Goal: Task Accomplishment & Management: Manage account settings

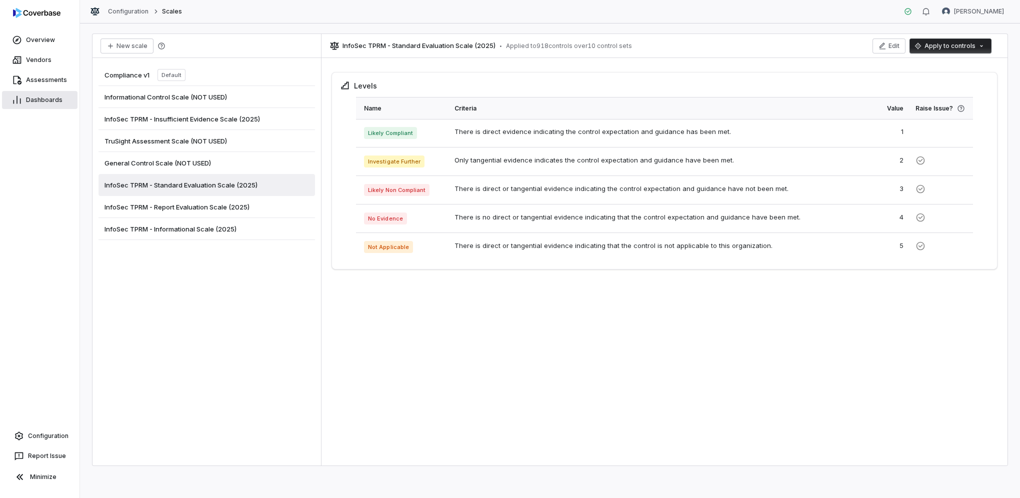
click at [42, 98] on span "Dashboards" at bounding box center [44, 100] width 36 height 8
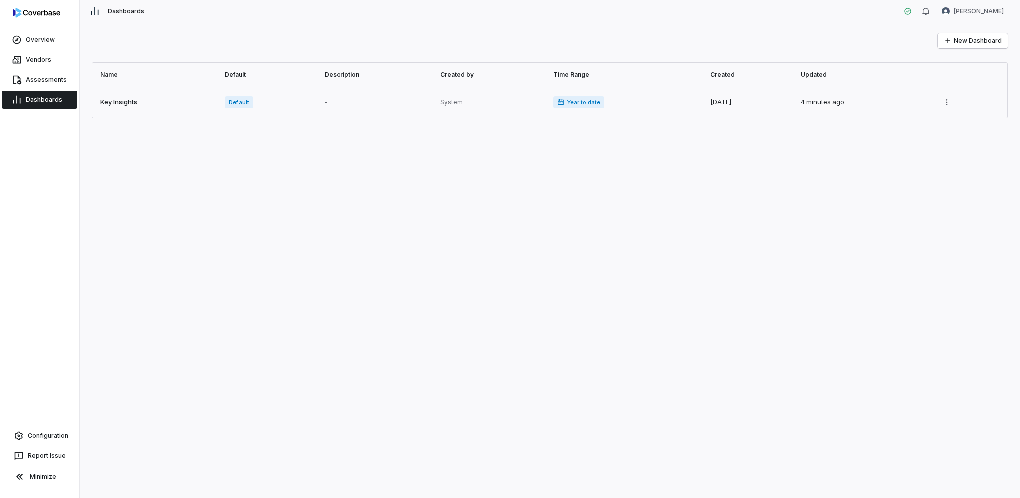
click at [140, 101] on link at bounding box center [155, 102] width 126 height 31
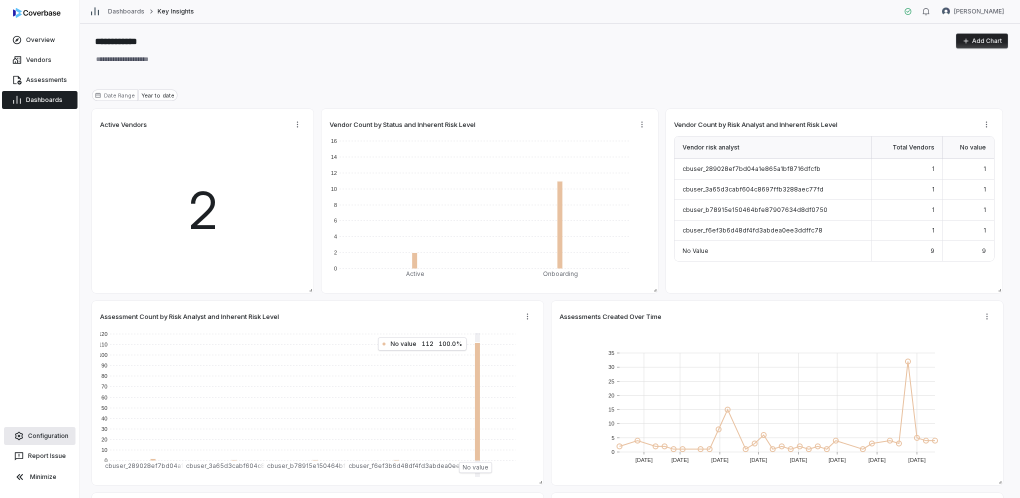
click at [36, 436] on span "Configuration" at bounding box center [48, 436] width 40 height 8
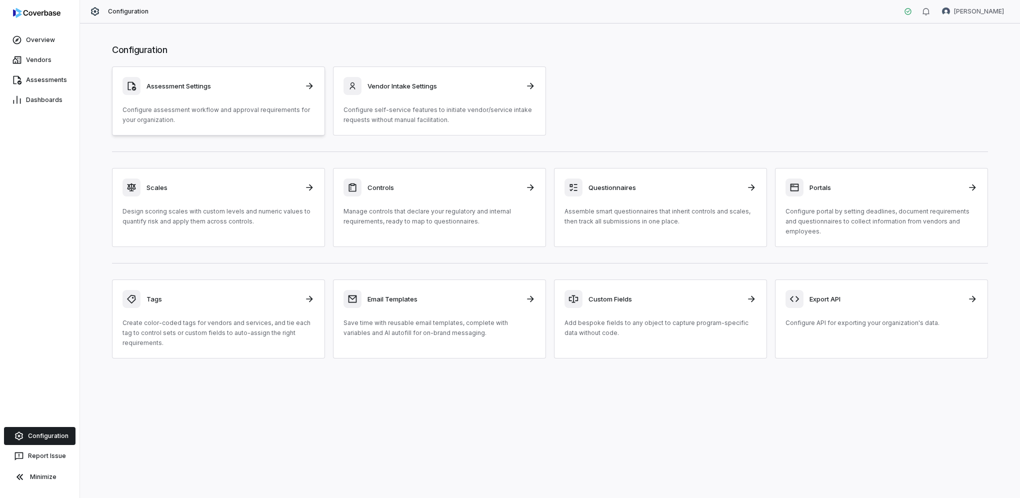
click at [169, 99] on div "Assessment Settings Configure assessment workflow and approval requirements for…" at bounding box center [218, 101] width 192 height 48
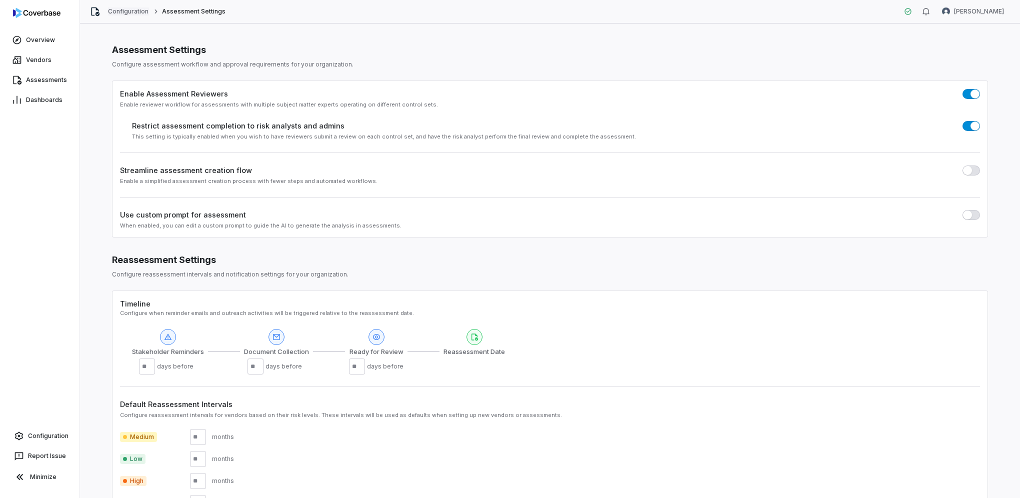
click at [128, 15] on link "Configuration" at bounding box center [128, 11] width 41 height 8
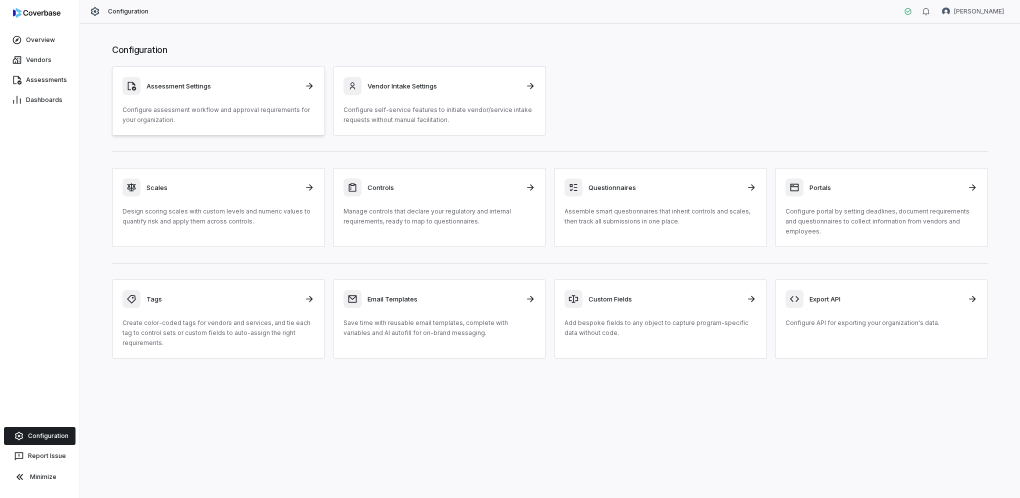
click at [162, 83] on h3 "Assessment Settings" at bounding box center [222, 85] width 152 height 9
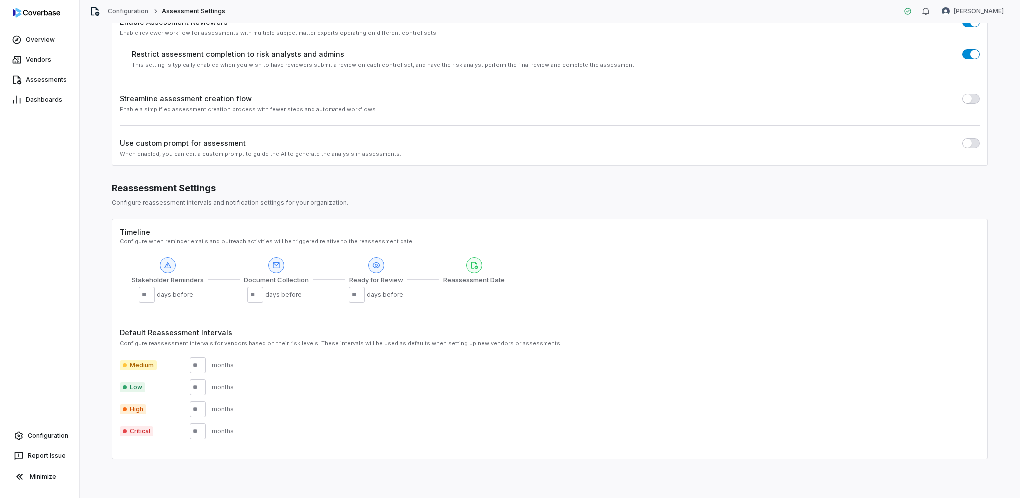
scroll to position [74, 0]
click at [382, 152] on div "When enabled, you can edit a custom prompt to guide the AI to generate the anal…" at bounding box center [550, 151] width 860 height 7
click at [967, 140] on button "button" at bounding box center [970, 141] width 17 height 10
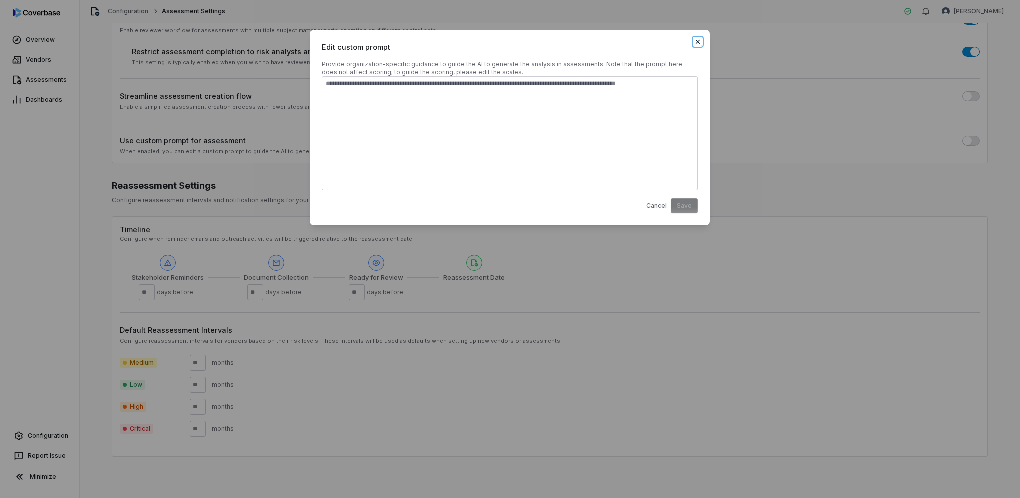
click at [700, 42] on icon "button" at bounding box center [698, 42] width 8 height 8
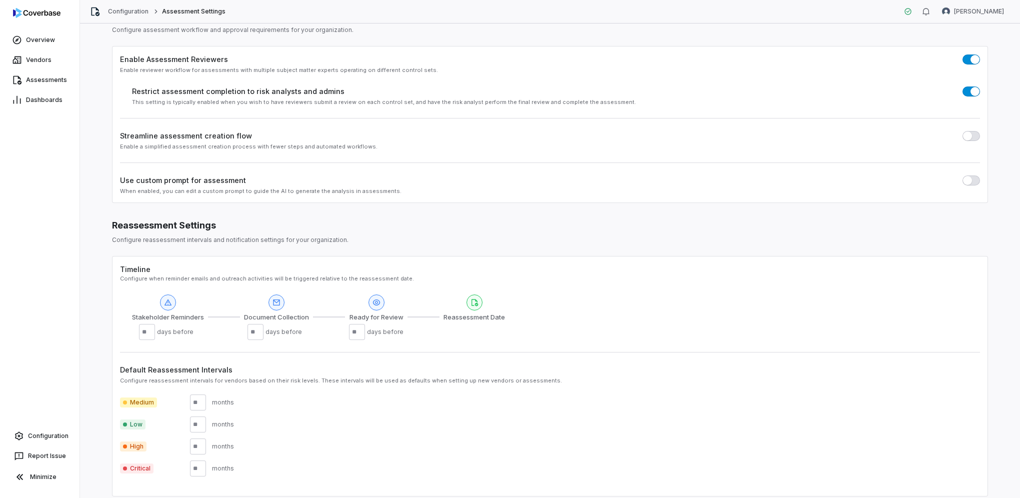
scroll to position [0, 0]
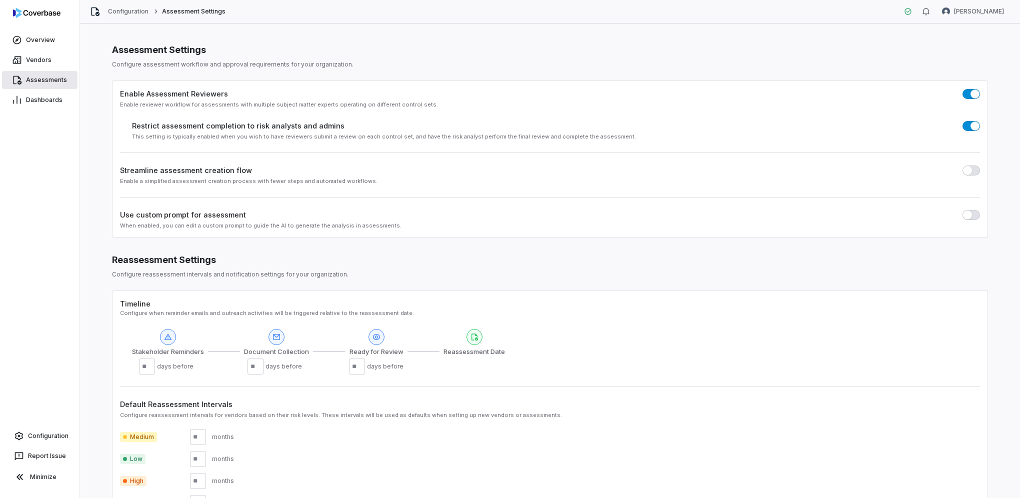
click at [52, 83] on span "Assessments" at bounding box center [46, 80] width 41 height 8
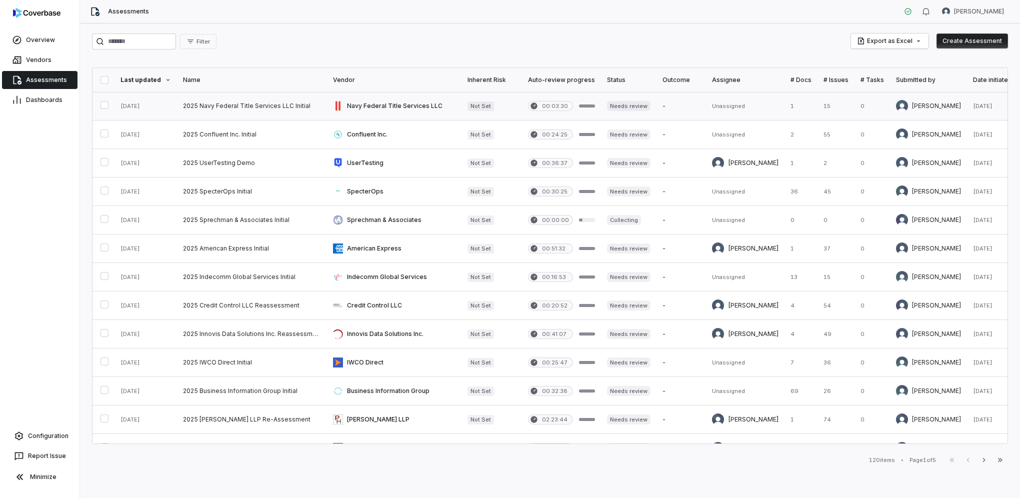
click at [258, 108] on link at bounding box center [252, 106] width 150 height 28
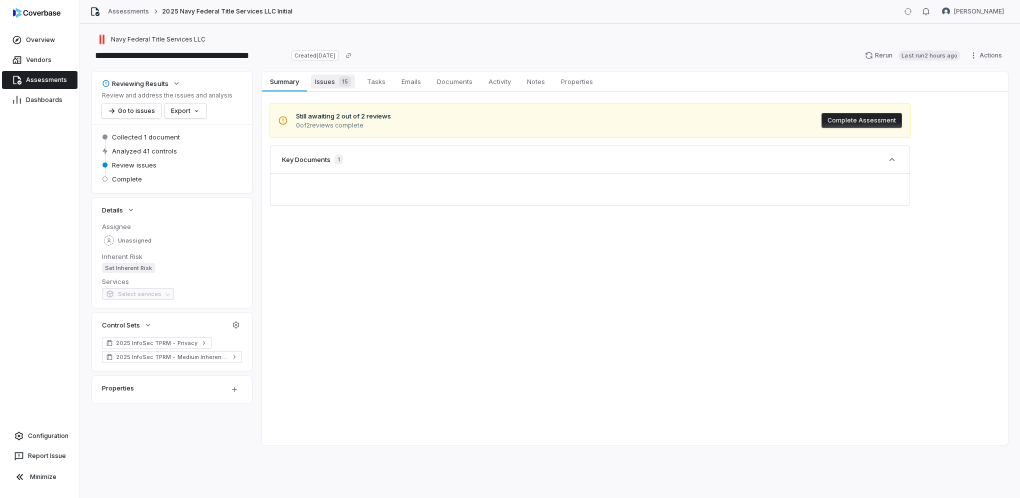
click at [319, 79] on span "Issues 15" at bounding box center [333, 81] width 44 height 14
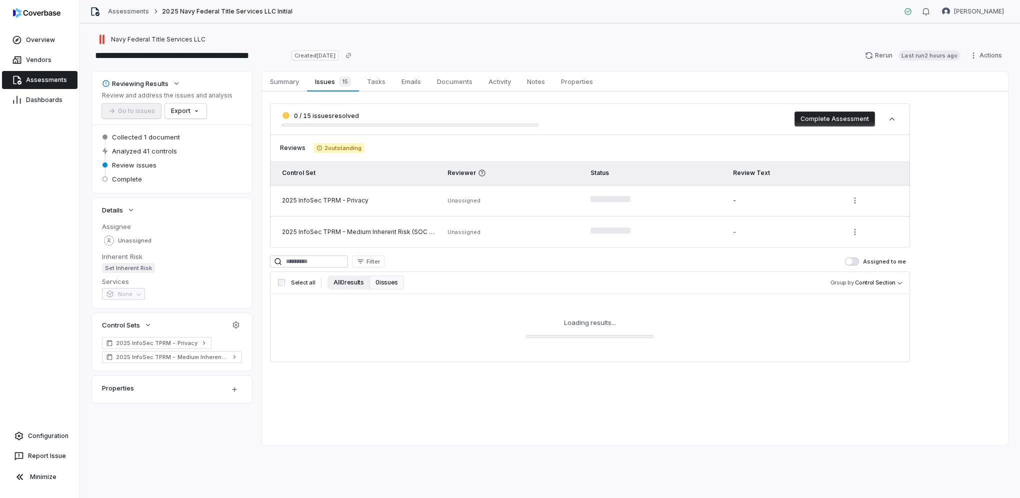
click at [351, 283] on button "All 0 results" at bounding box center [348, 282] width 42 height 14
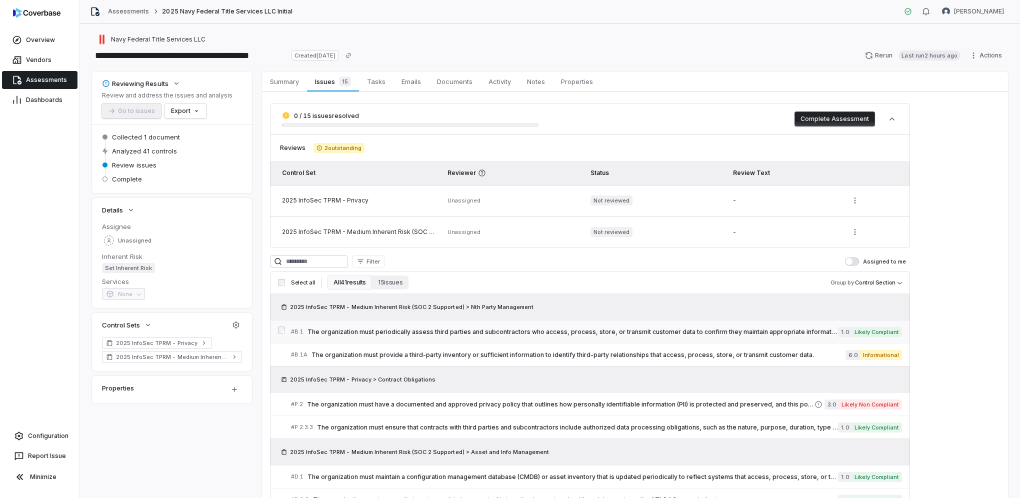
click at [446, 332] on span "The organization must periodically assess third parties and subcontractors who …" at bounding box center [572, 332] width 530 height 8
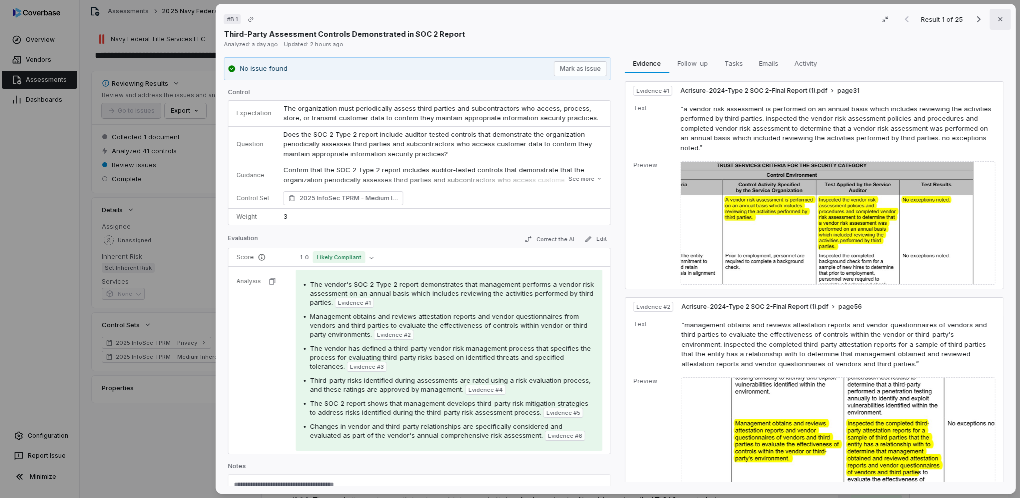
click at [996, 19] on icon "button" at bounding box center [1000, 19] width 8 height 8
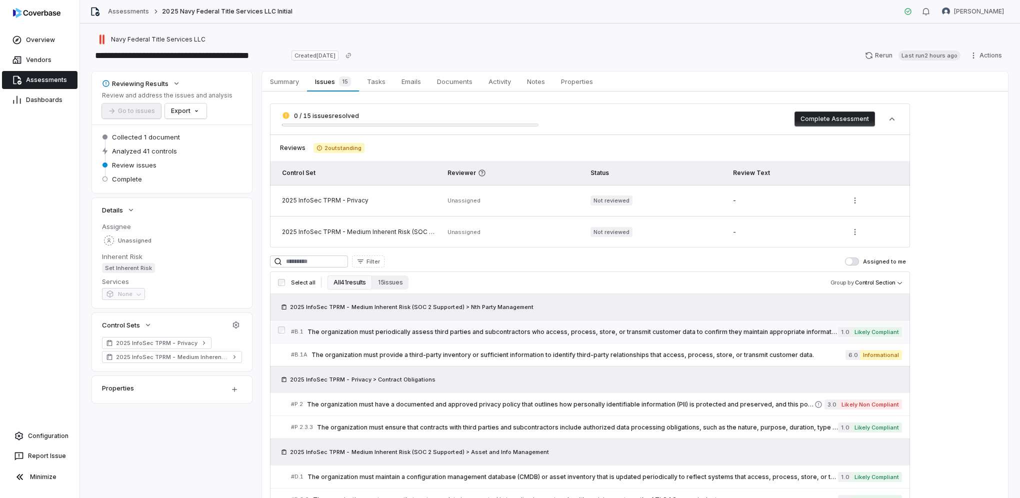
click at [366, 334] on span "The organization must periodically assess third parties and subcontractors who …" at bounding box center [572, 332] width 530 height 8
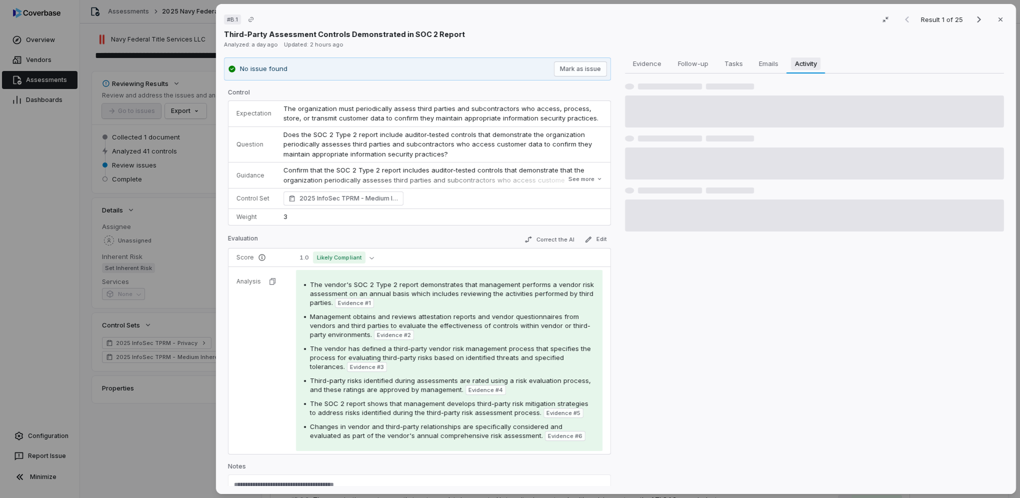
click at [798, 63] on span "Activity" at bounding box center [806, 63] width 30 height 13
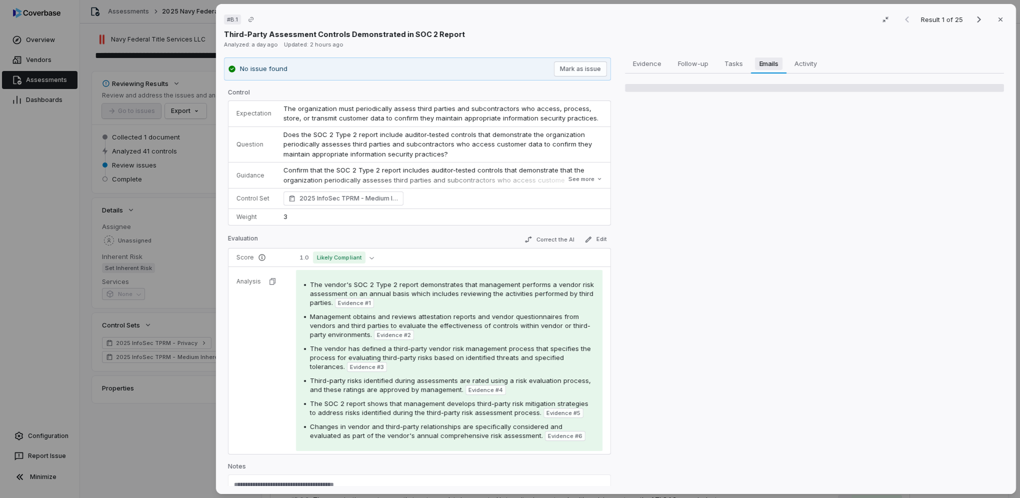
click at [777, 65] on span "Emails" at bounding box center [768, 63] width 27 height 13
click at [733, 64] on span "Tasks" at bounding box center [733, 63] width 26 height 13
click at [680, 66] on span "Follow-up" at bounding box center [693, 63] width 38 height 13
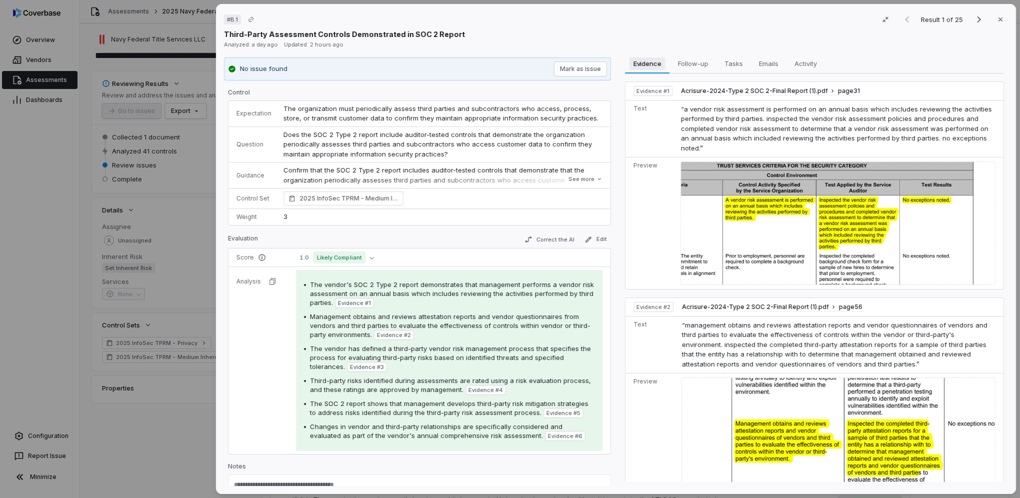
click at [644, 62] on span "Evidence" at bounding box center [647, 63] width 36 height 13
click at [157, 406] on div "# B.1 Result 1 of 25 Close Third-Party Assessment Controls Demonstrated in SOC …" at bounding box center [510, 249] width 1020 height 498
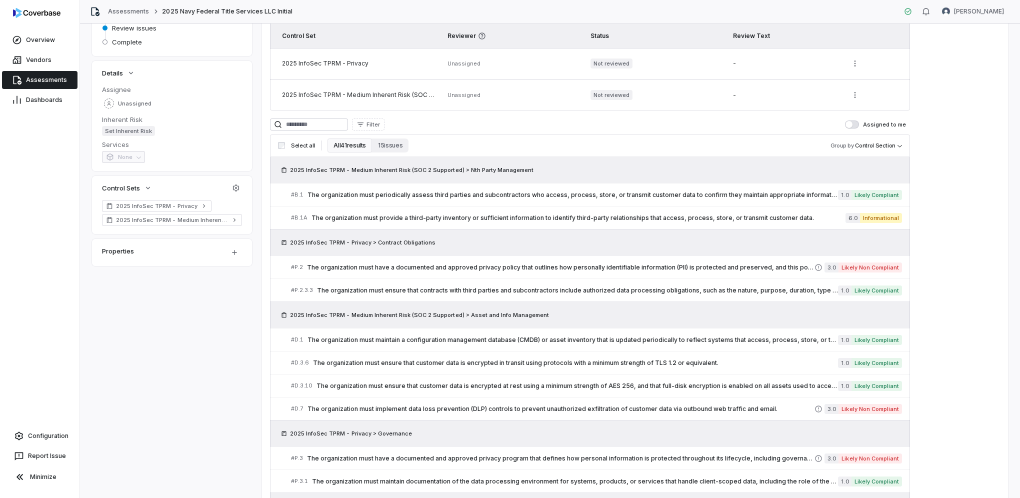
scroll to position [200, 0]
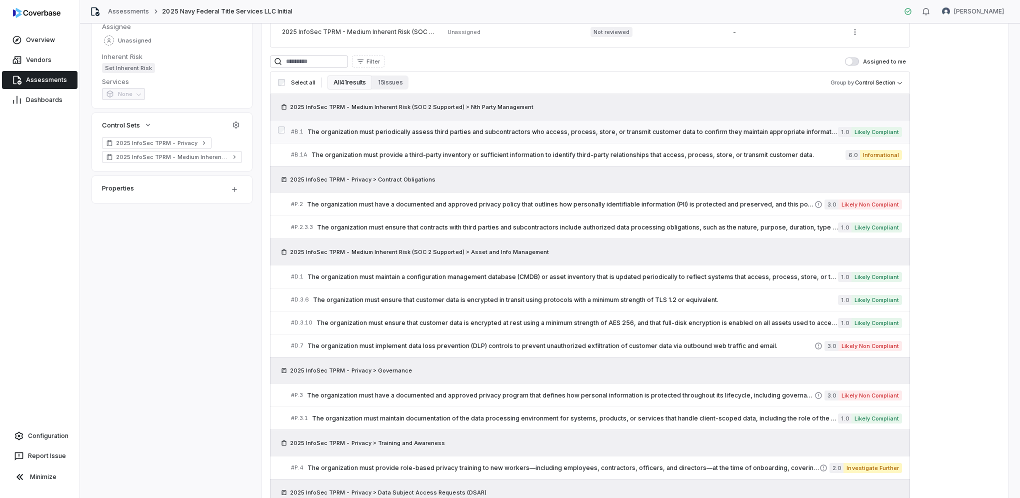
click at [781, 131] on span "The organization must periodically assess third parties and subcontractors who …" at bounding box center [572, 132] width 530 height 8
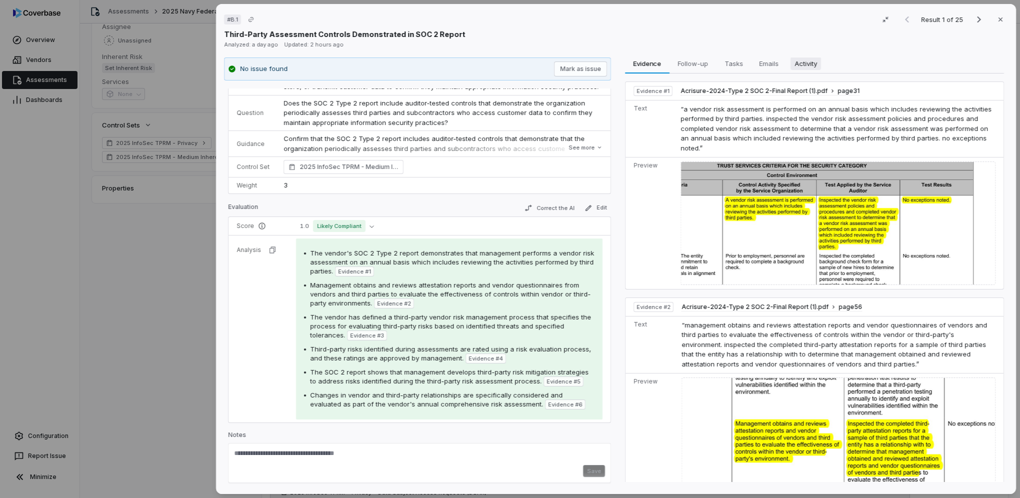
click at [814, 60] on span "Activity" at bounding box center [805, 63] width 30 height 13
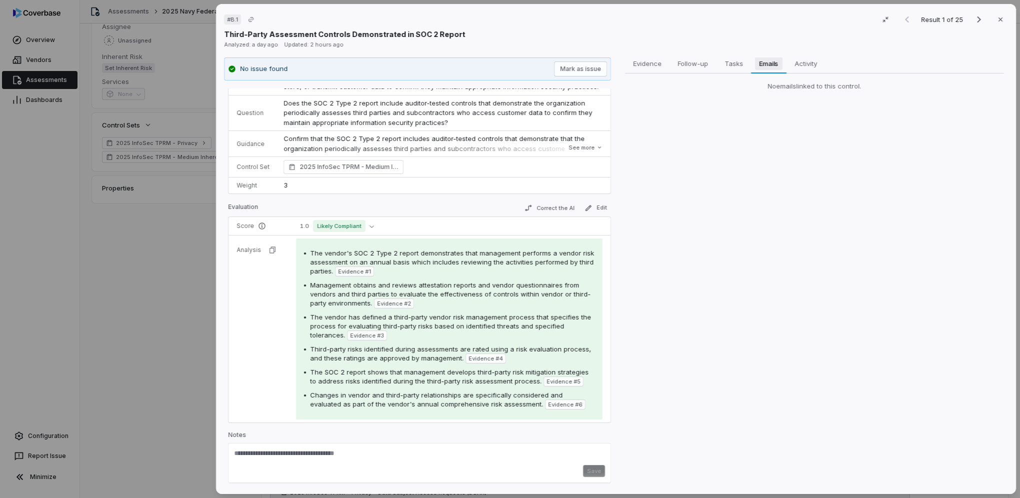
click at [775, 61] on span "Emails" at bounding box center [768, 63] width 27 height 13
click at [741, 63] on span "Tasks" at bounding box center [733, 63] width 26 height 13
click at [693, 64] on span "Follow-up" at bounding box center [693, 63] width 38 height 13
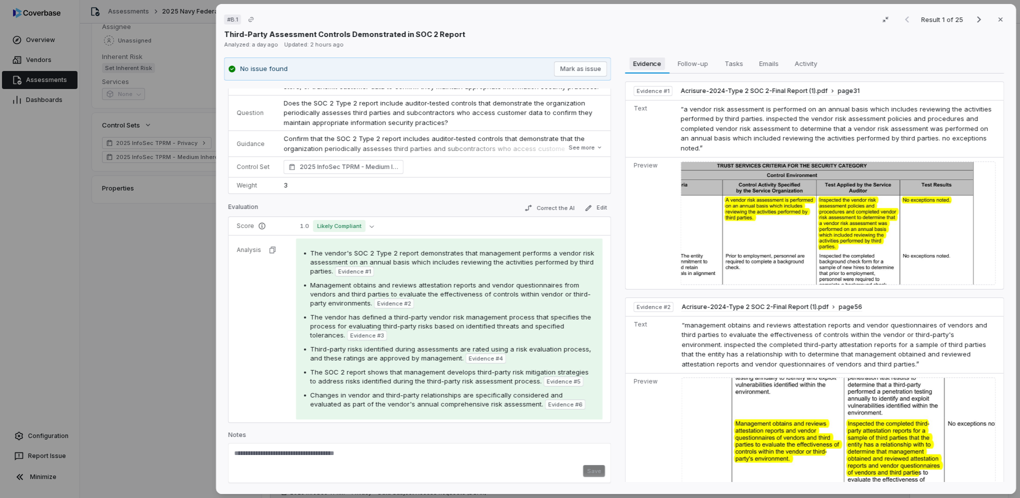
click at [632, 68] on span "Evidence" at bounding box center [647, 63] width 36 height 13
click at [973, 22] on icon "Next result" at bounding box center [979, 19] width 12 height 12
click at [998, 18] on icon "button" at bounding box center [1000, 19] width 4 height 4
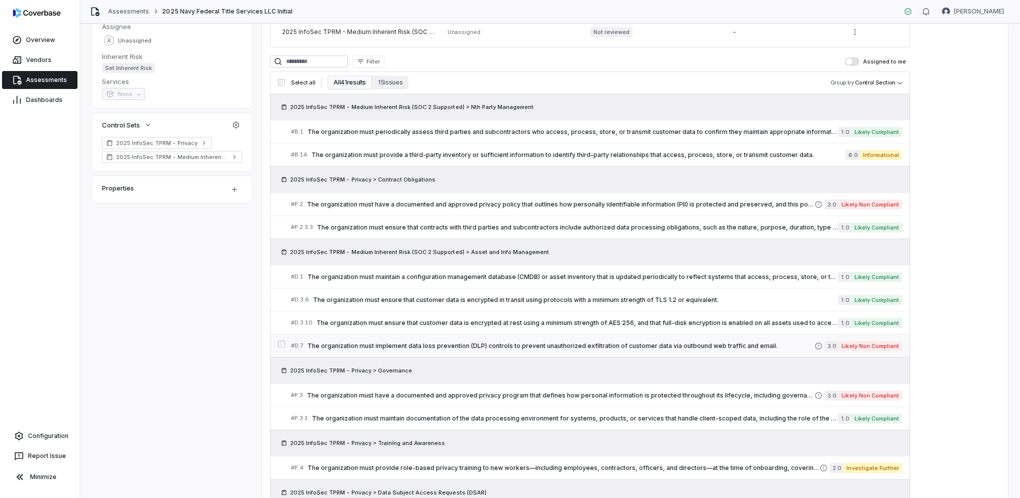
click at [767, 342] on span "The organization must implement data loss prevention (DLP) controls to prevent …" at bounding box center [560, 346] width 507 height 8
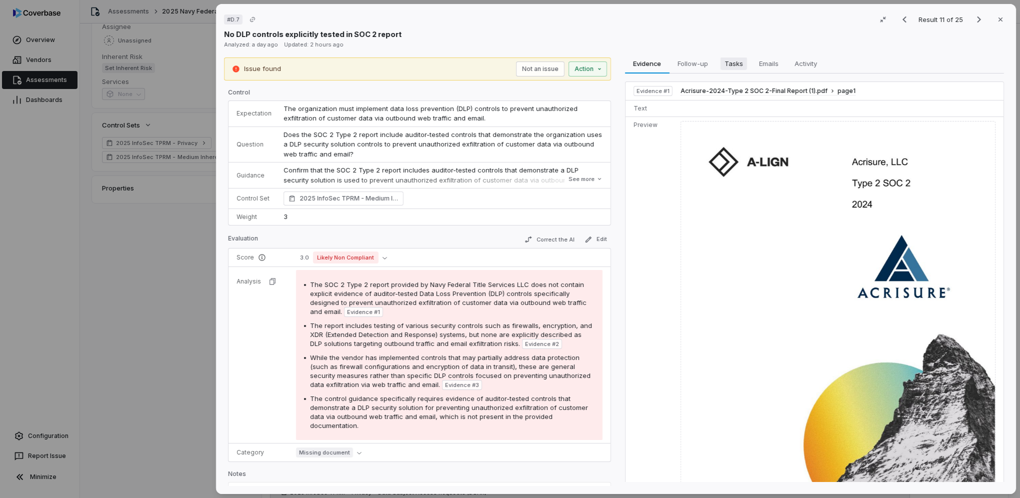
click at [737, 61] on span "Tasks" at bounding box center [733, 63] width 26 height 13
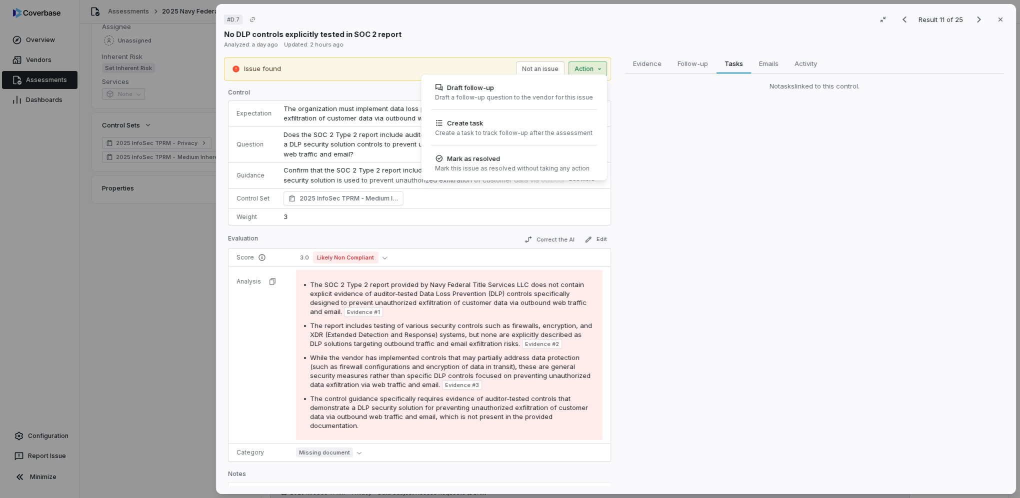
click at [593, 70] on div "# D.7 Result 11 of 25 Close No DLP controls explicitly tested in SOC 2 report A…" at bounding box center [510, 249] width 1020 height 498
click at [578, 125] on div "Create task" at bounding box center [513, 123] width 157 height 10
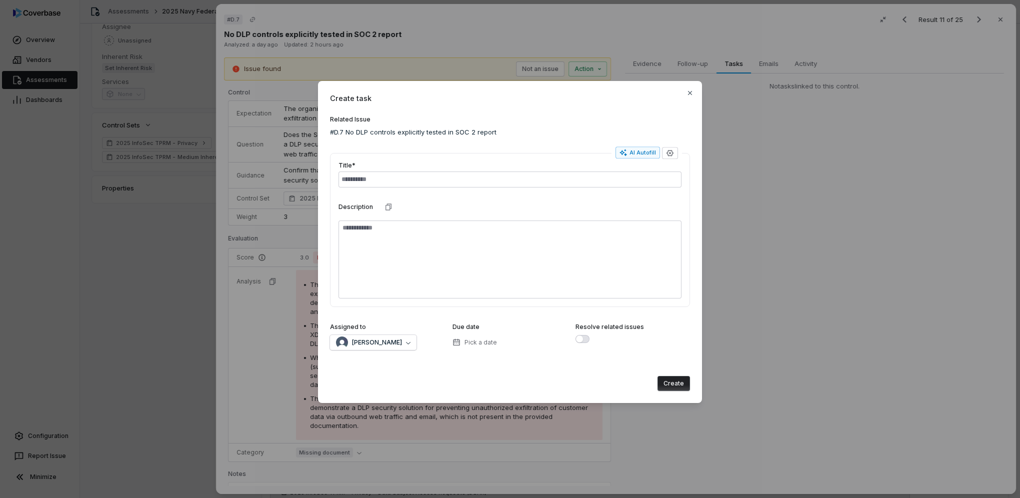
click at [690, 98] on div "Create task Related Issue #D.7 No DLP controls explicitly tested in SOC 2 repor…" at bounding box center [510, 242] width 384 height 322
click at [689, 91] on icon "button" at bounding box center [690, 93] width 8 height 8
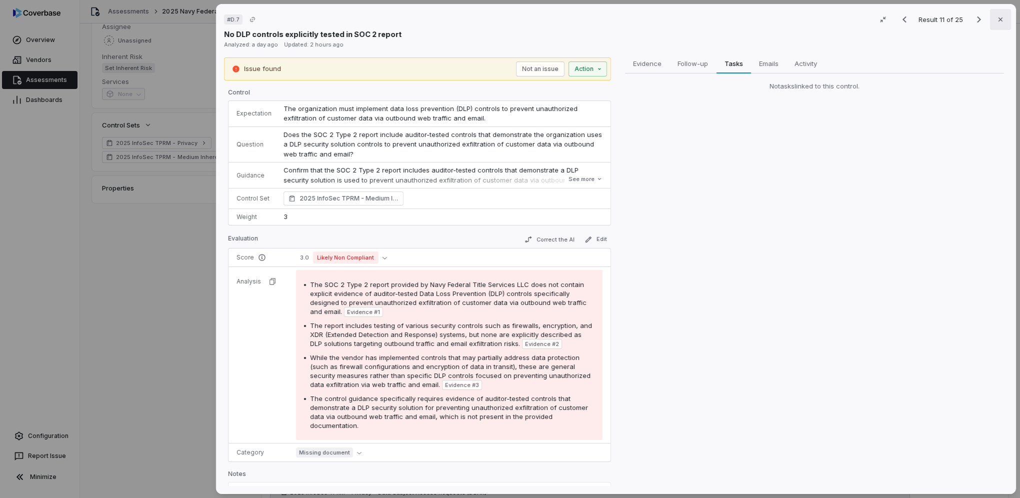
click at [998, 18] on icon "button" at bounding box center [1000, 19] width 4 height 4
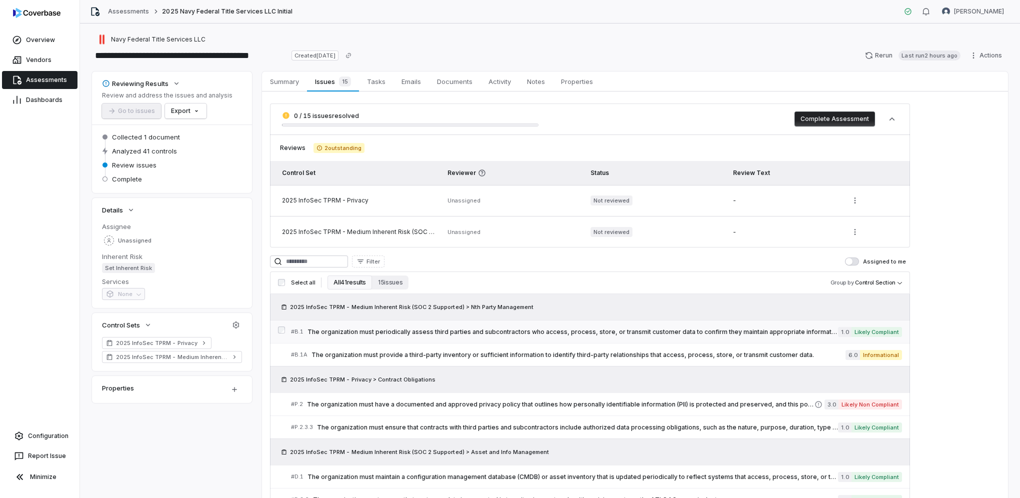
click at [338, 332] on span "The organization must periodically assess third parties and subcontractors who …" at bounding box center [572, 332] width 530 height 8
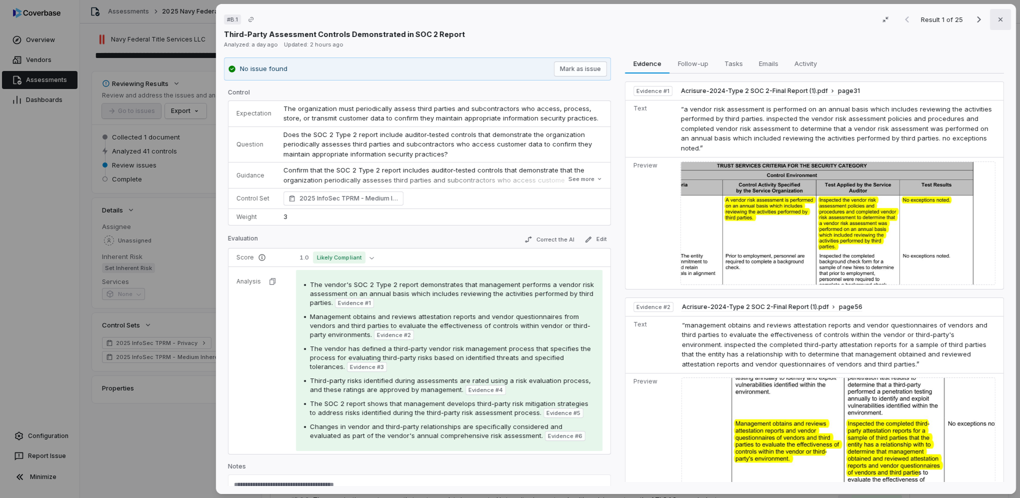
click at [996, 22] on icon "button" at bounding box center [1000, 19] width 8 height 8
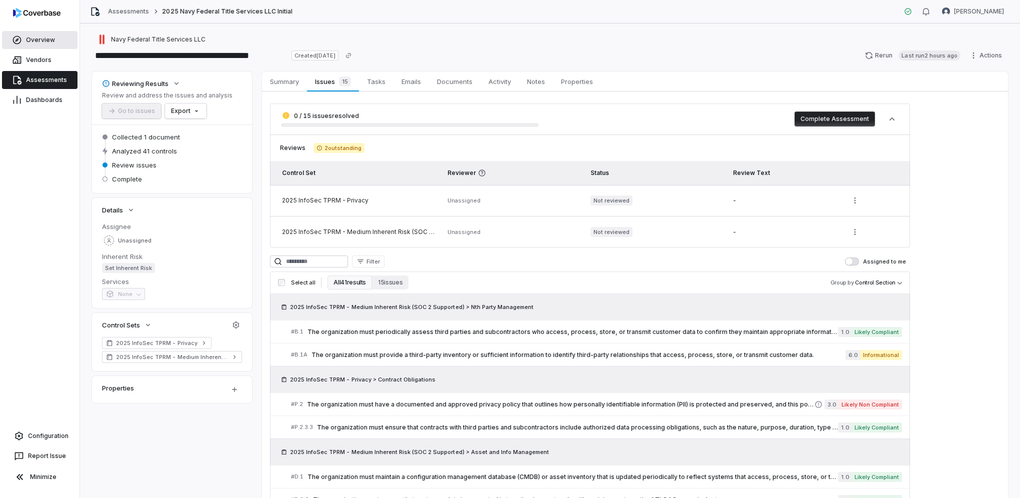
click at [32, 37] on span "Overview" at bounding box center [40, 40] width 29 height 8
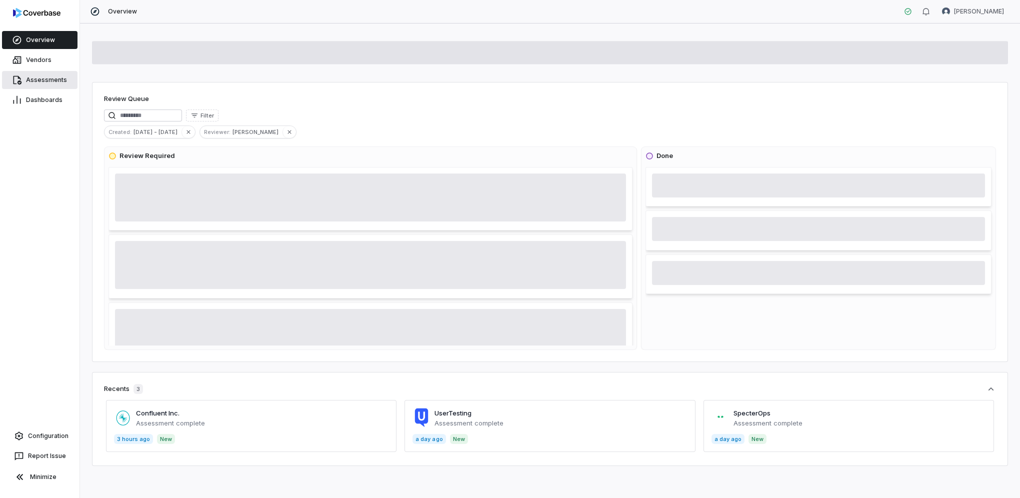
click at [45, 88] on link "Assessments" at bounding box center [39, 80] width 75 height 18
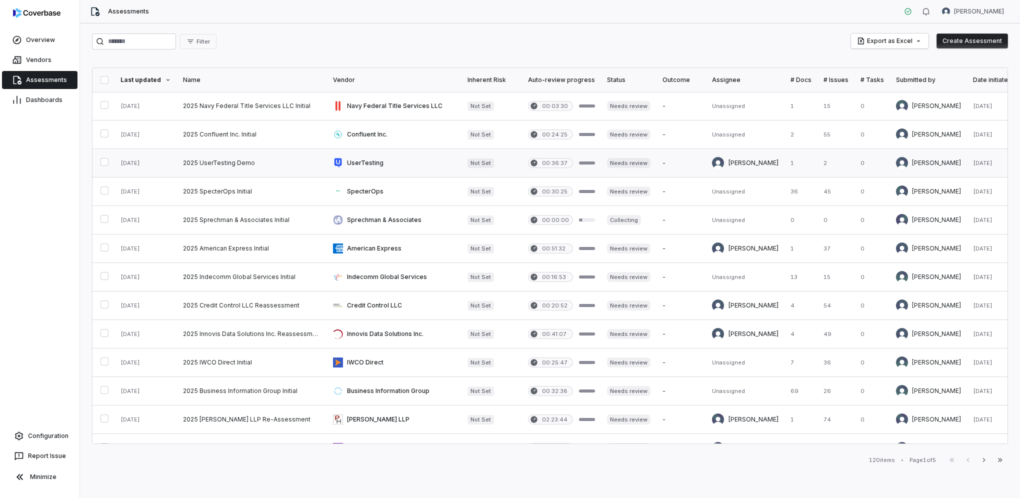
click at [247, 158] on link at bounding box center [252, 163] width 150 height 28
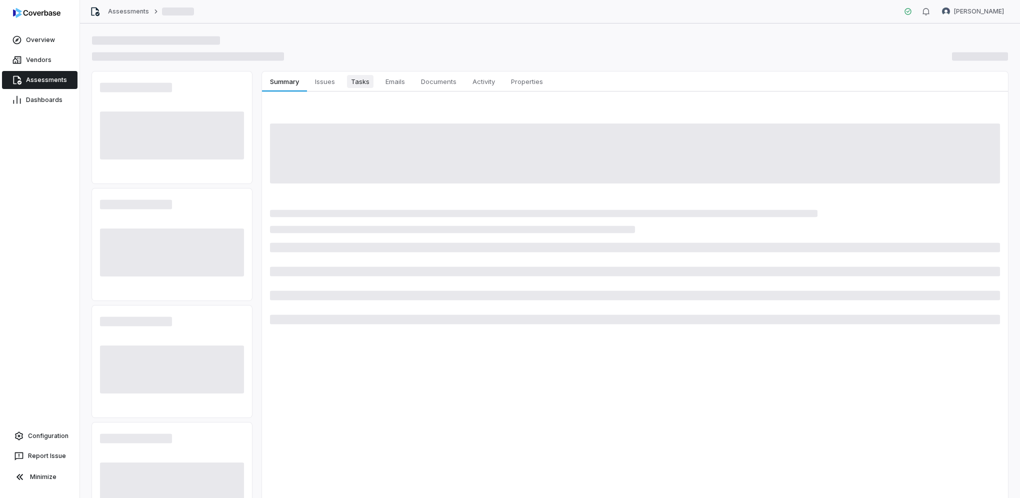
click at [364, 80] on span "Tasks" at bounding box center [360, 81] width 26 height 13
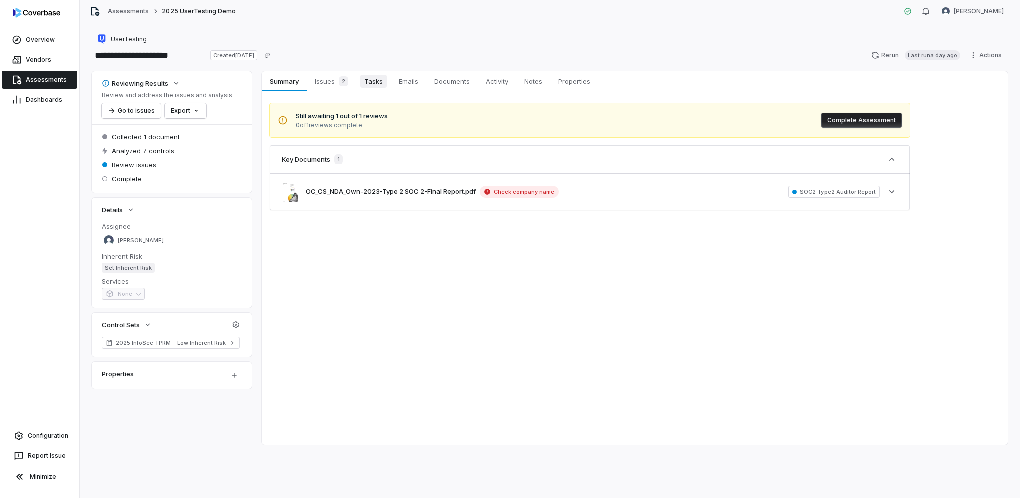
click at [373, 84] on span "Tasks" at bounding box center [373, 81] width 26 height 13
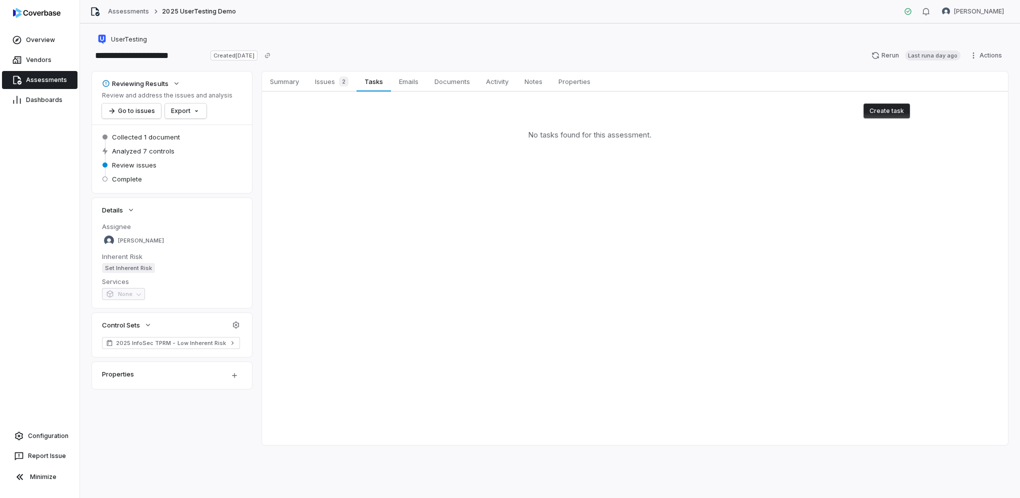
click at [897, 113] on button "Create task" at bounding box center [886, 110] width 46 height 15
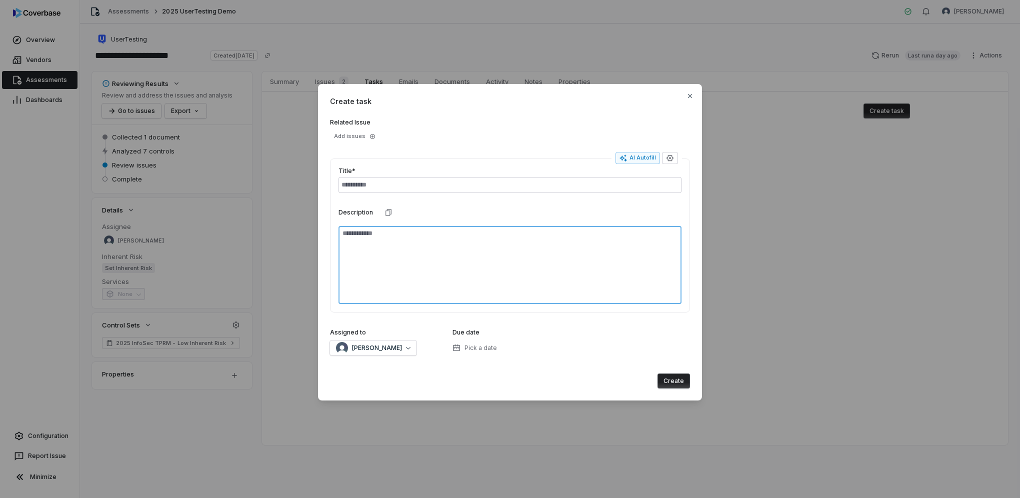
click at [414, 251] on textarea at bounding box center [509, 265] width 343 height 78
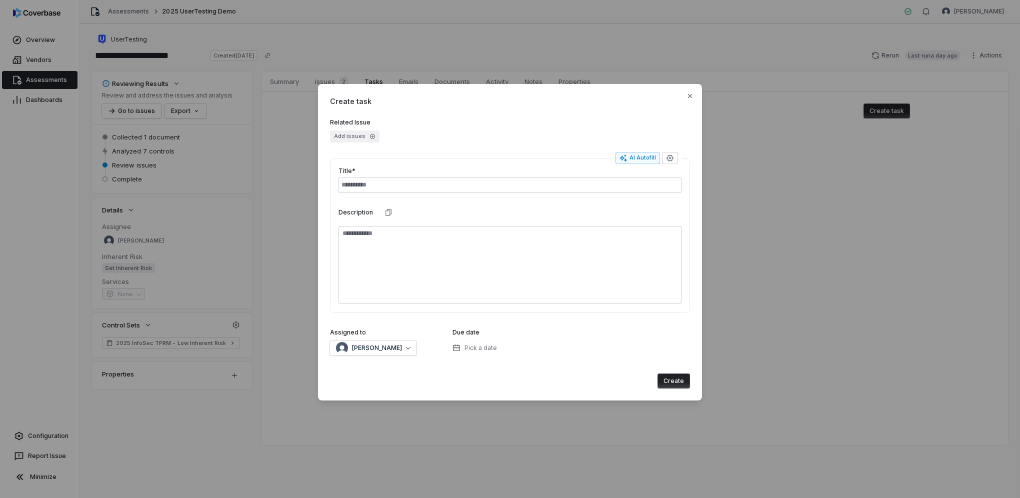
click at [370, 135] on icon "button" at bounding box center [372, 136] width 6 height 6
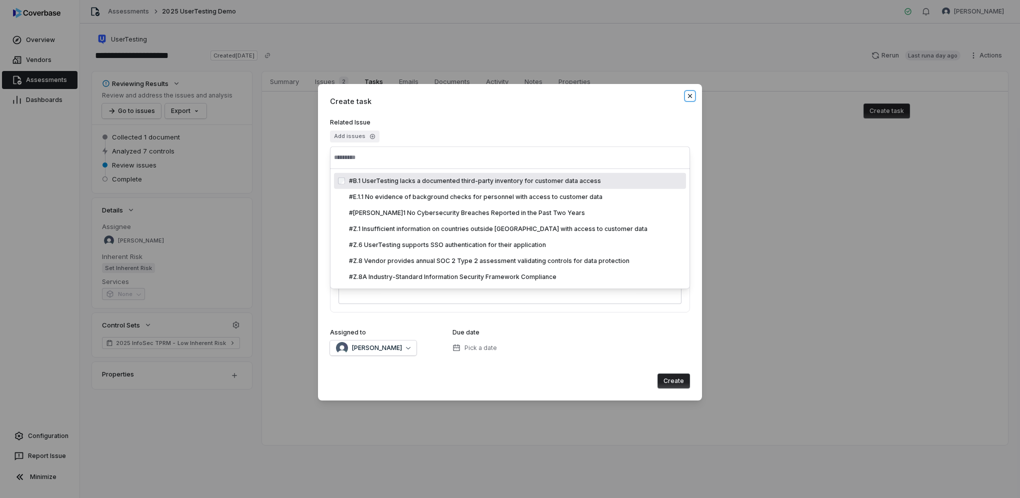
click at [687, 96] on icon "button" at bounding box center [690, 96] width 8 height 8
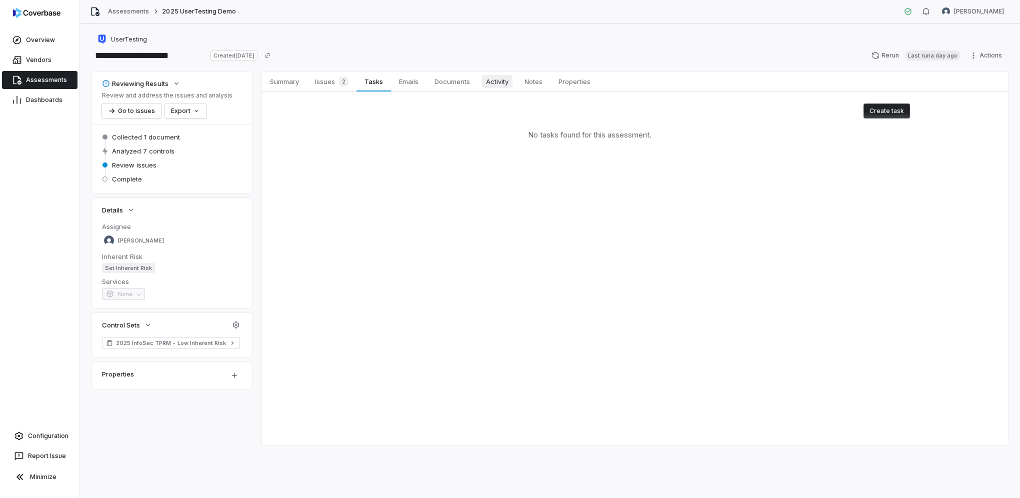
click at [494, 84] on span "Activity" at bounding box center [497, 81] width 30 height 13
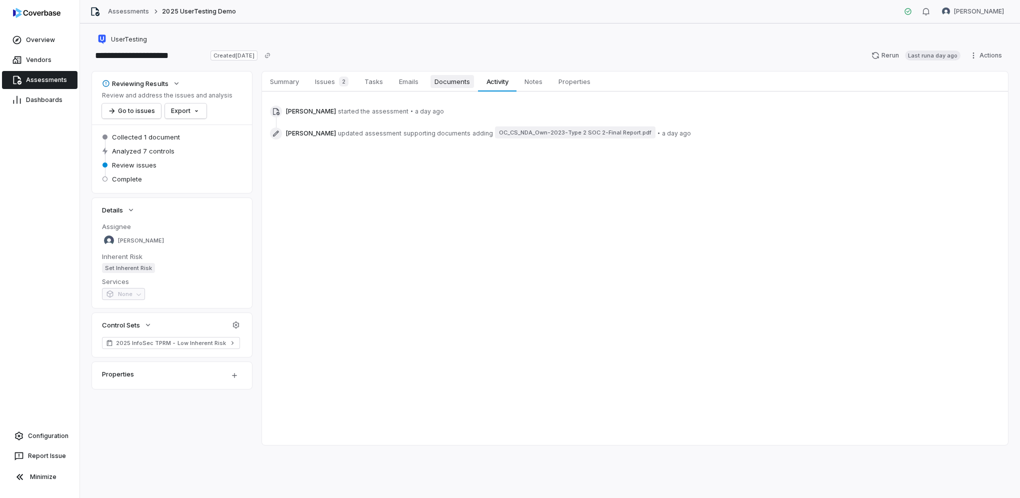
click at [457, 80] on span "Documents" at bounding box center [451, 81] width 43 height 13
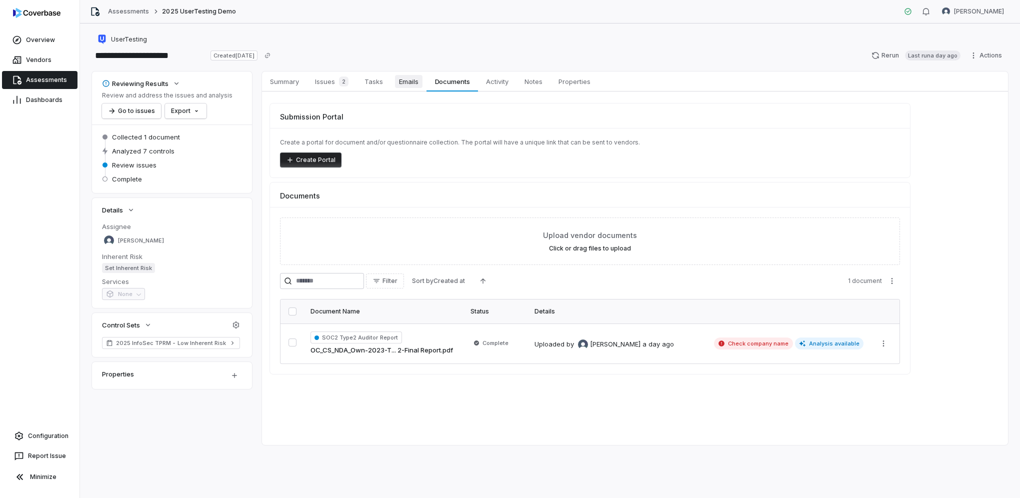
click at [411, 83] on span "Emails" at bounding box center [408, 81] width 27 height 13
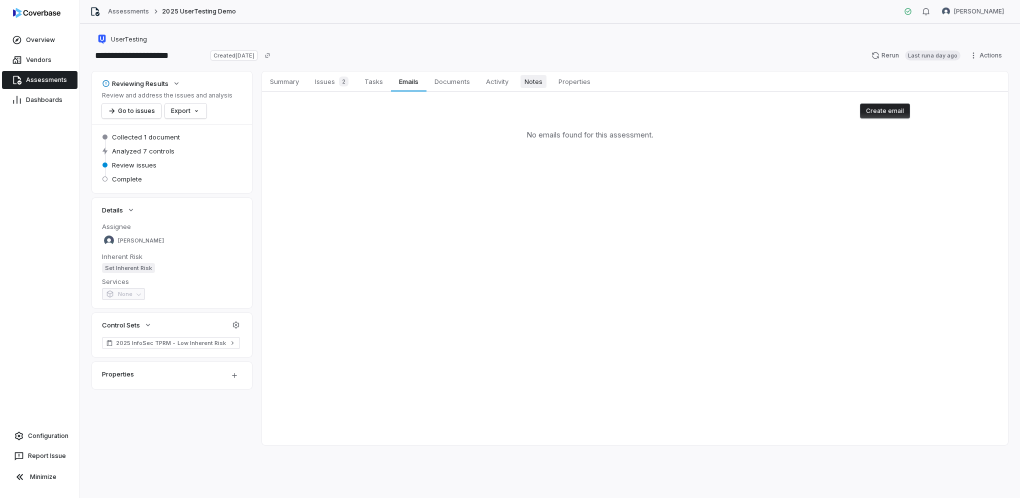
click at [539, 90] on link "Notes Notes" at bounding box center [533, 81] width 34 height 20
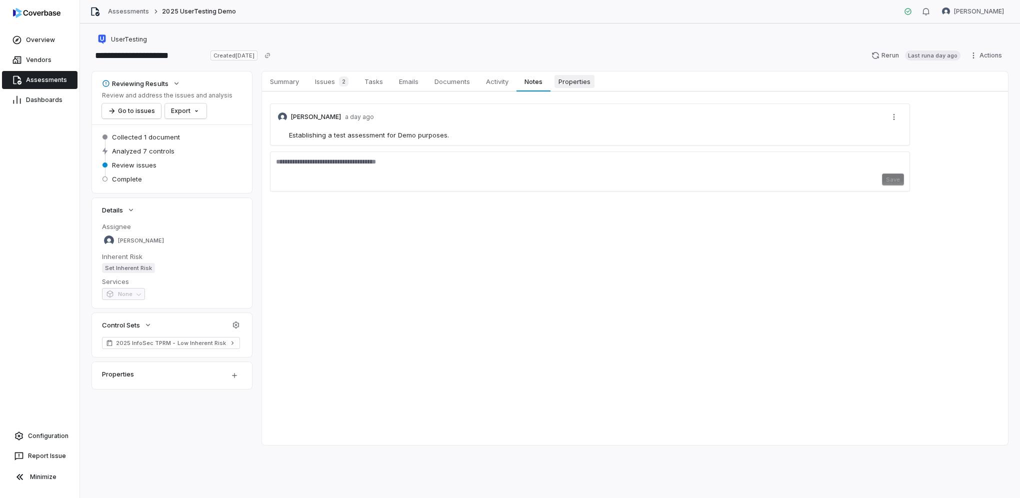
click at [578, 87] on link "Properties Properties" at bounding box center [574, 81] width 48 height 20
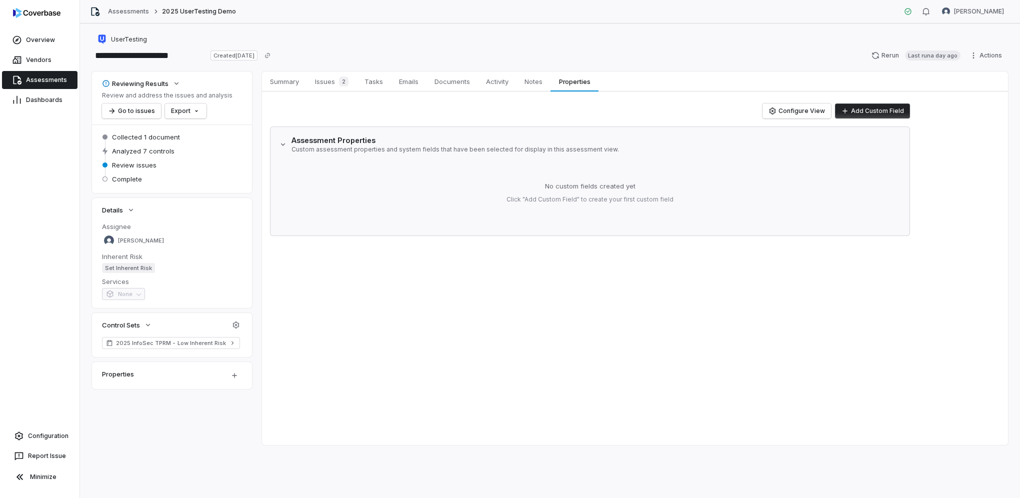
click at [590, 181] on div "No custom fields created yet" at bounding box center [590, 186] width 90 height 10
click at [318, 145] on p "Custom assessment properties and system fields that have been selected for disp…" at bounding box center [596, 149] width 610 height 8
click at [888, 113] on button "Add Custom Field" at bounding box center [872, 110] width 75 height 15
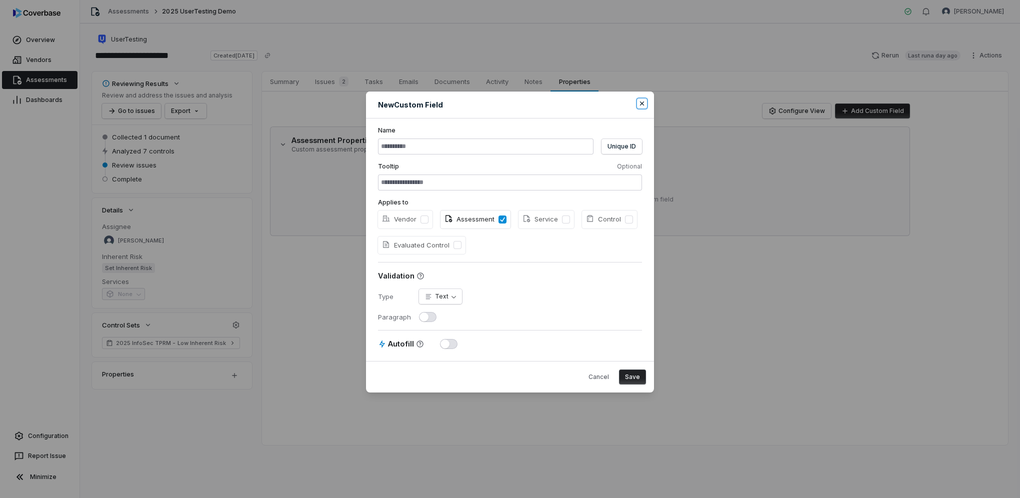
click at [643, 104] on icon "button" at bounding box center [642, 103] width 8 height 8
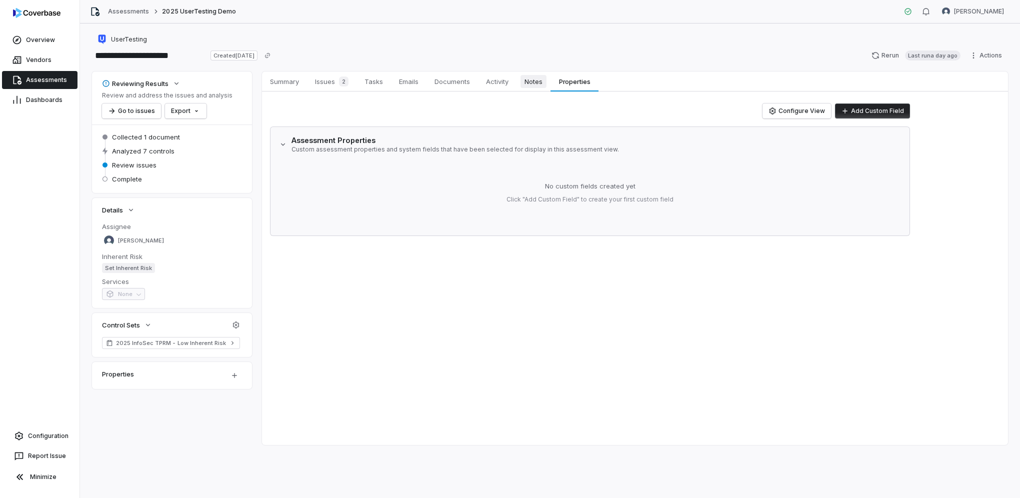
click at [546, 82] on span "Notes" at bounding box center [533, 81] width 26 height 13
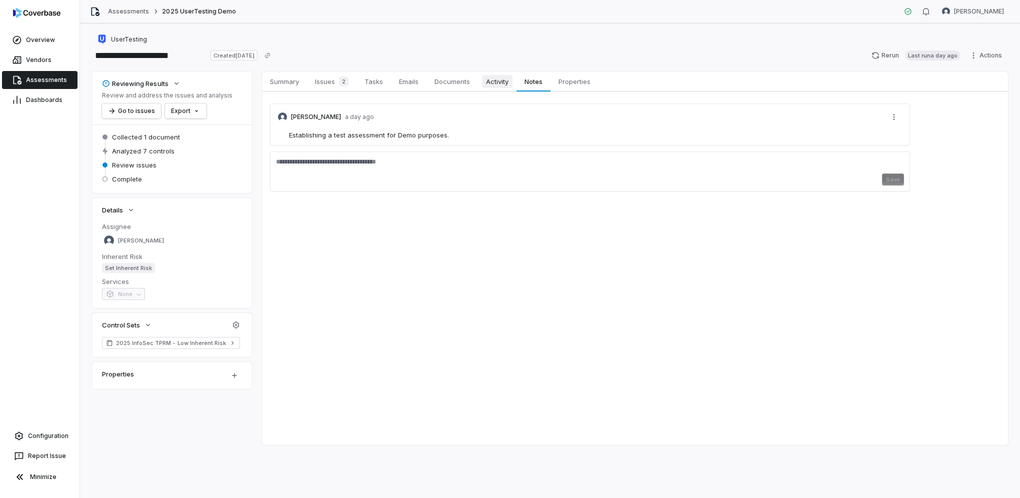
drag, startPoint x: 501, startPoint y: 87, endPoint x: 451, endPoint y: 84, distance: 50.6
click at [501, 87] on span "Activity" at bounding box center [497, 81] width 30 height 13
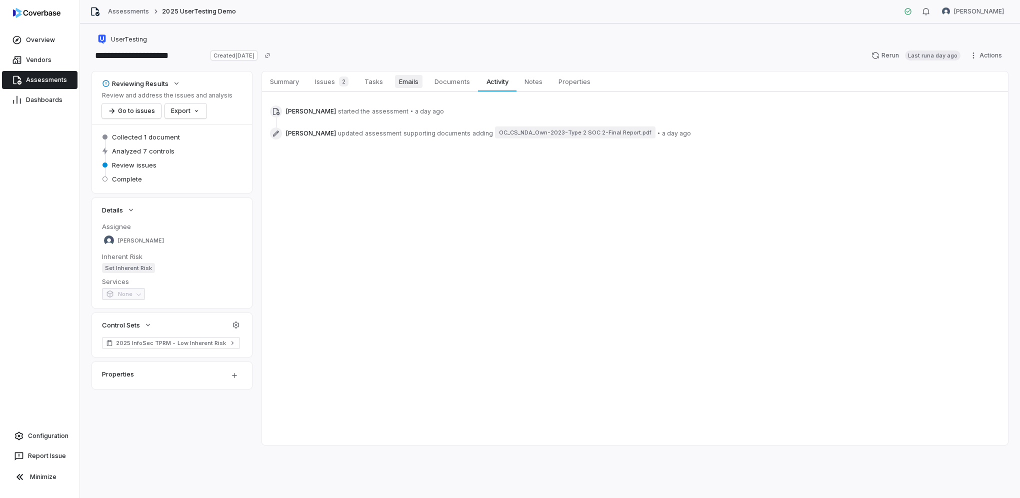
click at [421, 84] on span "Emails" at bounding box center [408, 81] width 27 height 13
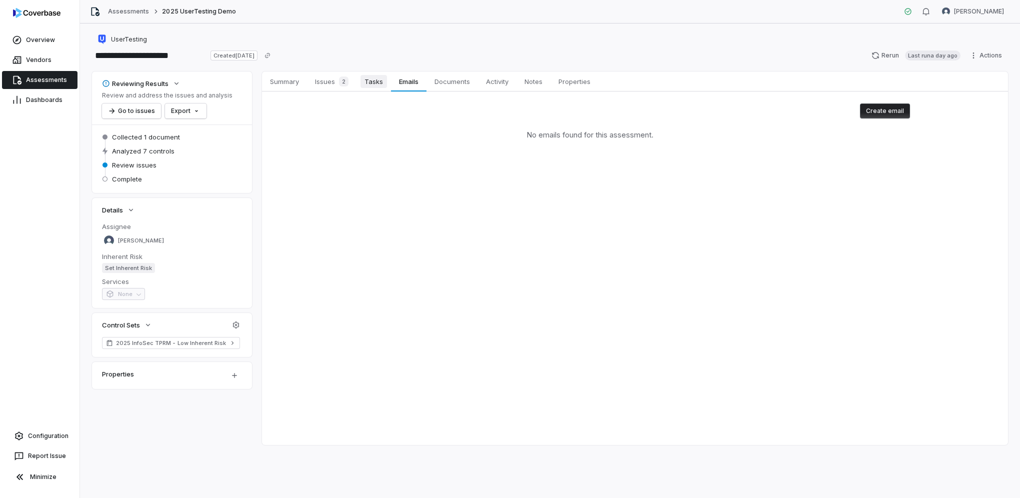
click at [373, 83] on span "Tasks" at bounding box center [373, 81] width 26 height 13
click at [336, 82] on div "2" at bounding box center [341, 81] width 13 height 10
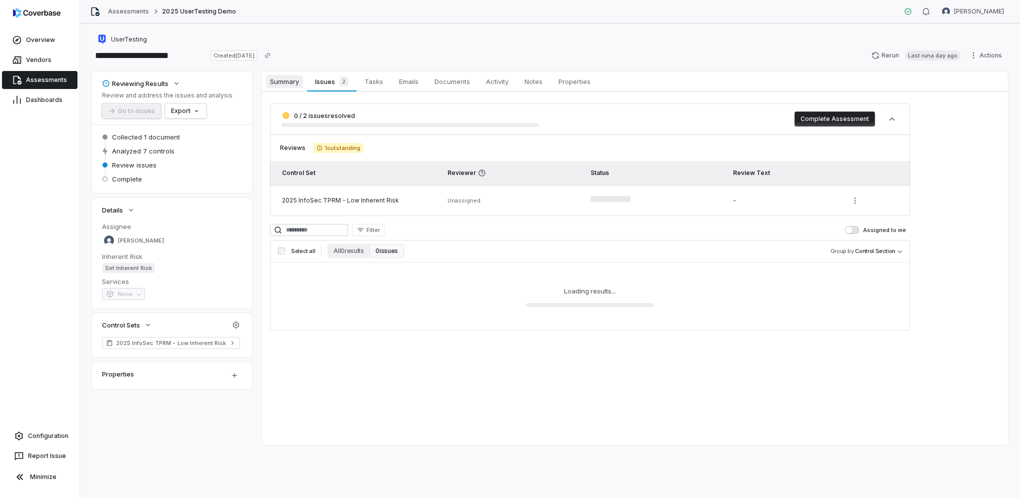
click at [289, 83] on span "Summary" at bounding box center [284, 81] width 37 height 13
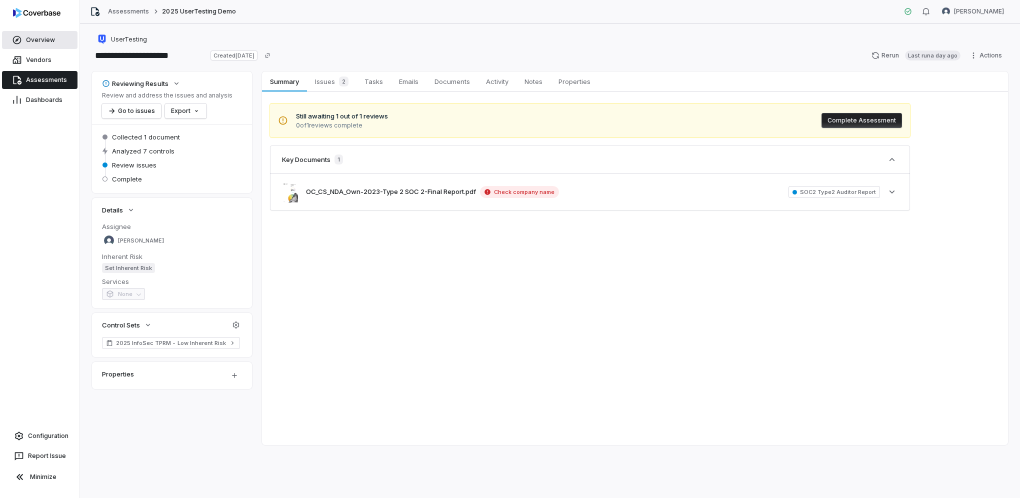
click at [36, 37] on span "Overview" at bounding box center [40, 40] width 29 height 8
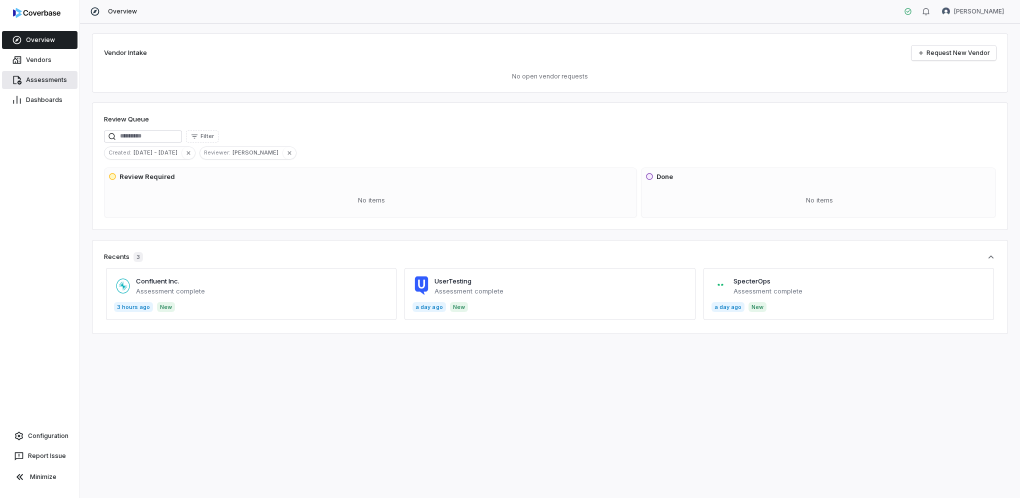
click at [32, 82] on span "Assessments" at bounding box center [46, 80] width 41 height 8
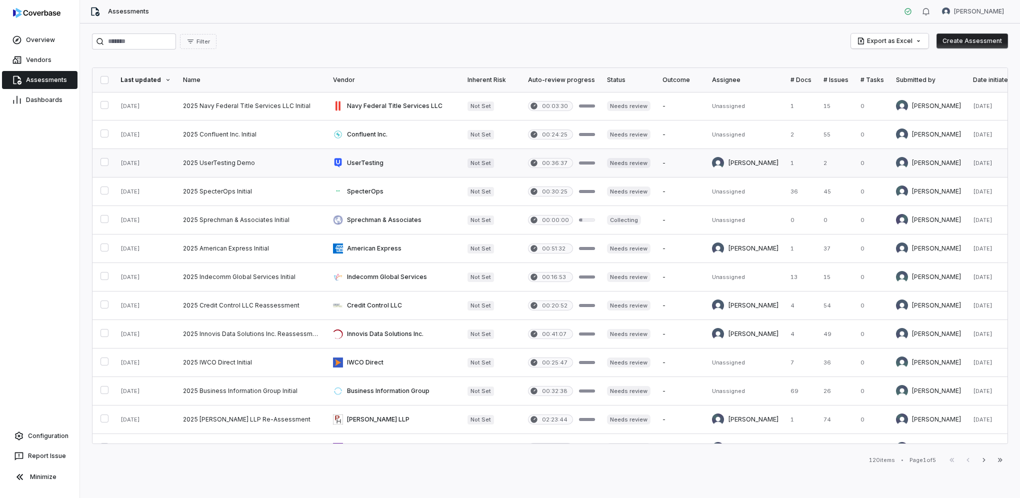
click at [232, 159] on link at bounding box center [252, 163] width 150 height 28
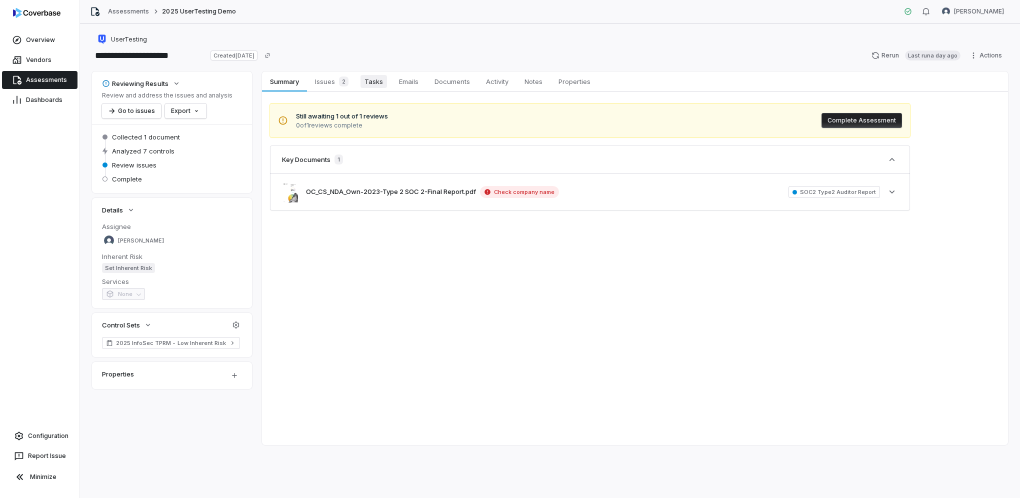
click at [381, 83] on span "Tasks" at bounding box center [373, 81] width 26 height 13
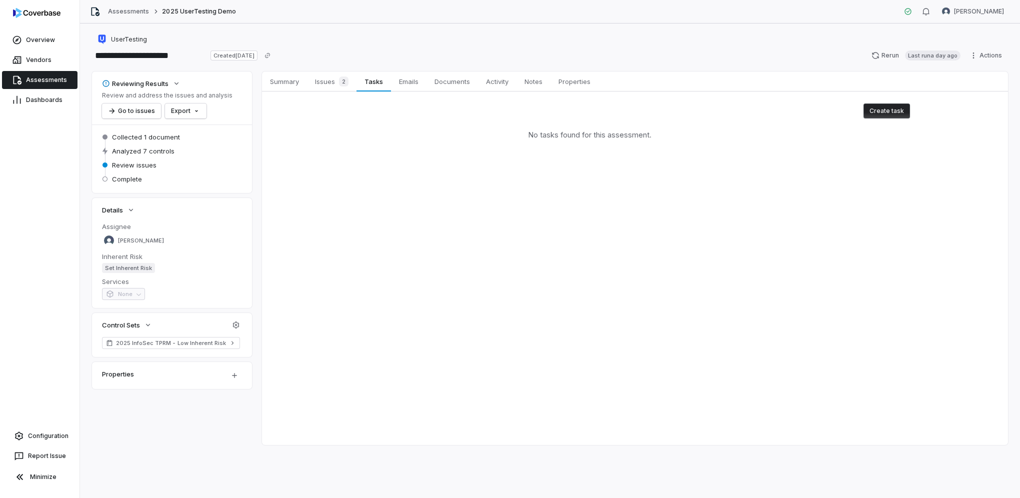
click at [889, 109] on button "Create task" at bounding box center [886, 110] width 46 height 15
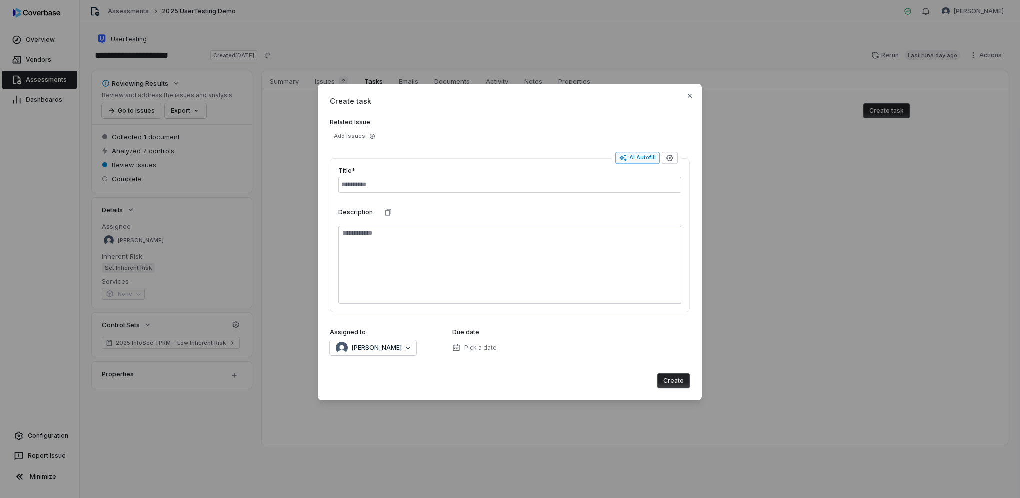
click at [640, 158] on div "AI Autofill" at bounding box center [637, 158] width 36 height 8
type textarea "*"
type textarea "****"
type textarea "*"
type input "**********"
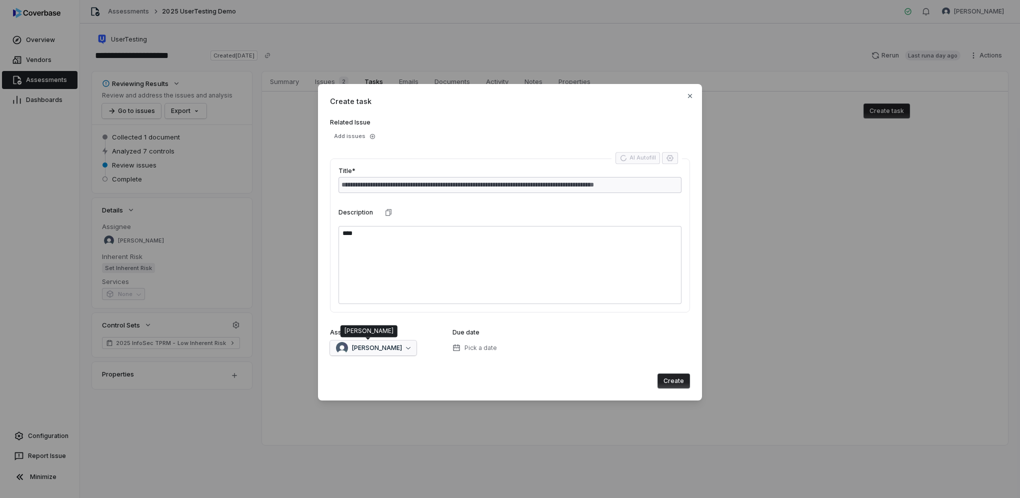
type textarea "*"
type textarea "**********"
type textarea "*"
type textarea "**********"
type textarea "*"
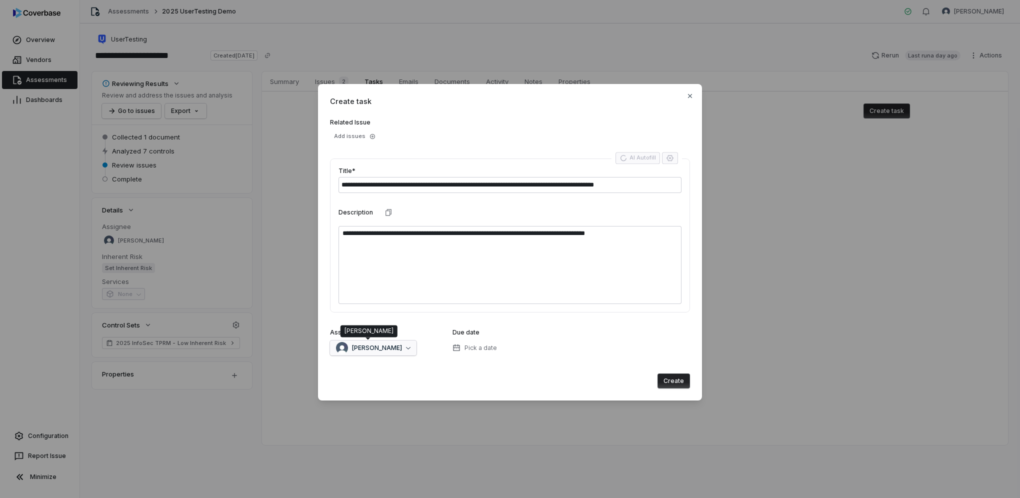
type textarea "**********"
type textarea "*"
type textarea "**********"
type textarea "*"
type textarea "**********"
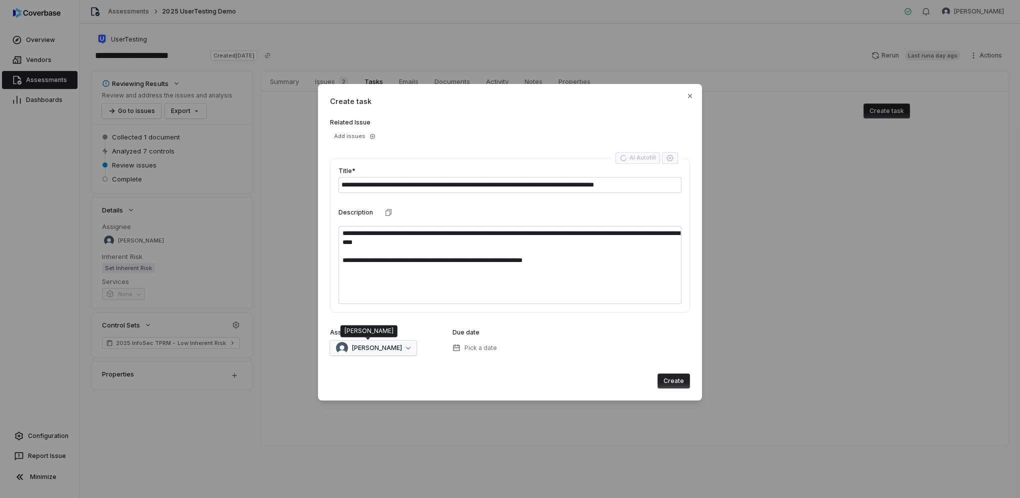
type textarea "*"
type textarea "**********"
type textarea "*"
type textarea "**********"
type textarea "*"
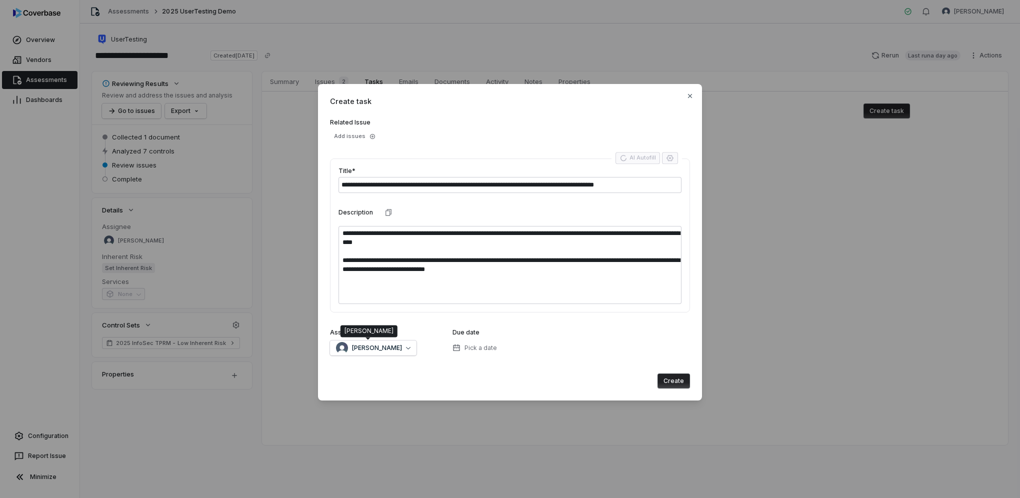
type textarea "**********"
type textarea "*"
type textarea "**********"
type textarea "*"
type textarea "**********"
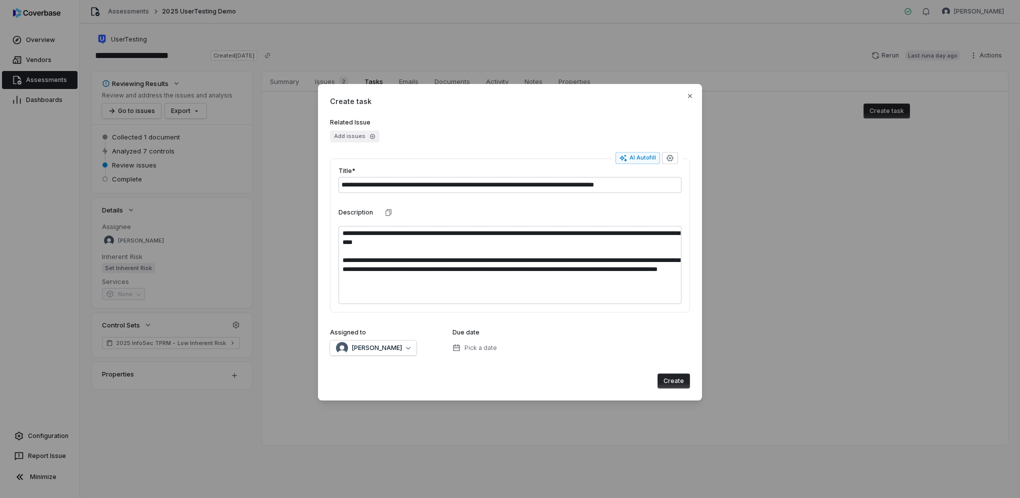
click at [369, 134] on icon "button" at bounding box center [372, 136] width 6 height 6
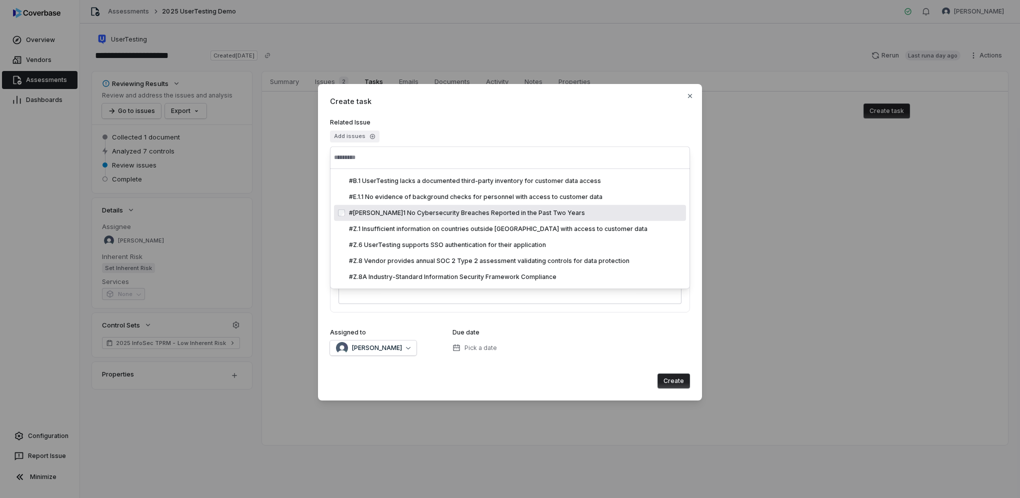
click at [372, 216] on span "#[PERSON_NAME]1 No Cybersecurity Breaches Reported in the Past Two Years" at bounding box center [515, 213] width 333 height 8
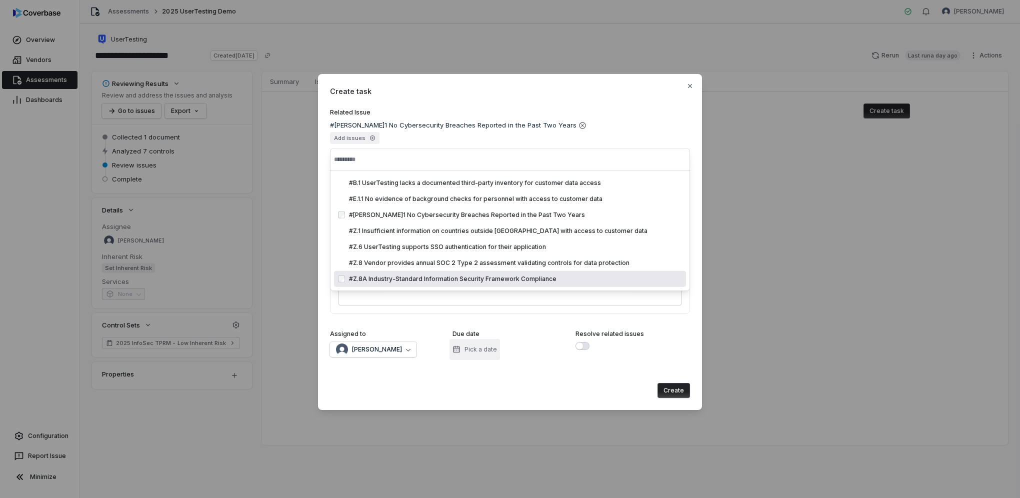
click at [467, 357] on button "Pick a date" at bounding box center [474, 349] width 50 height 21
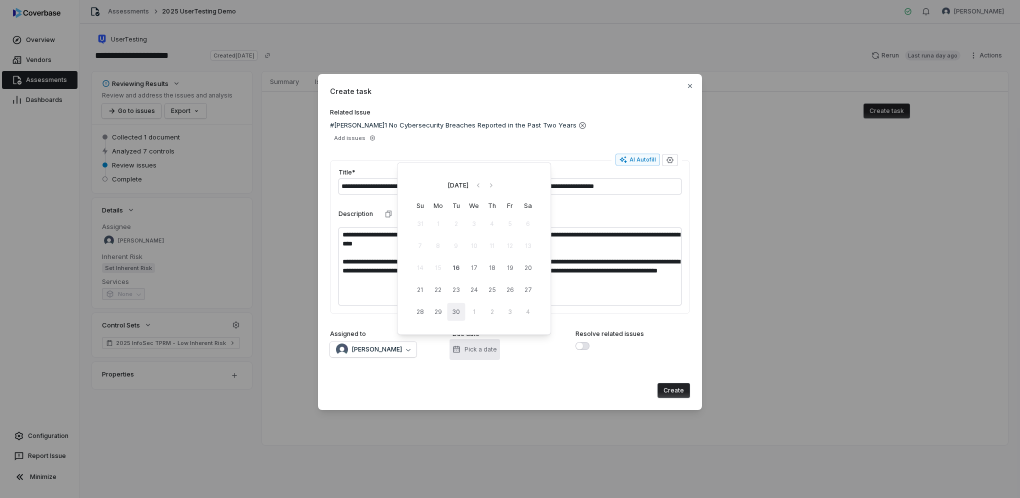
click at [461, 312] on button "30" at bounding box center [456, 312] width 18 height 18
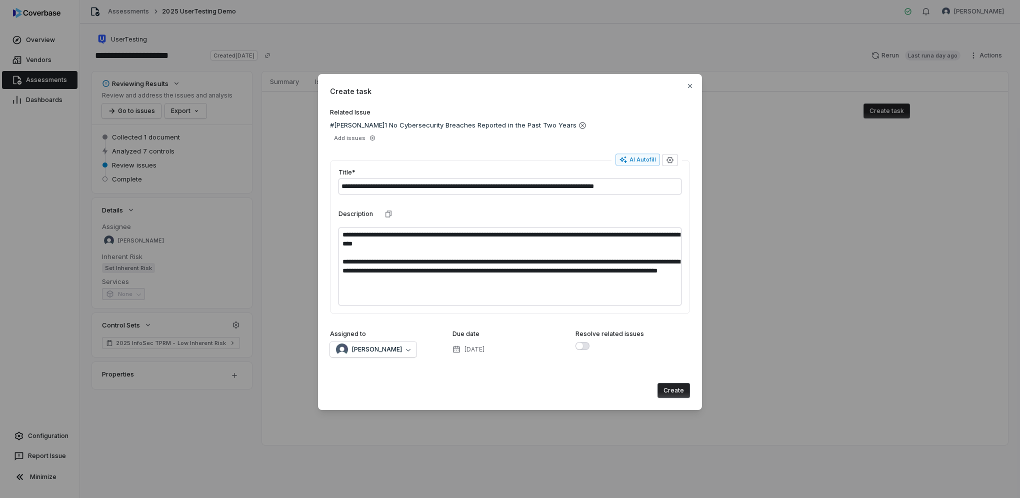
click at [585, 342] on button "button" at bounding box center [582, 346] width 14 height 8
click at [674, 393] on button "Create" at bounding box center [673, 390] width 32 height 15
type textarea "*"
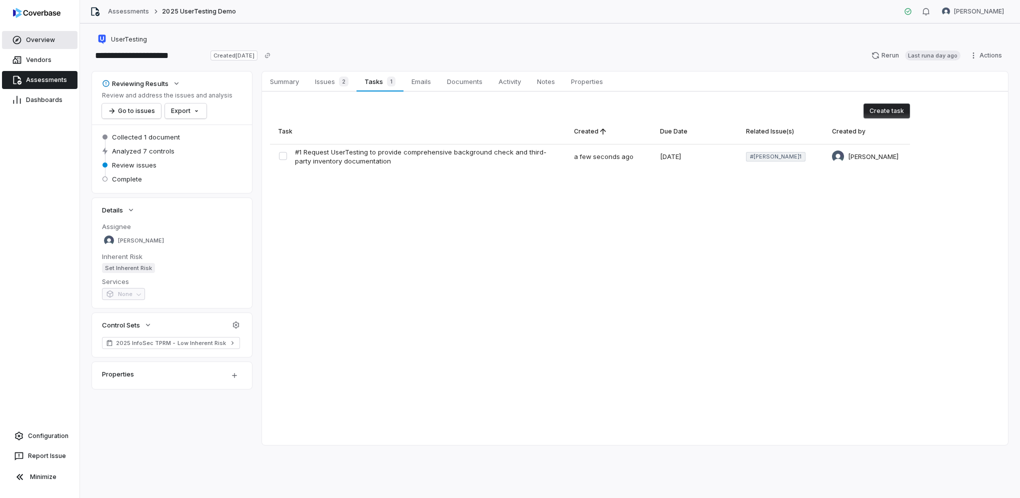
click at [37, 42] on span "Overview" at bounding box center [40, 40] width 29 height 8
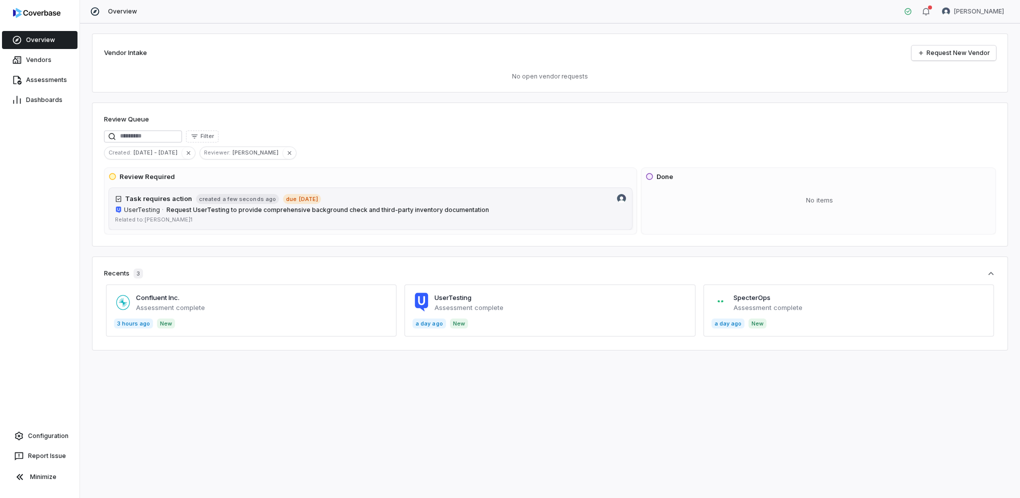
click at [220, 208] on span "Request UserTesting to provide comprehensive background check and third-party i…" at bounding box center [327, 209] width 322 height 7
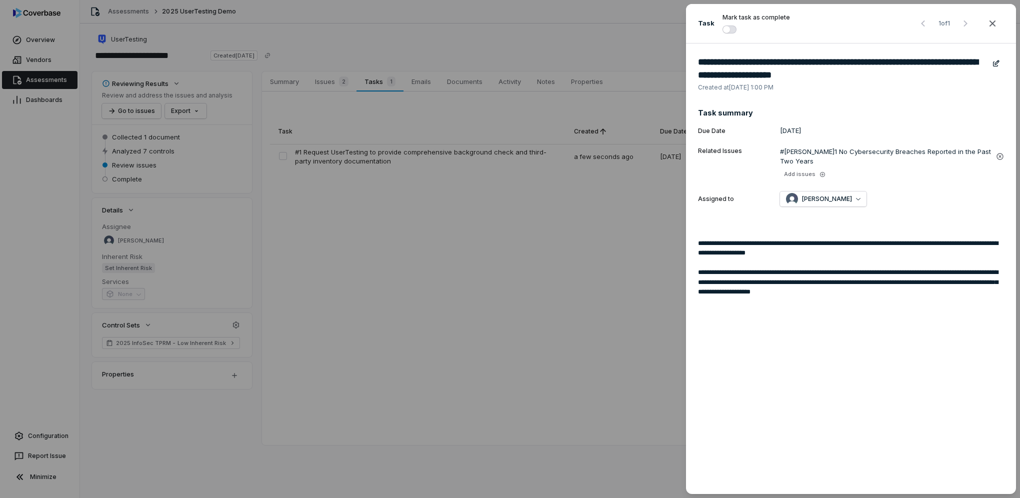
click at [964, 23] on div "1 of 1" at bounding box center [943, 23] width 65 height 23
click at [986, 23] on icon "button" at bounding box center [992, 23] width 12 height 12
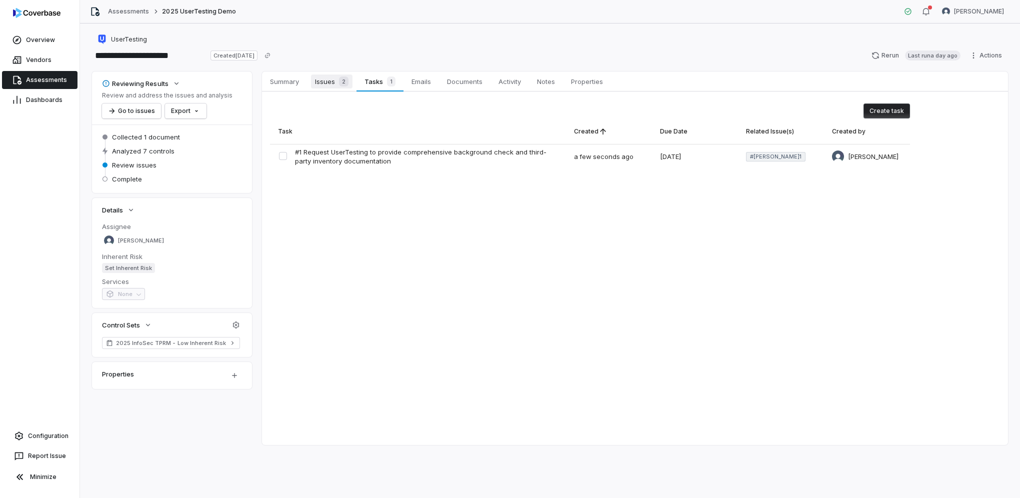
click at [337, 81] on div "2" at bounding box center [341, 81] width 13 height 10
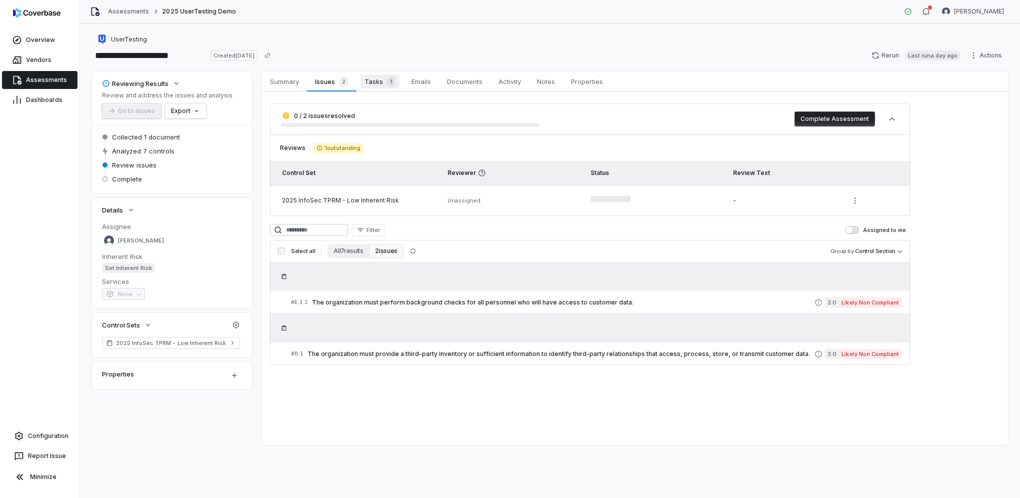
click at [379, 85] on span "Tasks 1" at bounding box center [379, 81] width 39 height 14
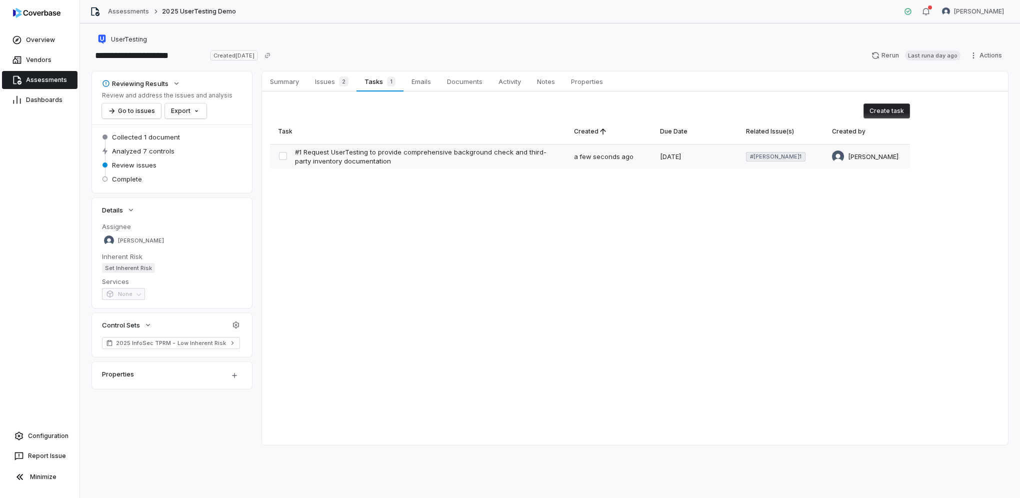
click at [758, 157] on span "# [PERSON_NAME]1" at bounding box center [775, 156] width 51 height 7
click at [422, 154] on span "#1 Request UserTesting to provide comprehensive background check and third-part…" at bounding box center [426, 156] width 263 height 18
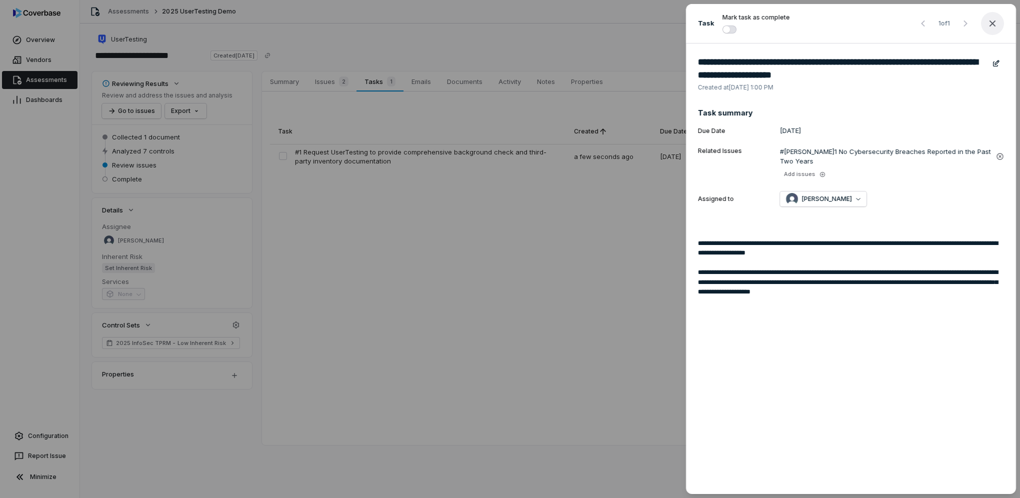
click at [990, 24] on icon "button" at bounding box center [992, 23] width 6 height 6
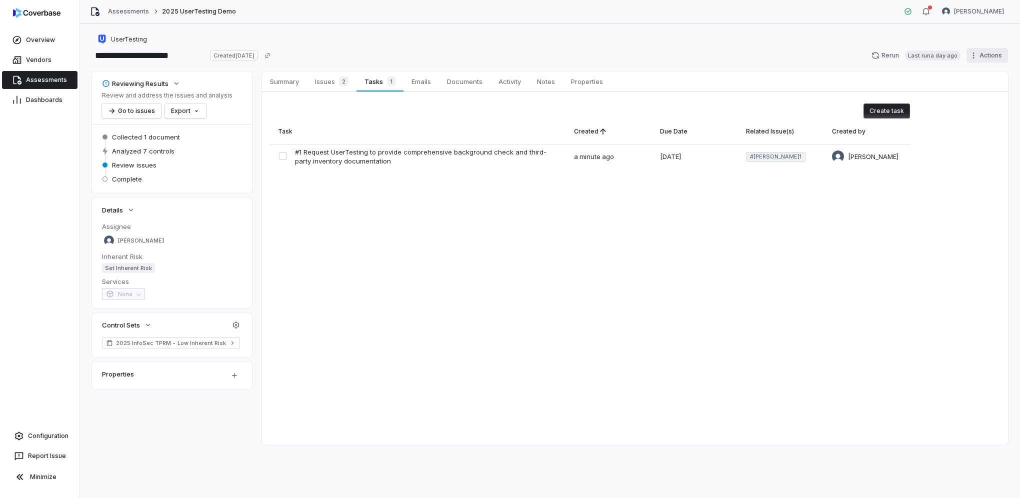
click at [996, 53] on html "**********" at bounding box center [510, 249] width 1020 height 498
click at [916, 135] on div "Export as Excel" at bounding box center [895, 133] width 72 height 16
click at [924, 208] on div "Summary Summary Issues 2 Issues 2 Tasks 1 Tasks 1 Emails Emails Documents Docum…" at bounding box center [635, 257] width 746 height 373
click at [281, 153] on button "button" at bounding box center [283, 156] width 8 height 8
click at [986, 55] on html "**********" at bounding box center [510, 249] width 1020 height 498
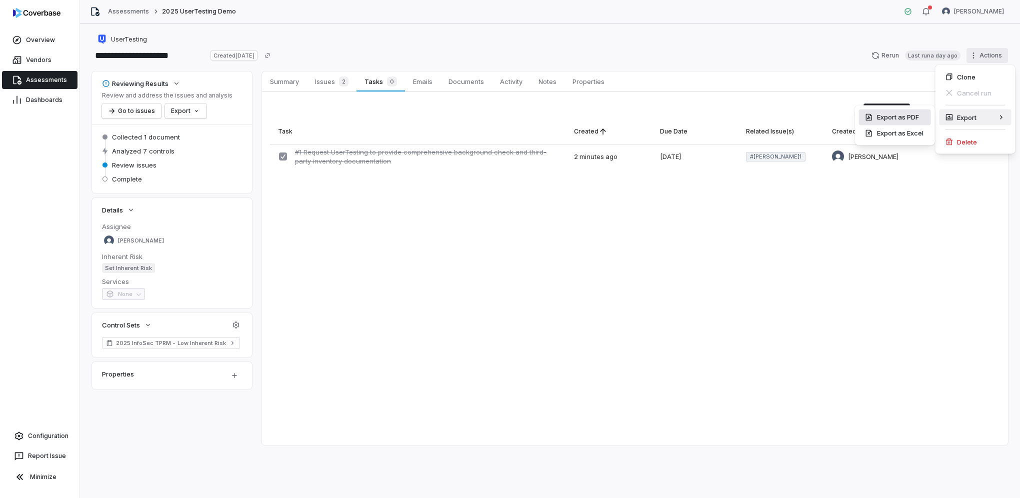
click at [915, 115] on div "Export as PDF" at bounding box center [895, 117] width 72 height 16
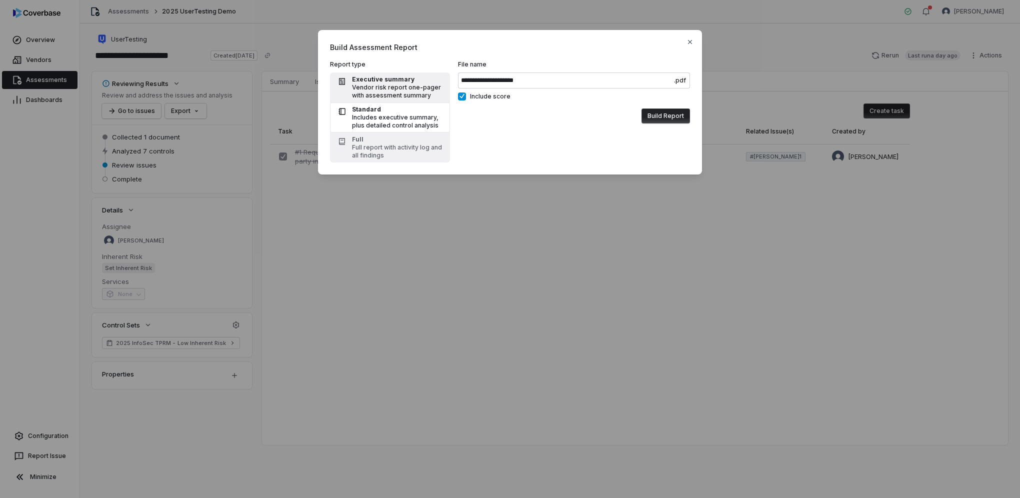
click at [368, 87] on div "Vendor risk report one-pager with assessment summary" at bounding box center [398, 91] width 92 height 16
click at [370, 86] on div "Vendor risk report one-pager with assessment summary" at bounding box center [398, 91] width 92 height 16
click at [374, 115] on div "Includes executive summary, plus detailed control analysis" at bounding box center [398, 121] width 92 height 16
click at [377, 152] on div "Full report with activity log and all findings" at bounding box center [398, 151] width 92 height 16
type input "**********"
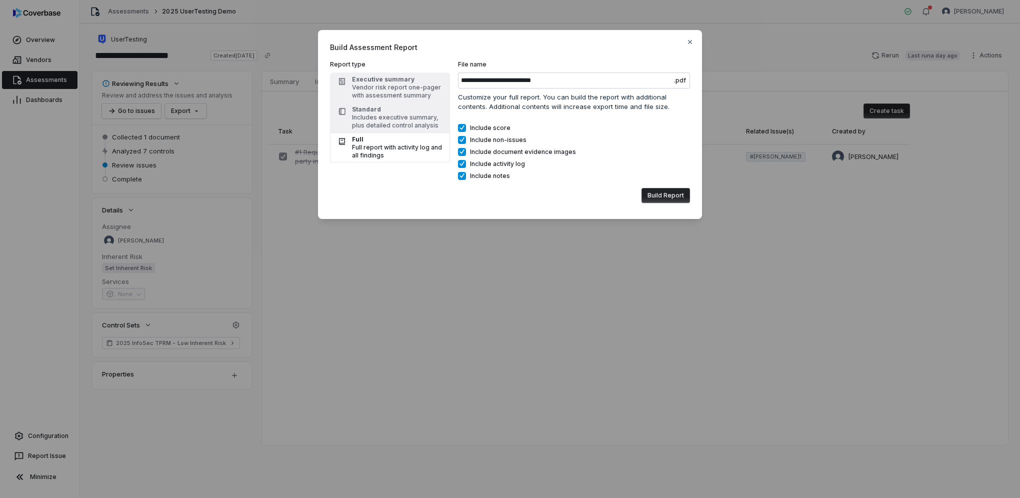
click at [680, 196] on button "Build Report" at bounding box center [665, 195] width 48 height 15
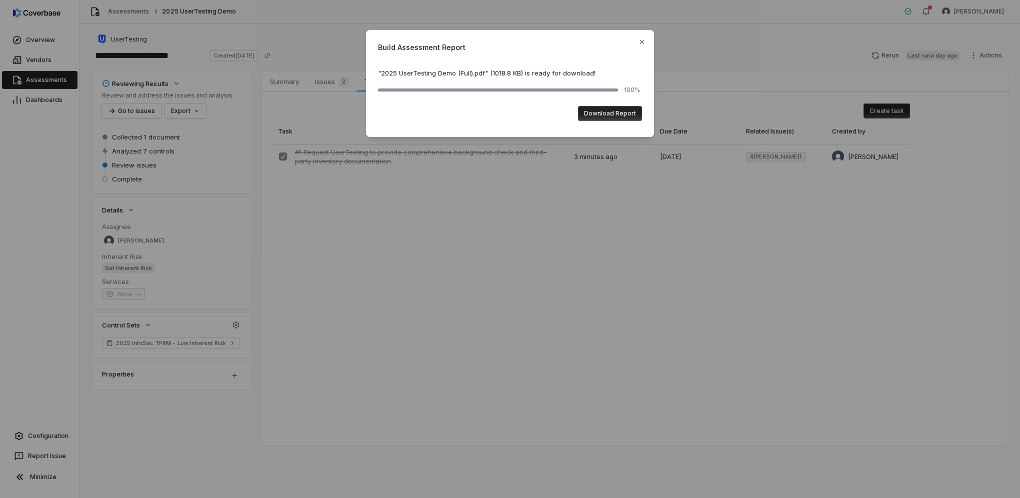
click at [612, 113] on button "Download Report" at bounding box center [610, 113] width 64 height 15
click at [647, 42] on div "Build Assessment Report " 2025 UserTesting Demo (Full).pdf " ( 1018.8 KB ) is r…" at bounding box center [510, 83] width 288 height 107
click at [641, 44] on icon "button" at bounding box center [642, 42] width 8 height 8
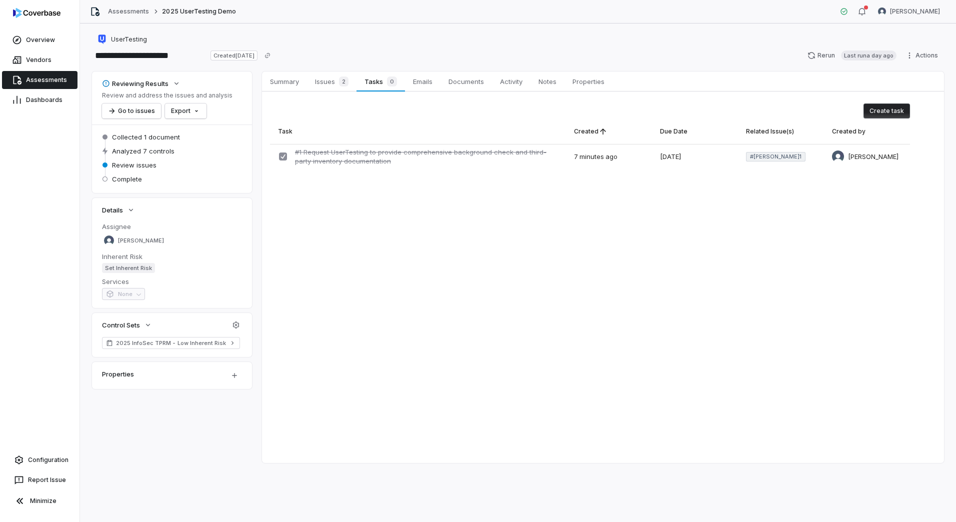
click at [39, 80] on span "Assessments" at bounding box center [46, 80] width 41 height 8
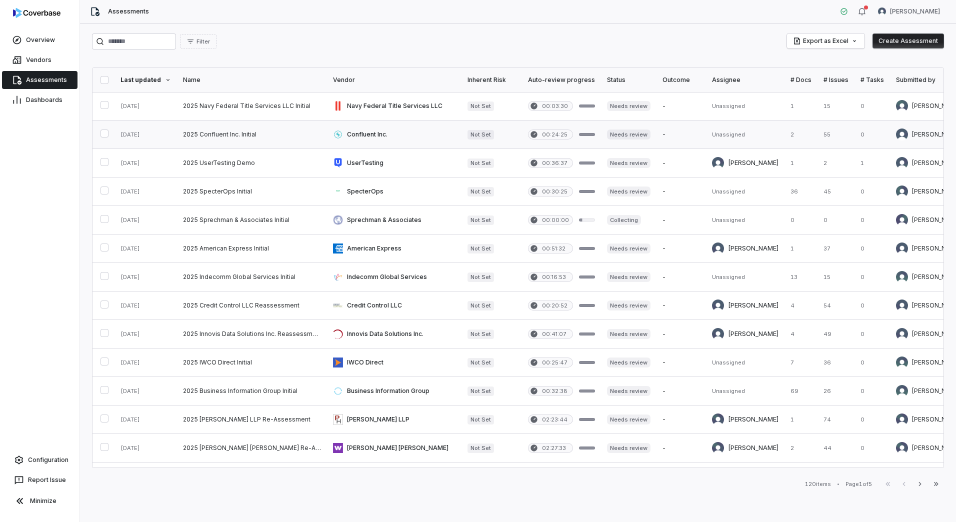
click at [227, 136] on link at bounding box center [252, 134] width 150 height 28
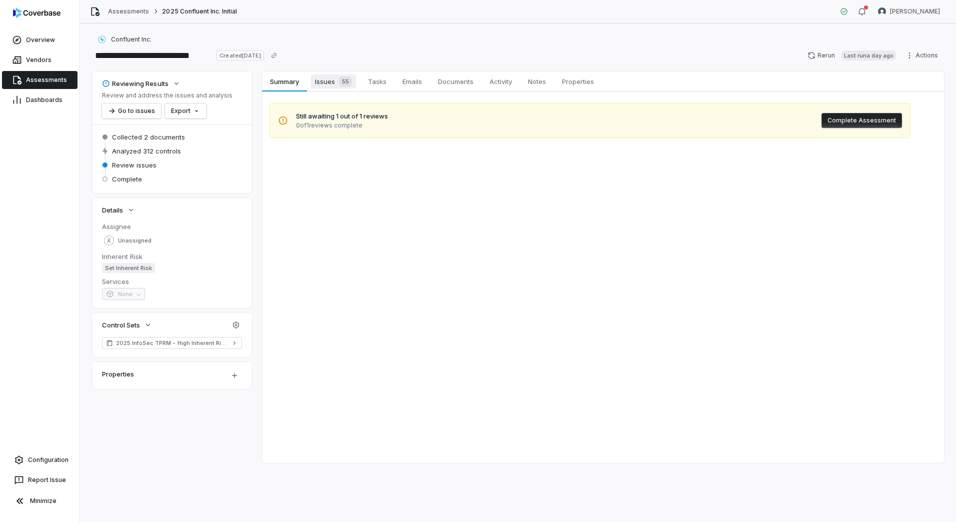
click at [331, 79] on span "Issues 55" at bounding box center [333, 81] width 45 height 14
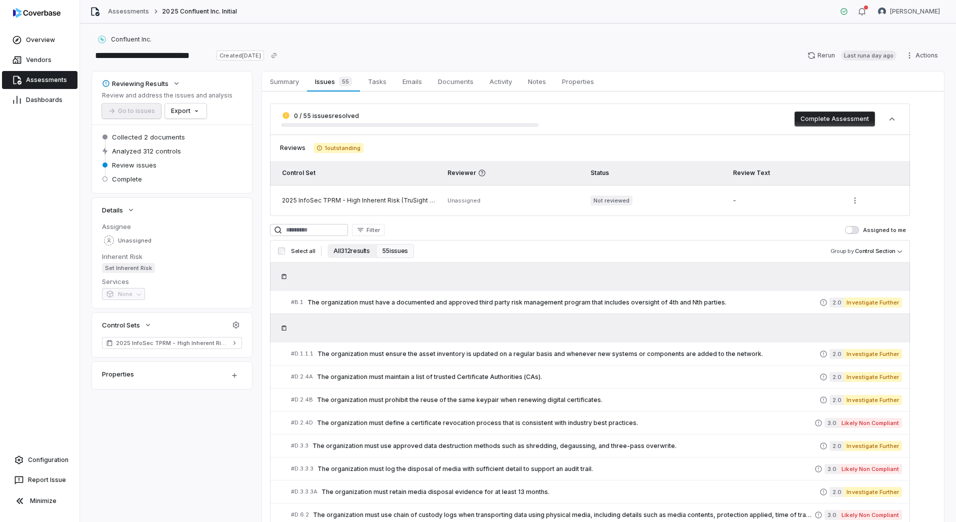
click at [352, 249] on button "All 312 results" at bounding box center [351, 251] width 48 height 14
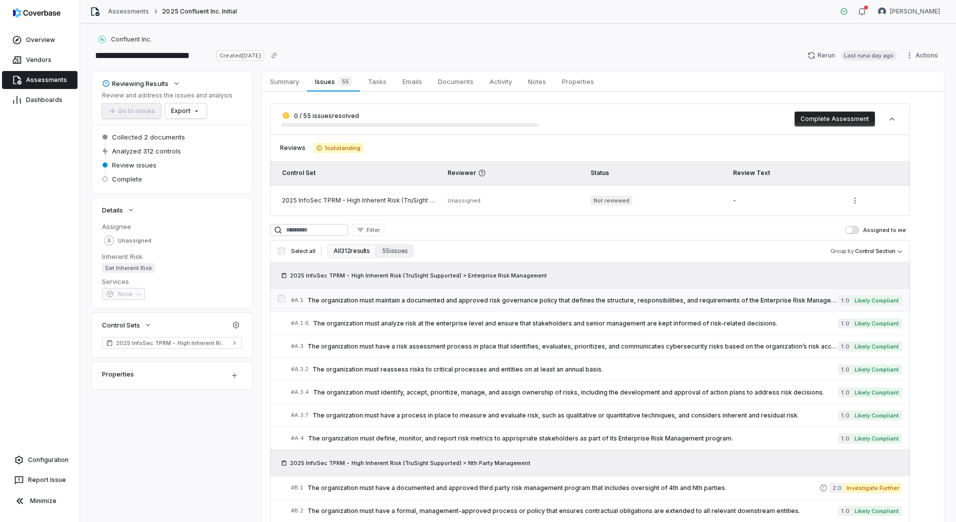
click at [448, 296] on span "The organization must maintain a documented and approved risk governance policy…" at bounding box center [572, 300] width 530 height 8
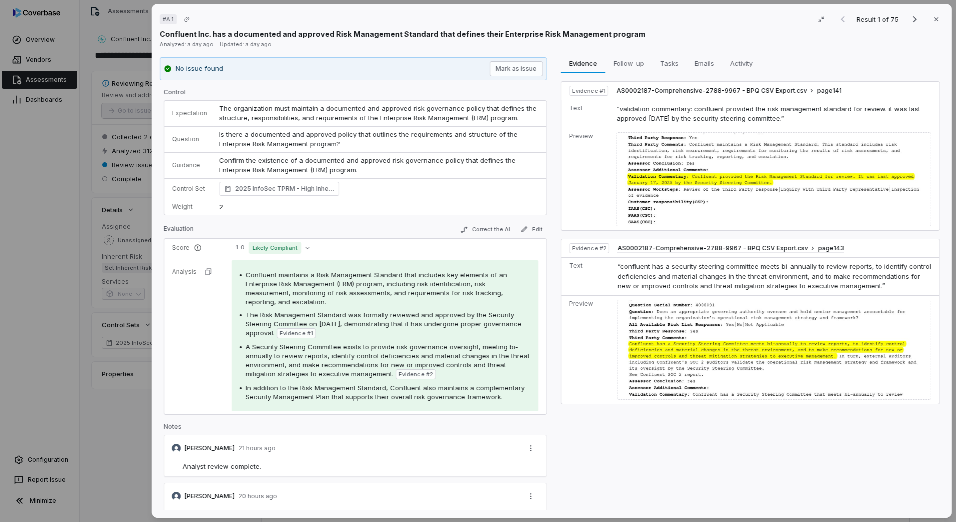
click at [272, 305] on span "Confluent maintains a Risk Management Standard that includes key elements of an…" at bounding box center [376, 288] width 261 height 35
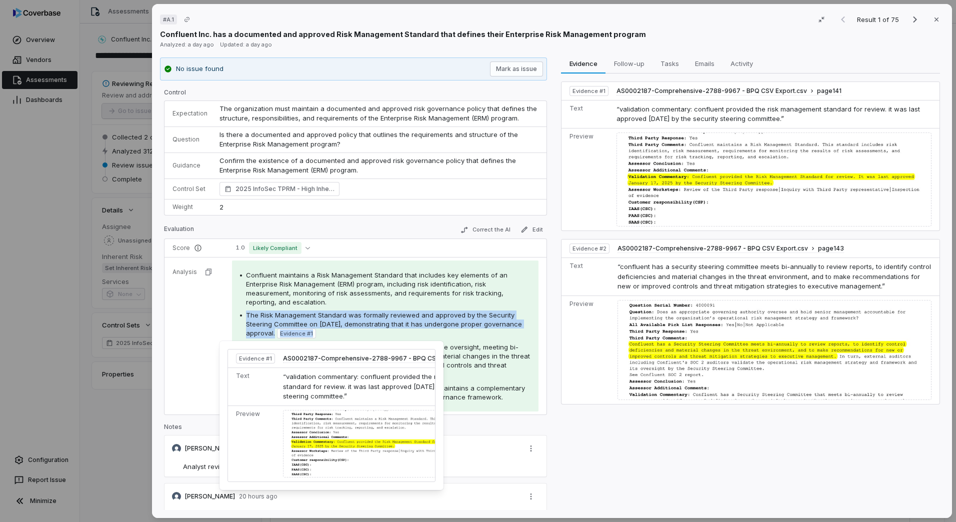
drag, startPoint x: 245, startPoint y: 314, endPoint x: 352, endPoint y: 332, distance: 108.5
click at [352, 332] on div "The Risk Management Standard was formally reviewed and approved by the Security…" at bounding box center [388, 324] width 284 height 28
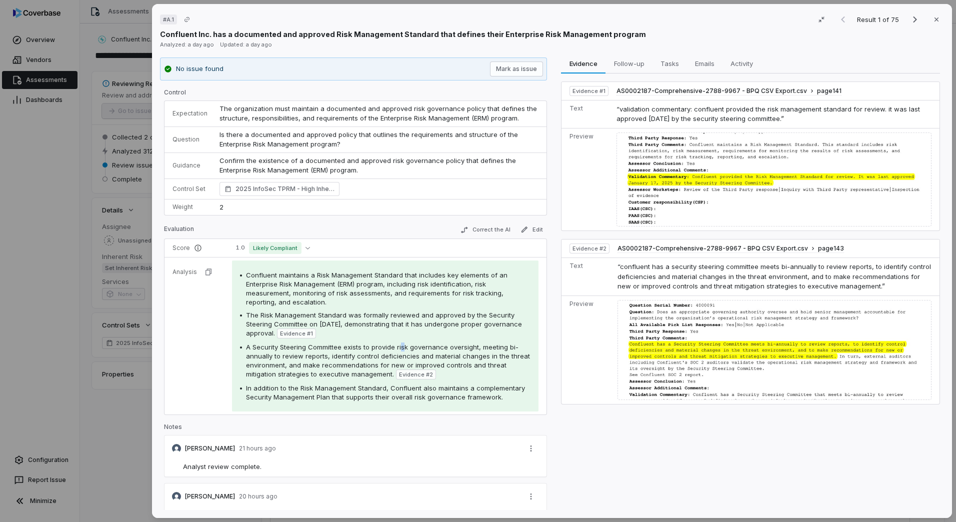
drag, startPoint x: 352, startPoint y: 332, endPoint x: 400, endPoint y: 339, distance: 48.0
click at [400, 339] on div "Confluent maintains a Risk Management Standard that includes key elements of an…" at bounding box center [385, 335] width 290 height 131
drag, startPoint x: 400, startPoint y: 339, endPoint x: 529, endPoint y: 226, distance: 171.4
click at [529, 226] on button "Edit" at bounding box center [531, 229] width 30 height 12
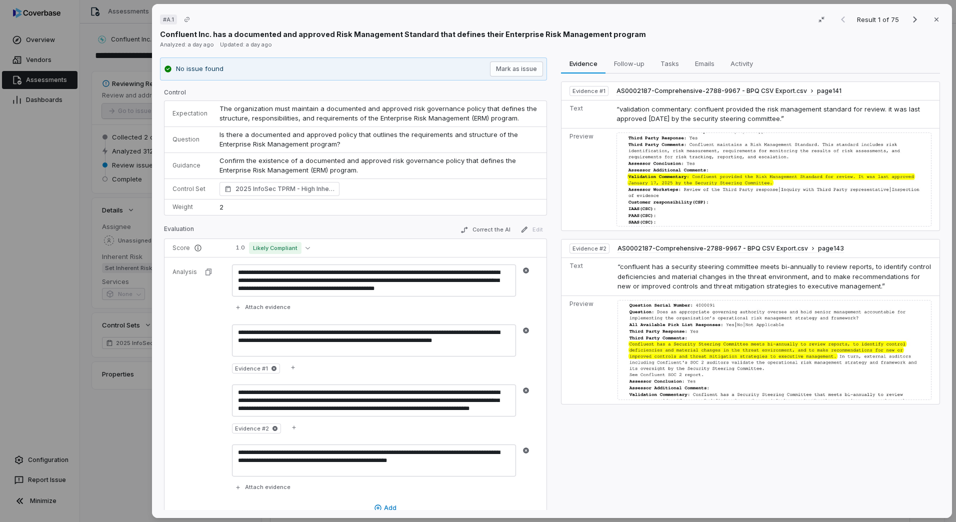
click at [523, 229] on span "Edit" at bounding box center [531, 229] width 30 height 13
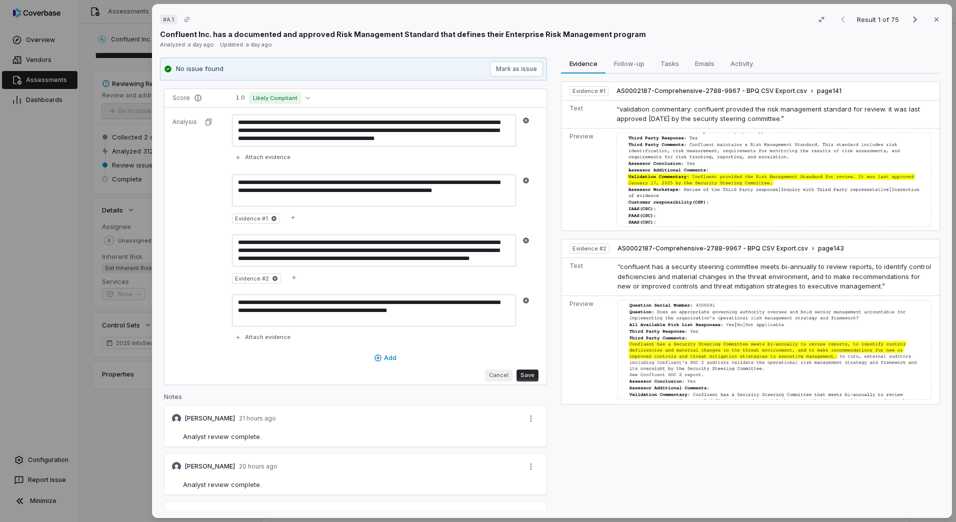
click at [490, 373] on button "Cancel" at bounding box center [498, 375] width 27 height 12
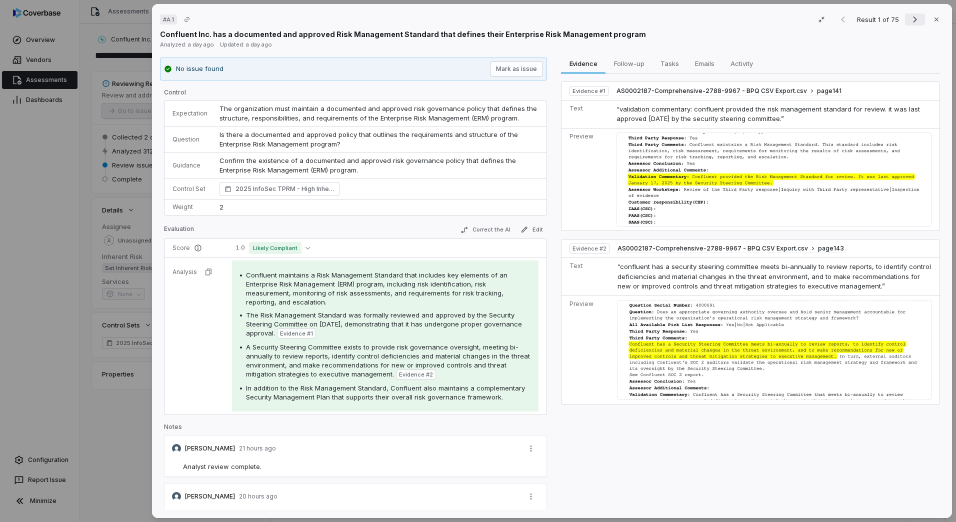
click at [909, 24] on icon "Next result" at bounding box center [915, 19] width 12 height 12
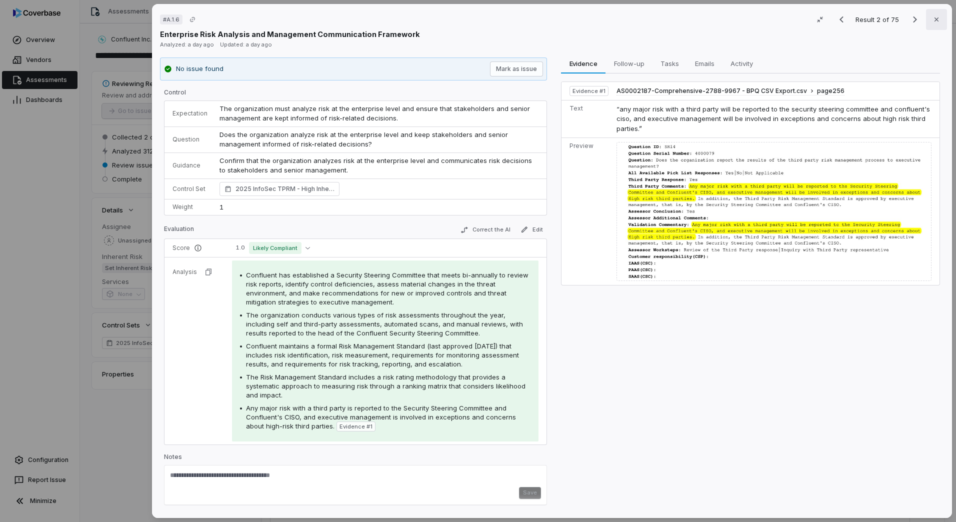
click at [936, 22] on button "Close" at bounding box center [936, 19] width 21 height 21
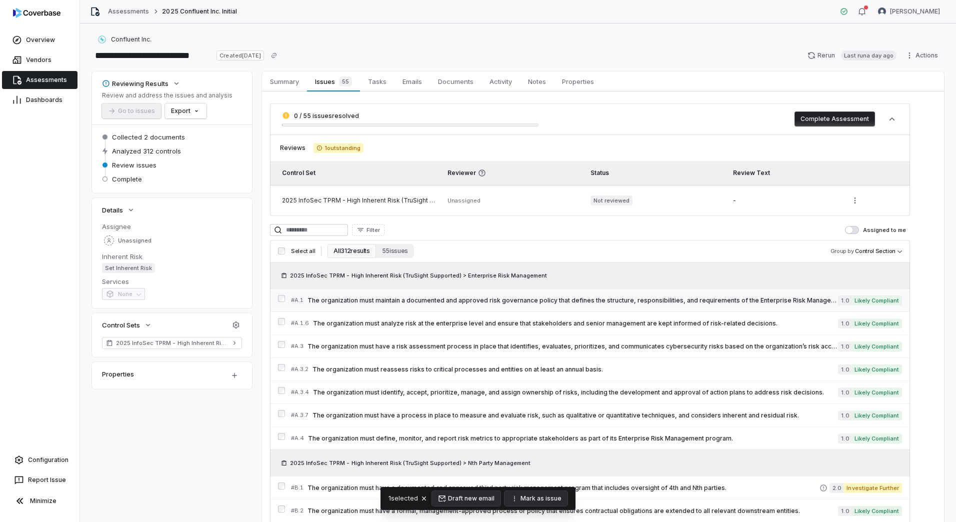
click at [277, 298] on div "# A.1 The organization must maintain a documented and approved risk governance …" at bounding box center [590, 299] width 640 height 23
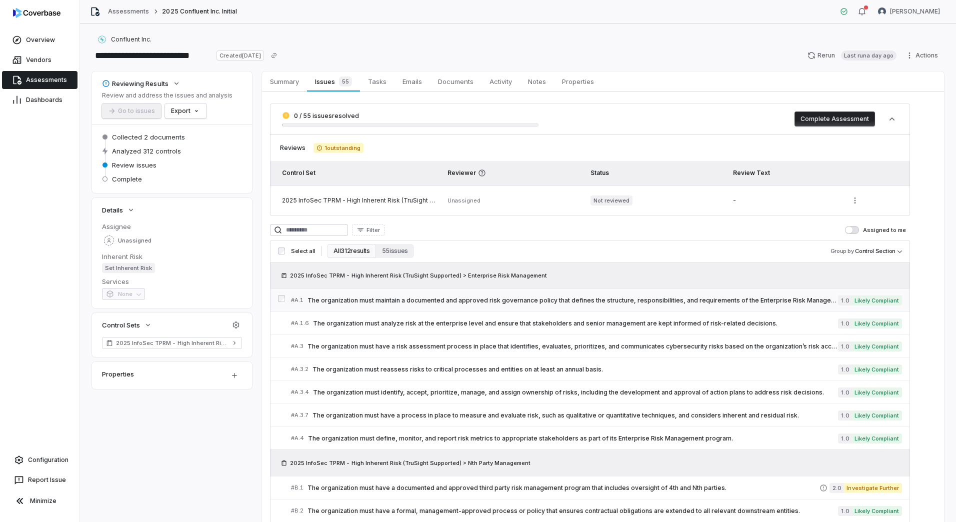
click at [363, 296] on span "The organization must maintain a documented and approved risk governance policy…" at bounding box center [572, 300] width 530 height 8
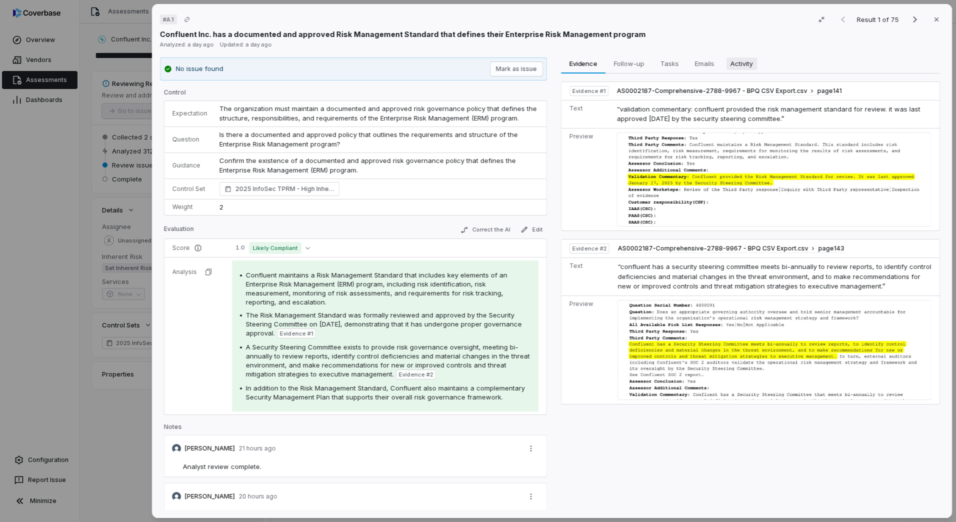
click at [735, 62] on span "Activity" at bounding box center [741, 63] width 30 height 13
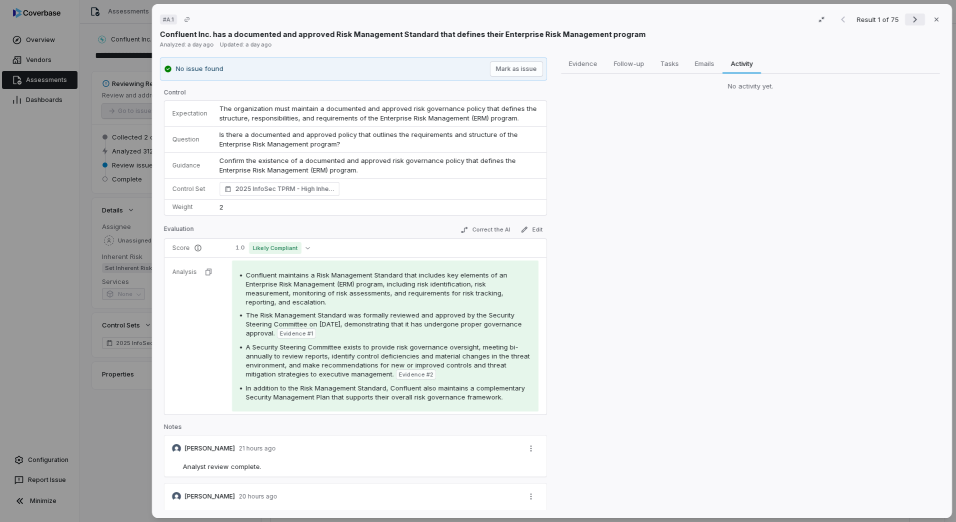
click at [909, 16] on icon "Next result" at bounding box center [915, 19] width 12 height 12
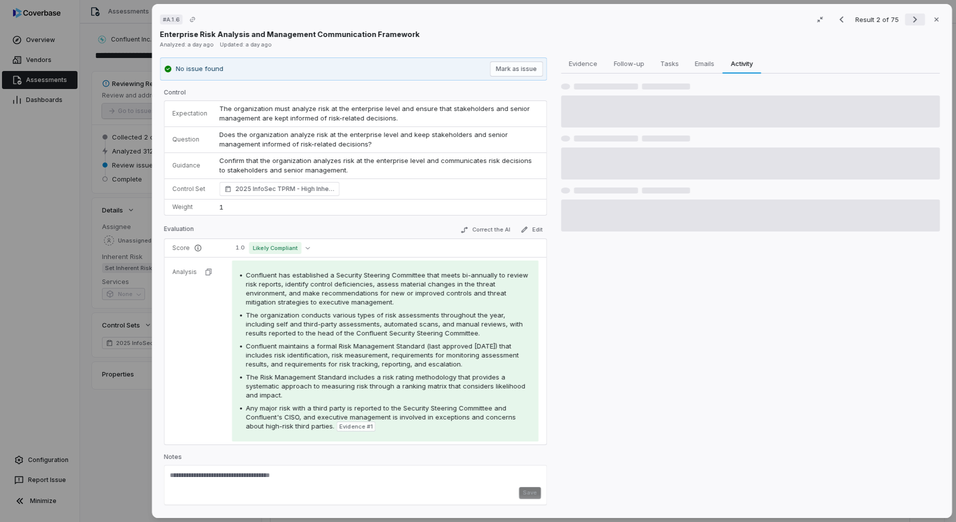
click at [909, 16] on icon "Next result" at bounding box center [915, 19] width 12 height 12
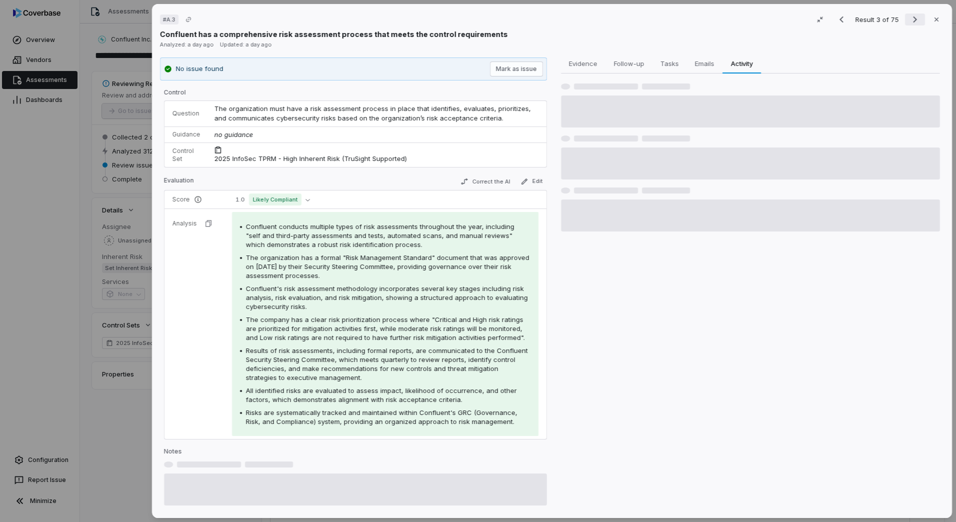
click at [909, 16] on icon "Next result" at bounding box center [915, 19] width 12 height 12
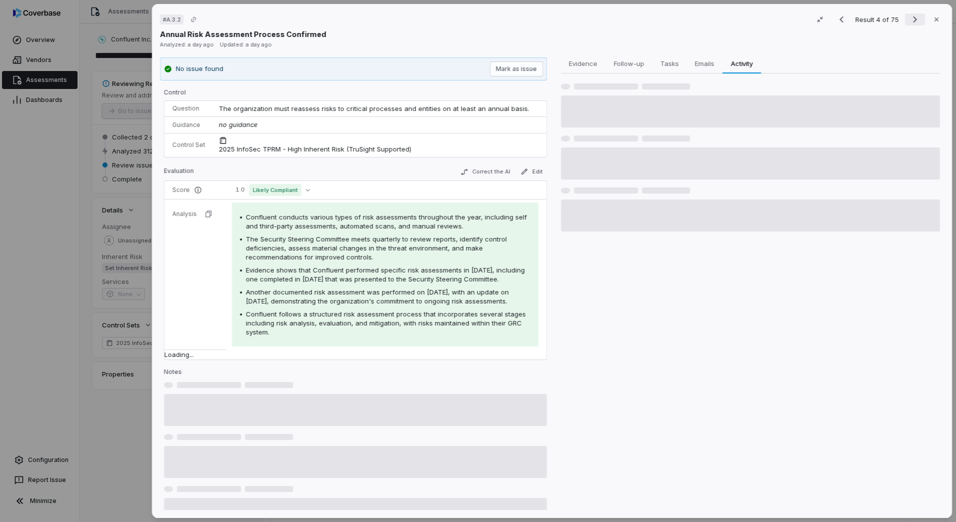
click at [909, 16] on icon "Next result" at bounding box center [915, 19] width 12 height 12
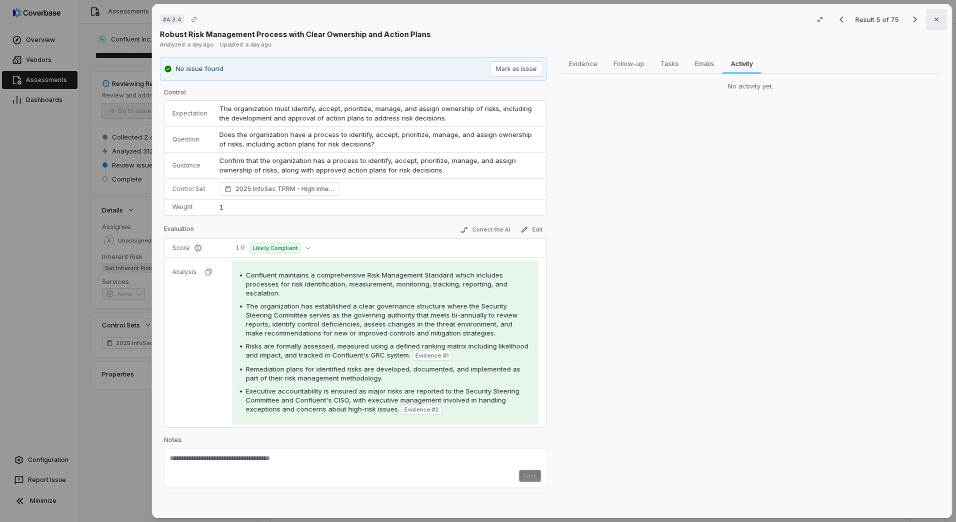
click at [934, 14] on button "Close" at bounding box center [936, 19] width 21 height 21
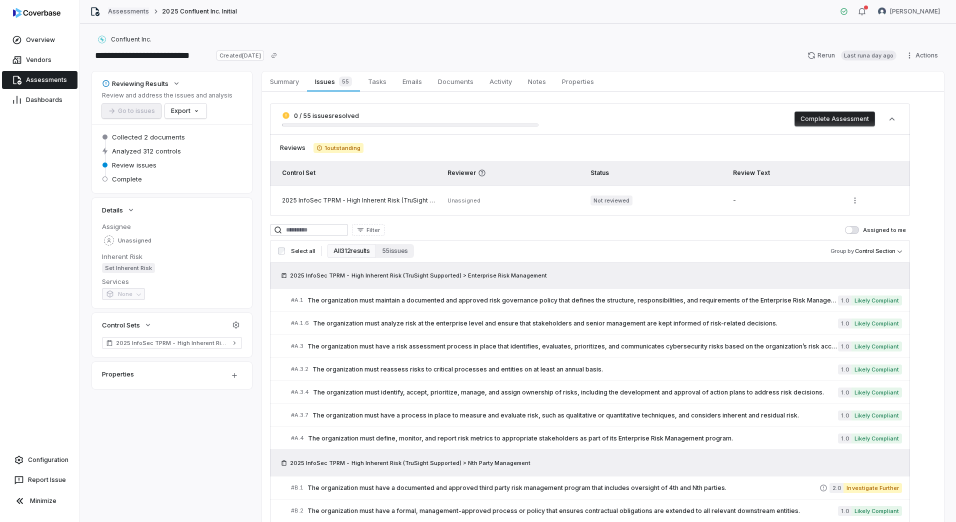
click at [138, 11] on link "Assessments" at bounding box center [128, 11] width 41 height 8
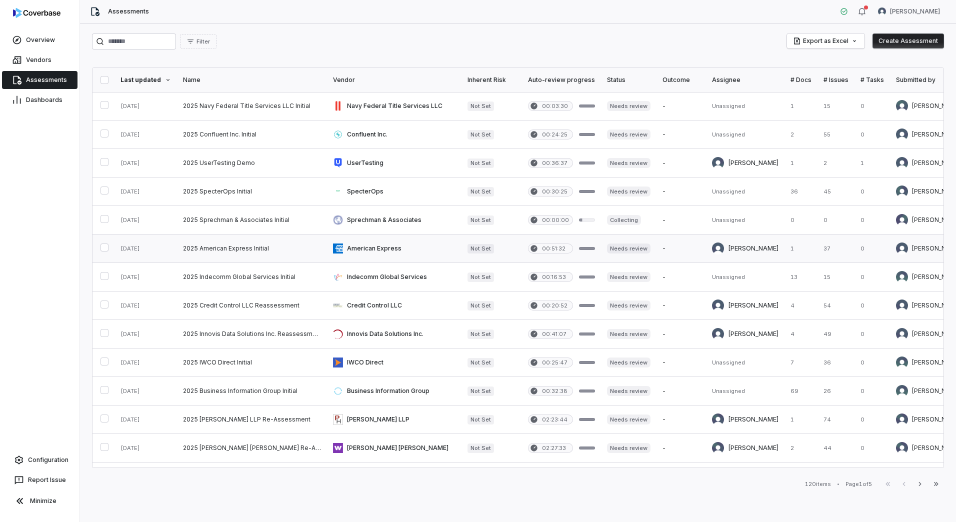
click at [231, 249] on link at bounding box center [252, 248] width 150 height 28
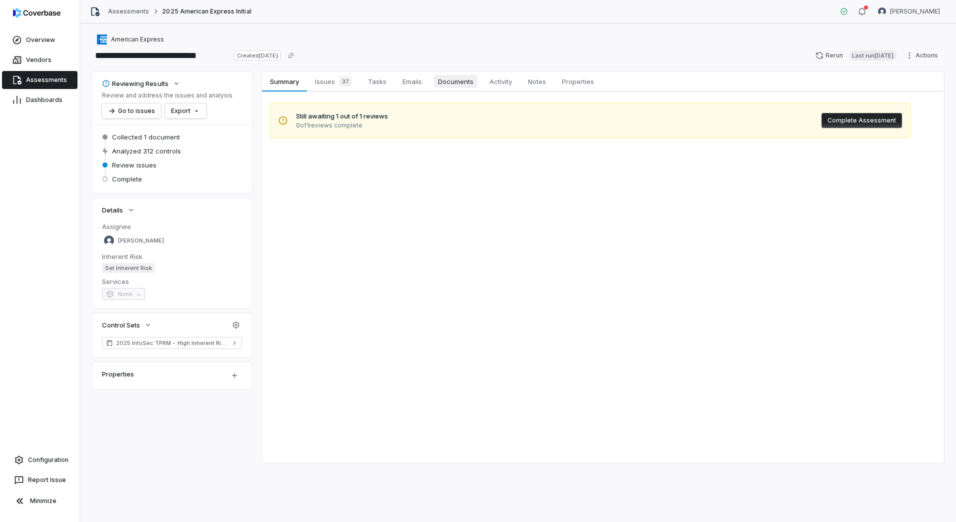
click at [446, 80] on span "Documents" at bounding box center [455, 81] width 43 height 13
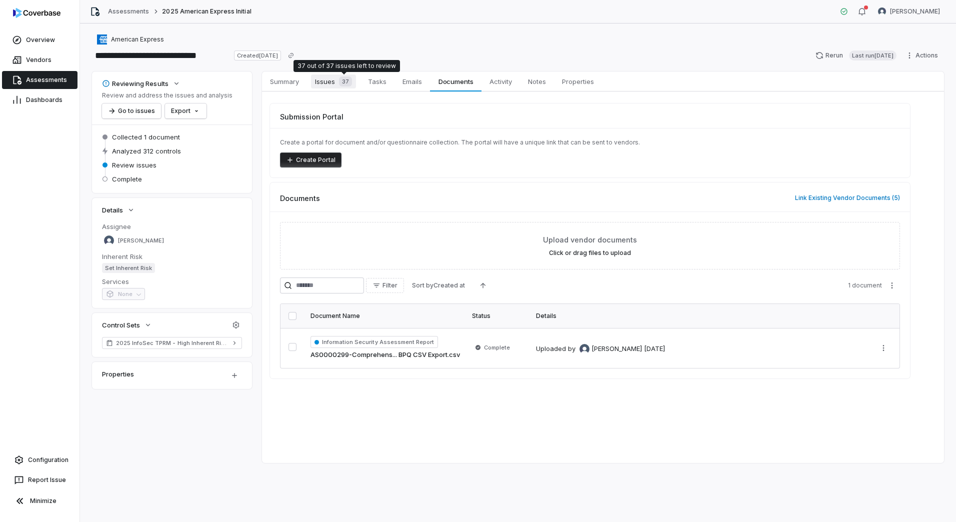
click at [340, 84] on span "37" at bounding box center [345, 81] width 13 height 10
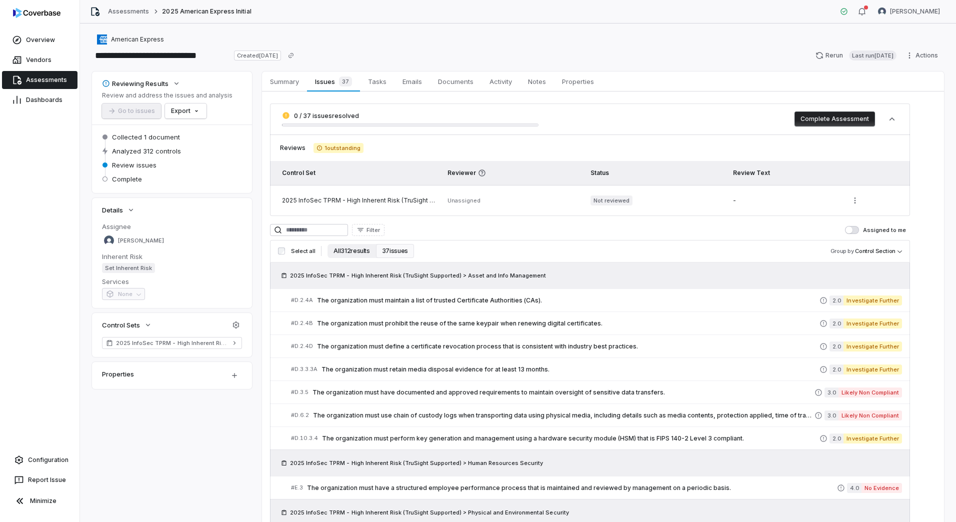
click at [342, 252] on button "All 312 results" at bounding box center [351, 251] width 48 height 14
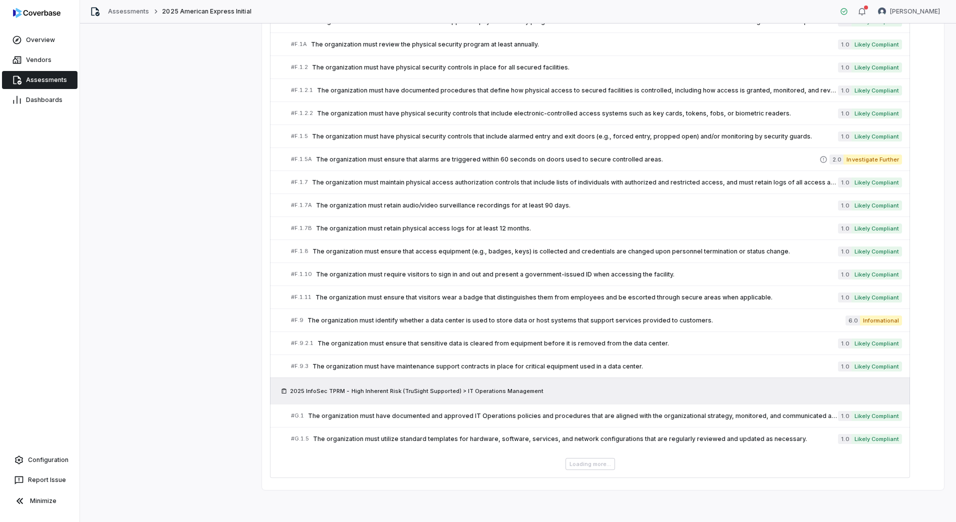
scroll to position [1347, 0]
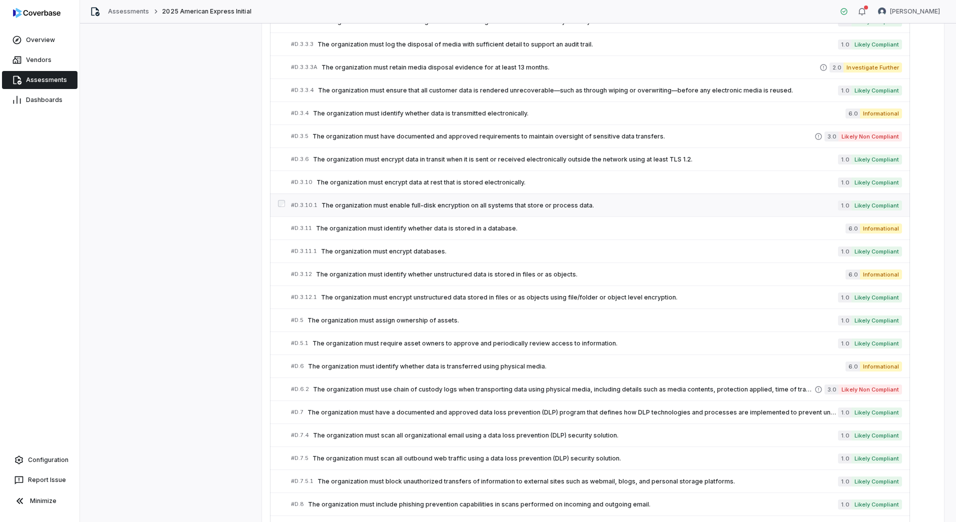
click at [416, 203] on span "The organization must enable full-disk encryption on all systems that store or …" at bounding box center [579, 205] width 516 height 8
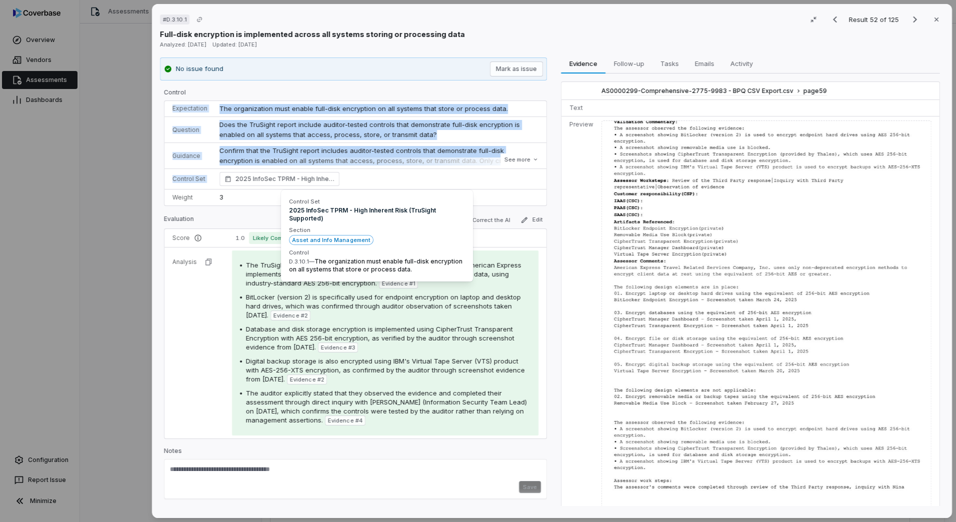
drag, startPoint x: 170, startPoint y: 107, endPoint x: 369, endPoint y: 178, distance: 211.0
click at [369, 178] on tbody "Expectation The organization must enable full-disk encryption on all systems th…" at bounding box center [355, 153] width 382 height 104
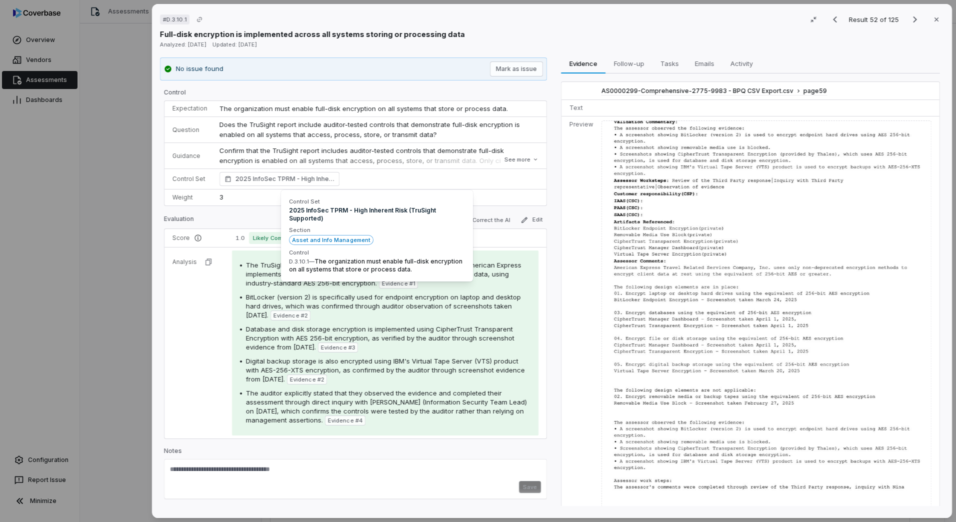
click at [219, 306] on tr "Analysis The TruSight report contains auditor-tested evidence confirming that A…" at bounding box center [355, 342] width 382 height 191
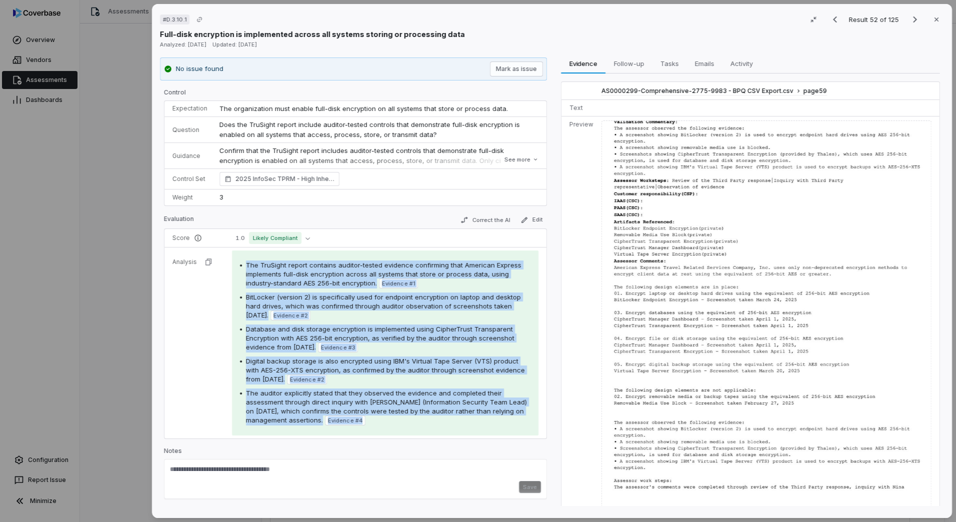
drag, startPoint x: 246, startPoint y: 262, endPoint x: 518, endPoint y: 420, distance: 313.7
click at [518, 420] on div "The TruSight report contains auditor-tested evidence confirming that American E…" at bounding box center [385, 342] width 290 height 165
click at [275, 272] on span "The TruSight report contains auditor-tested evidence confirming that American E…" at bounding box center [383, 274] width 275 height 26
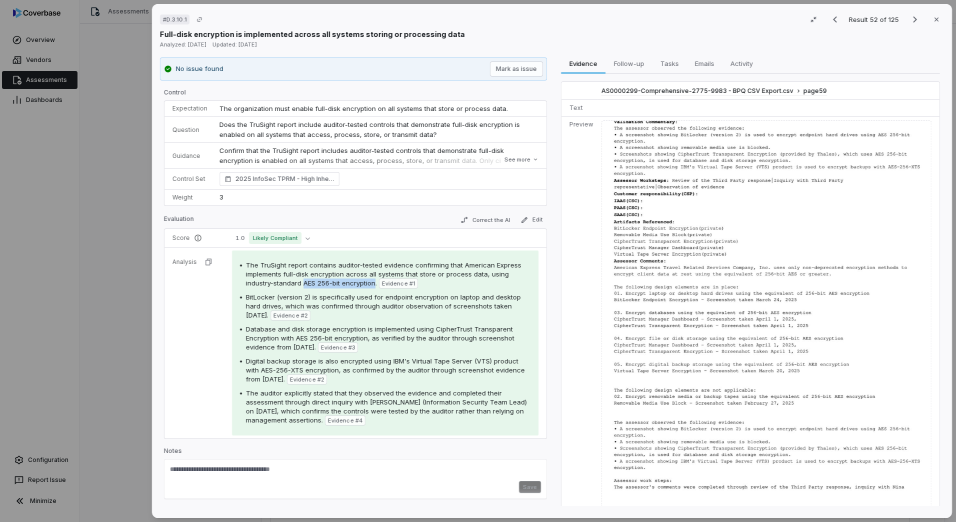
drag, startPoint x: 303, startPoint y: 282, endPoint x: 374, endPoint y: 283, distance: 70.5
click at [374, 283] on span "The TruSight report contains auditor-tested evidence confirming that American E…" at bounding box center [383, 274] width 275 height 26
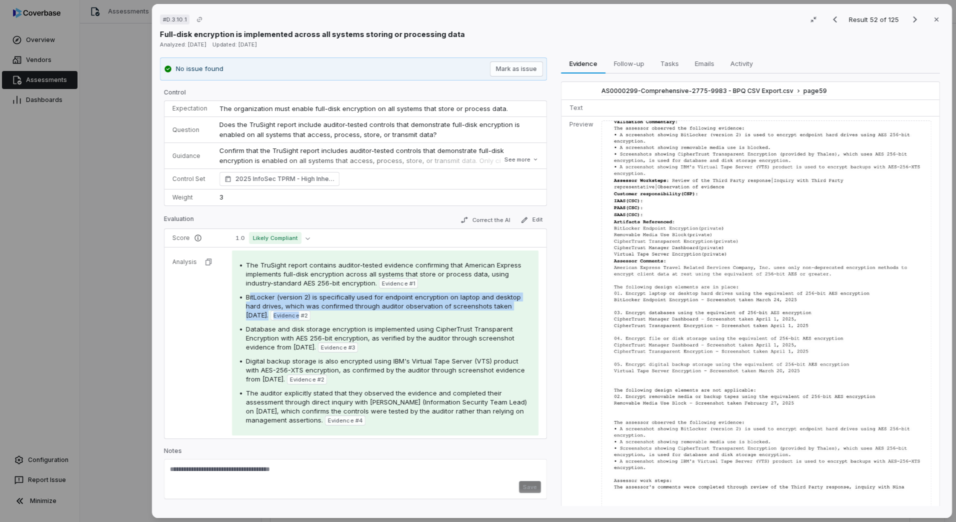
drag, startPoint x: 248, startPoint y: 297, endPoint x: 302, endPoint y: 311, distance: 56.2
click at [302, 311] on div "BitLocker (version 2) is specifically used for endpoint encryption on laptop an…" at bounding box center [388, 306] width 284 height 28
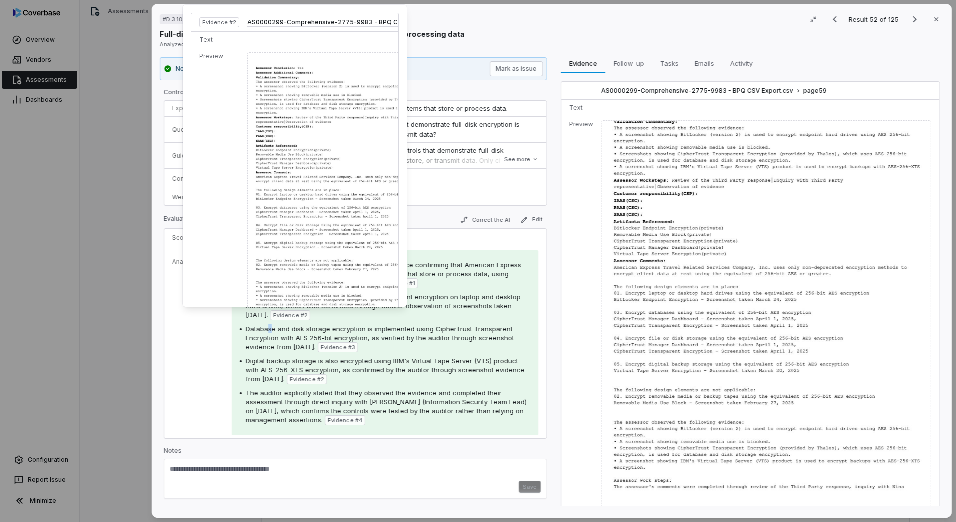
drag, startPoint x: 302, startPoint y: 311, endPoint x: 269, endPoint y: 326, distance: 36.2
click at [269, 326] on span "Database and disk storage encryption is implemented using CipherTrust Transpare…" at bounding box center [380, 338] width 268 height 26
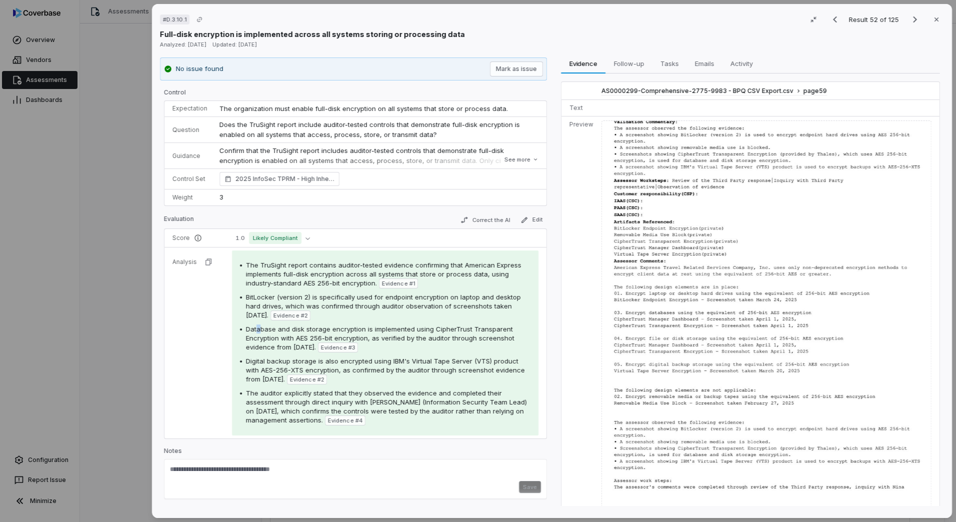
drag, startPoint x: 269, startPoint y: 326, endPoint x: 258, endPoint y: 325, distance: 11.5
click at [258, 325] on span "Database and disk storage encryption is implemented using CipherTrust Transpare…" at bounding box center [380, 338] width 268 height 26
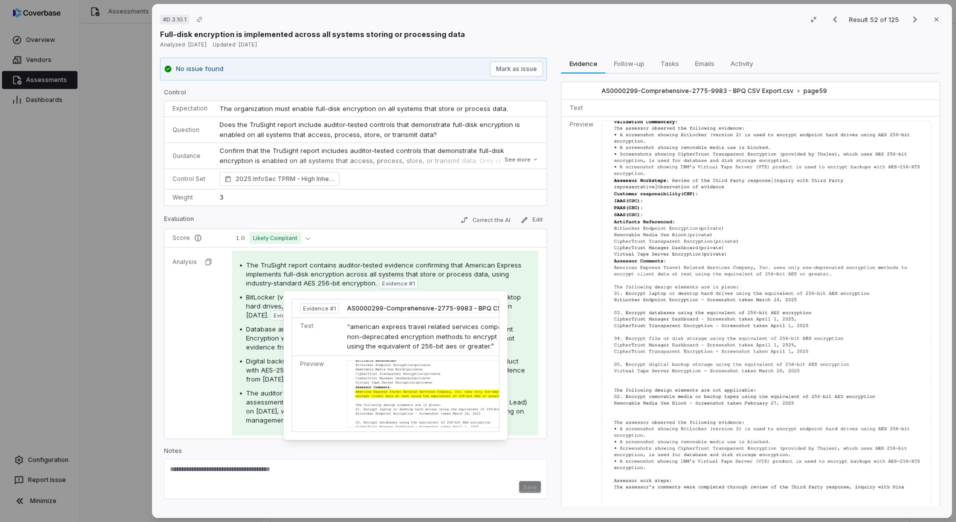
click at [403, 286] on span "Evidence # 1" at bounding box center [398, 283] width 33 height 8
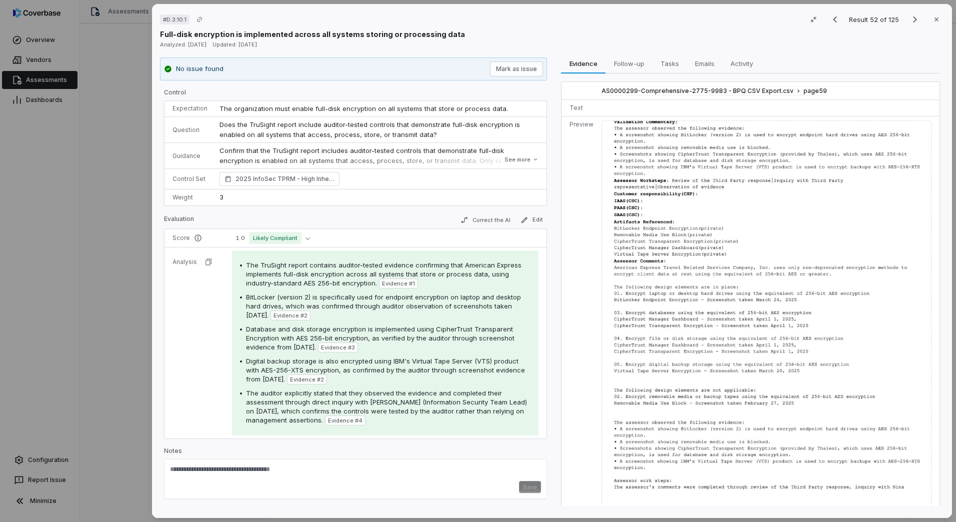
click at [731, 189] on div at bounding box center [766, 315] width 330 height 391
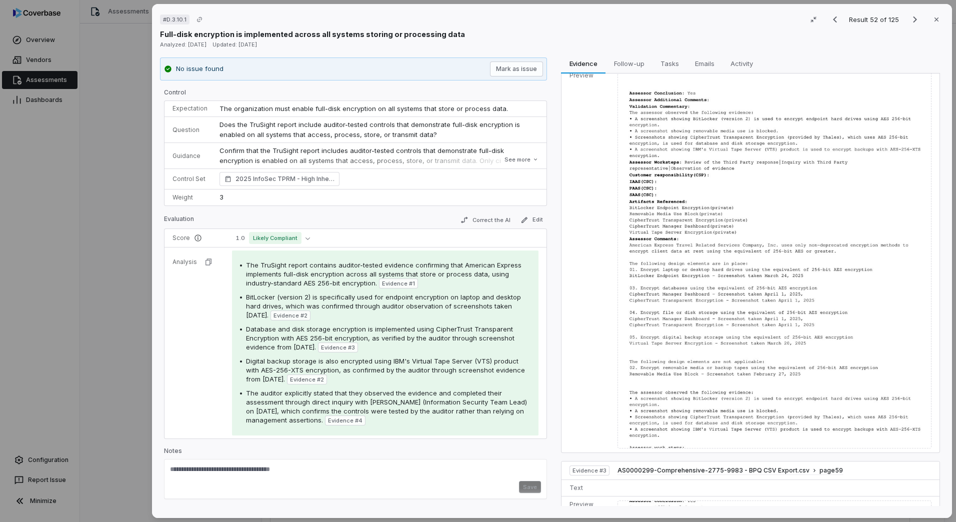
scroll to position [400, 0]
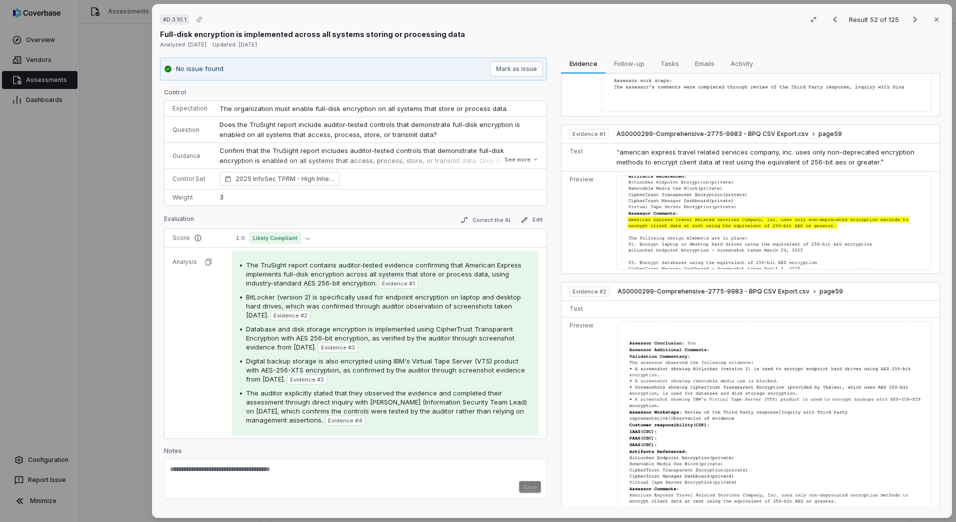
click at [726, 223] on div at bounding box center [773, 222] width 315 height 94
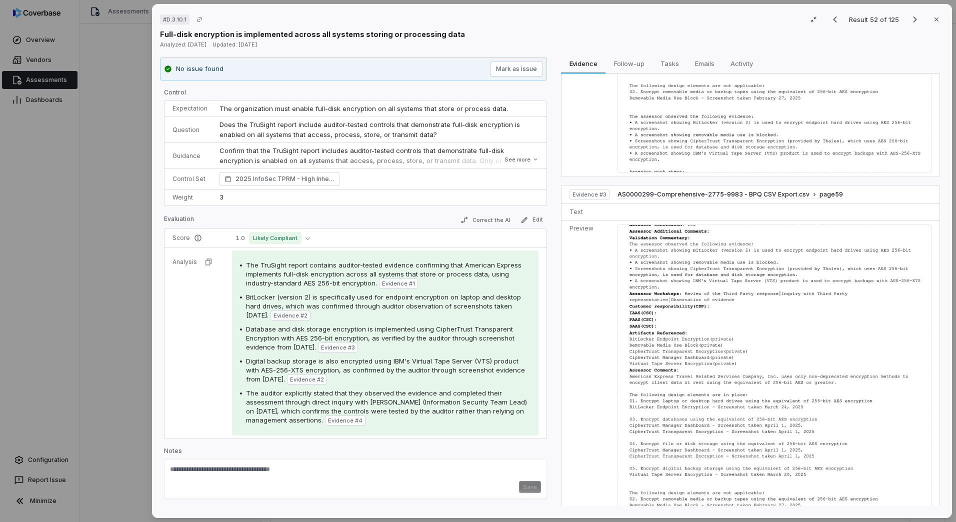
scroll to position [1162, 0]
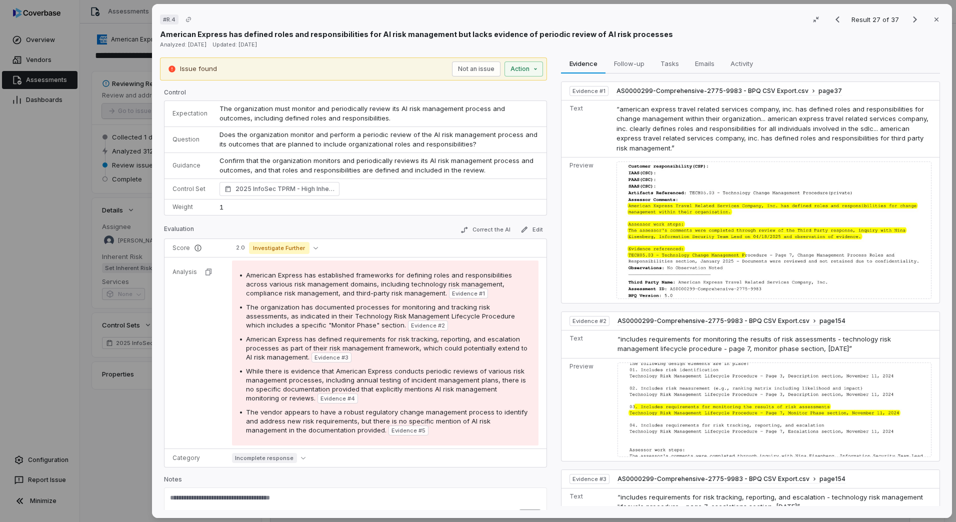
scroll to position [900, 0]
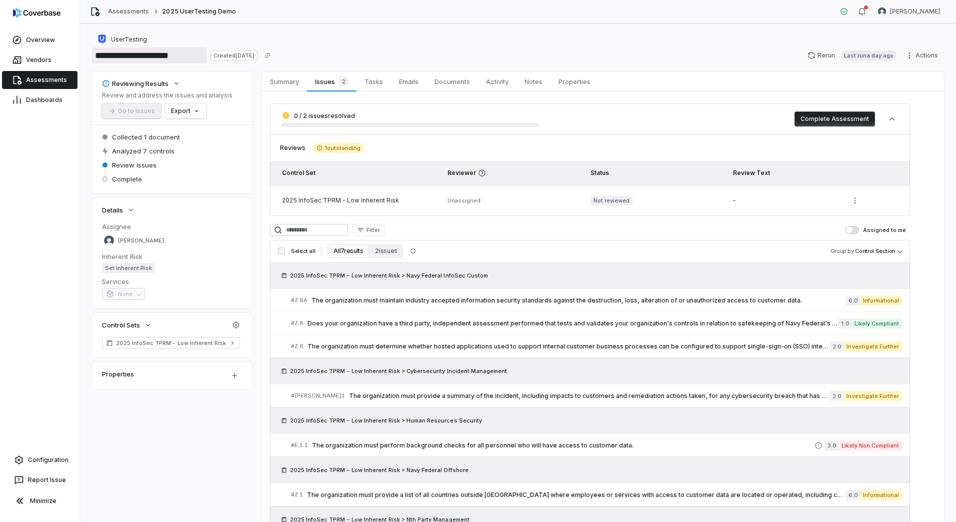
drag, startPoint x: 95, startPoint y: 56, endPoint x: 252, endPoint y: 60, distance: 157.0
click at [252, 60] on div "**********" at bounding box center [182, 55] width 181 height 16
click at [495, 46] on div "**********" at bounding box center [518, 47] width 852 height 28
click at [628, 312] on link "# Z.8 Does your organization have a third party, independent assessment perform…" at bounding box center [596, 323] width 611 height 22
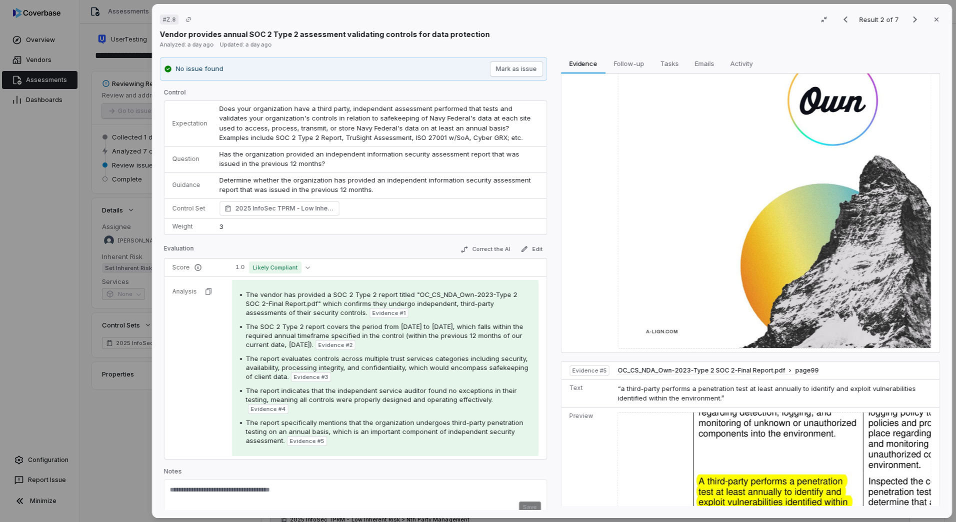
scroll to position [882, 0]
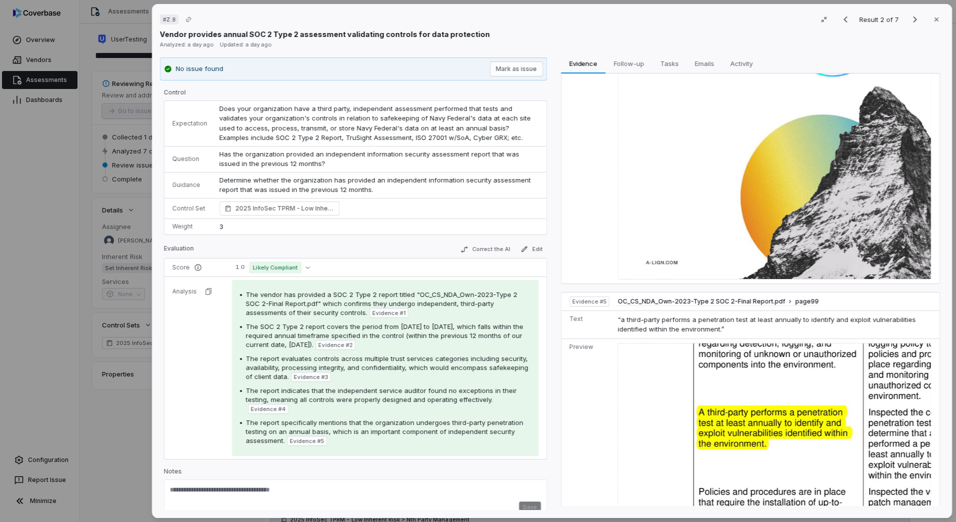
click at [805, 399] on img at bounding box center [774, 427] width 314 height 169
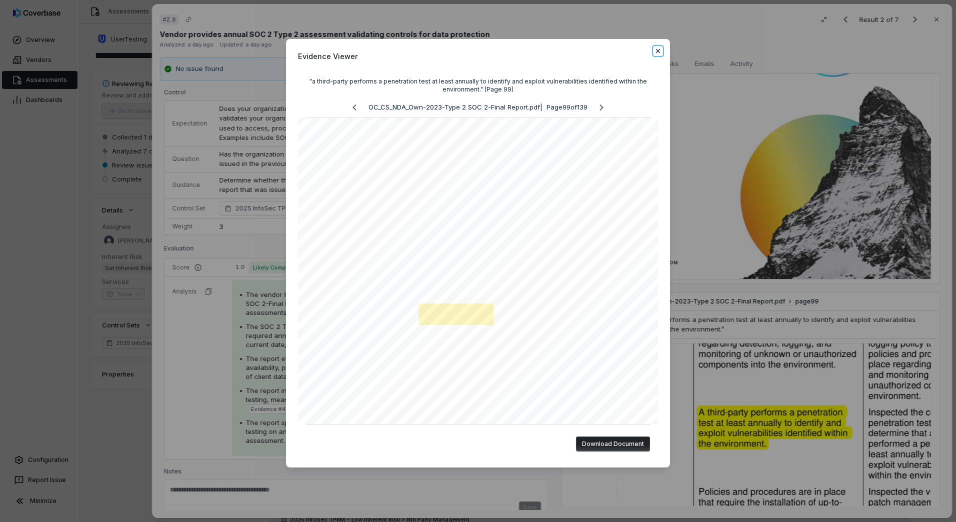
click at [656, 49] on icon "button" at bounding box center [658, 51] width 4 height 4
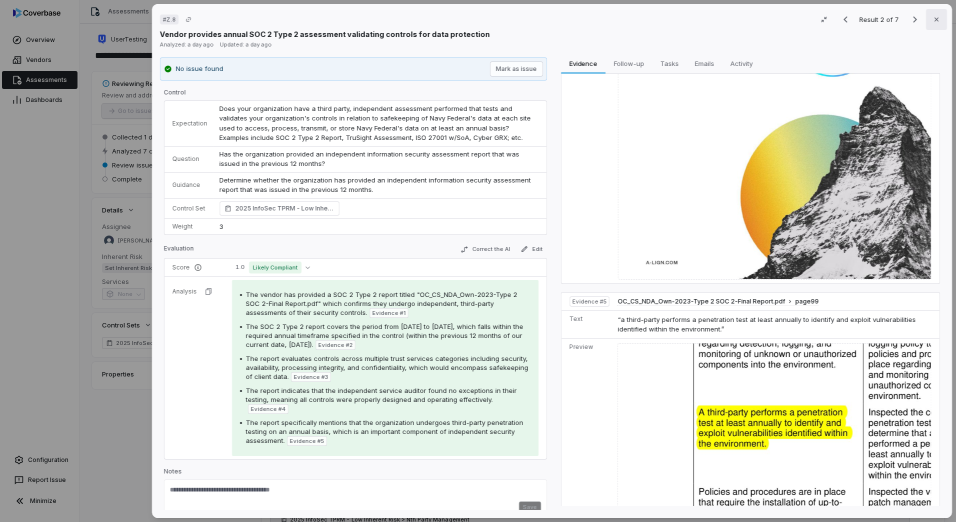
click at [938, 22] on button "Close" at bounding box center [936, 19] width 21 height 21
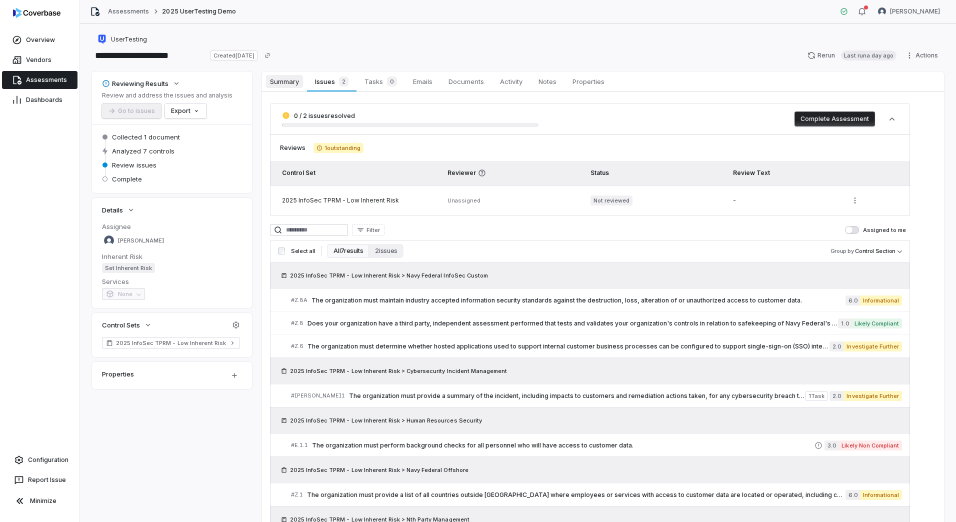
drag, startPoint x: 286, startPoint y: 81, endPoint x: 299, endPoint y: 90, distance: 16.1
click at [286, 81] on span "Summary" at bounding box center [284, 81] width 37 height 13
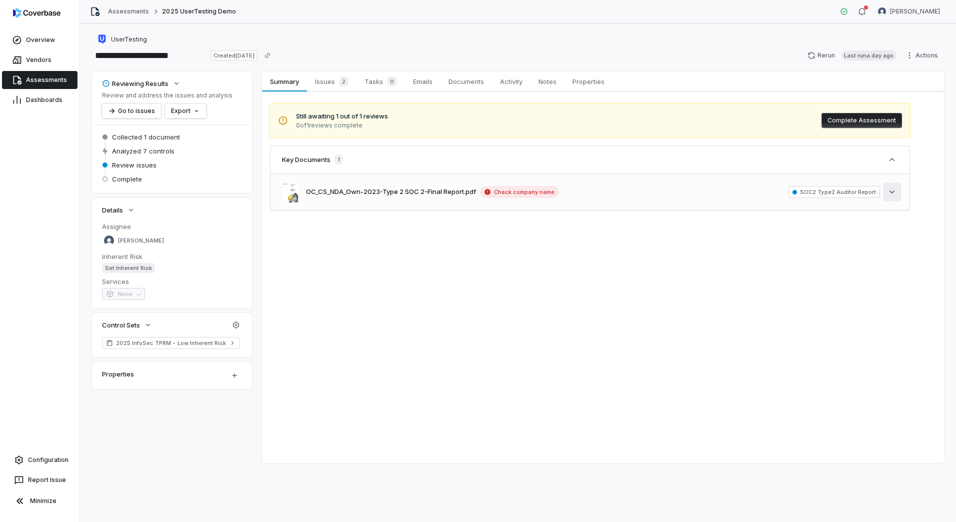
click at [891, 193] on icon "button" at bounding box center [892, 192] width 10 height 10
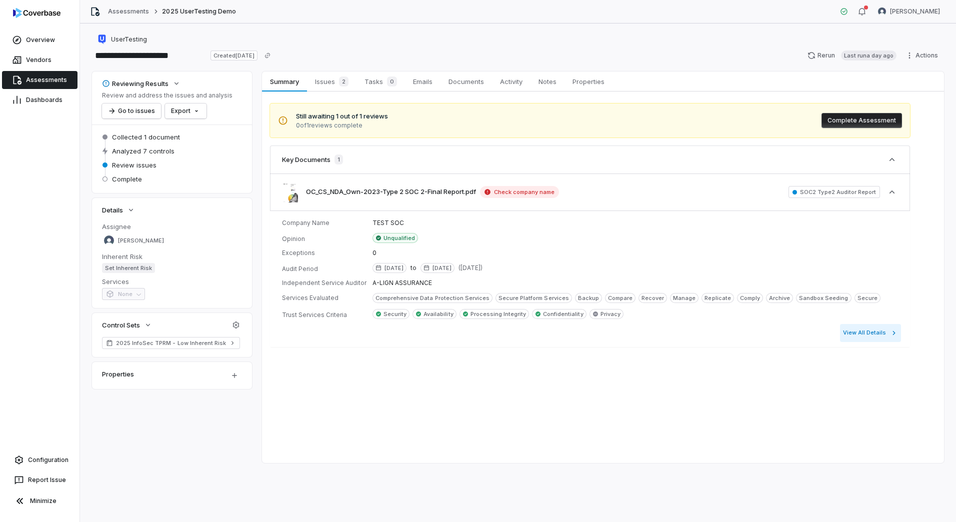
click at [860, 328] on button "View All Details" at bounding box center [870, 333] width 61 height 18
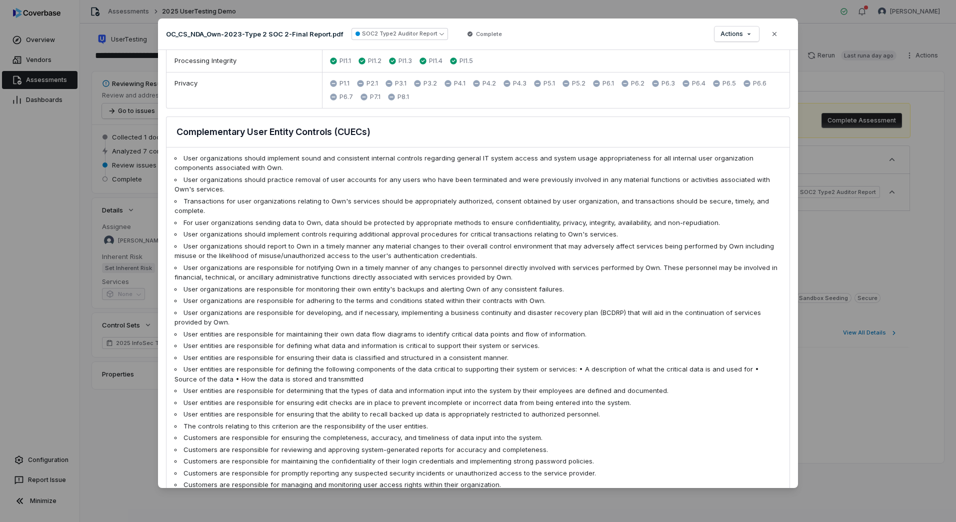
scroll to position [650, 0]
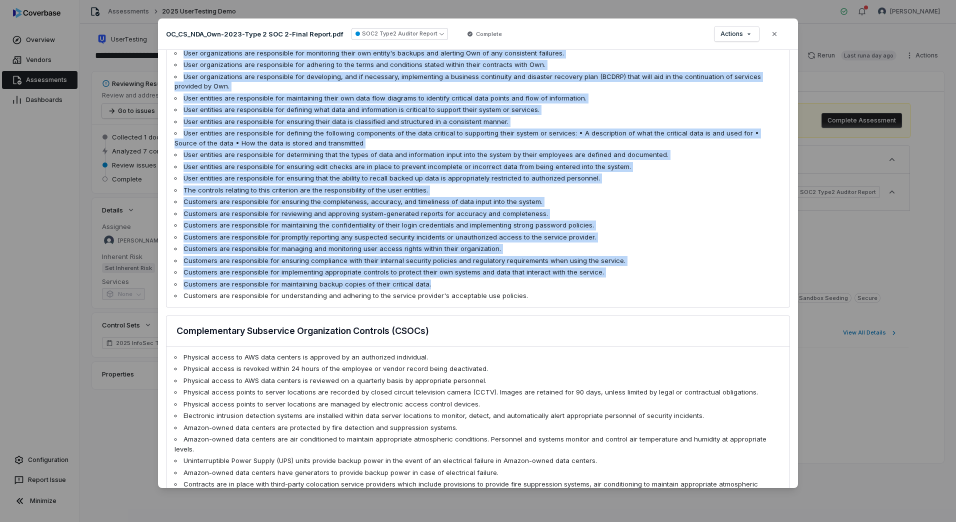
drag, startPoint x: 177, startPoint y: 94, endPoint x: 588, endPoint y: 287, distance: 453.4
click at [588, 287] on div "Complementary User Entity Controls (CUECs) User organizations should implement …" at bounding box center [478, 94] width 624 height 427
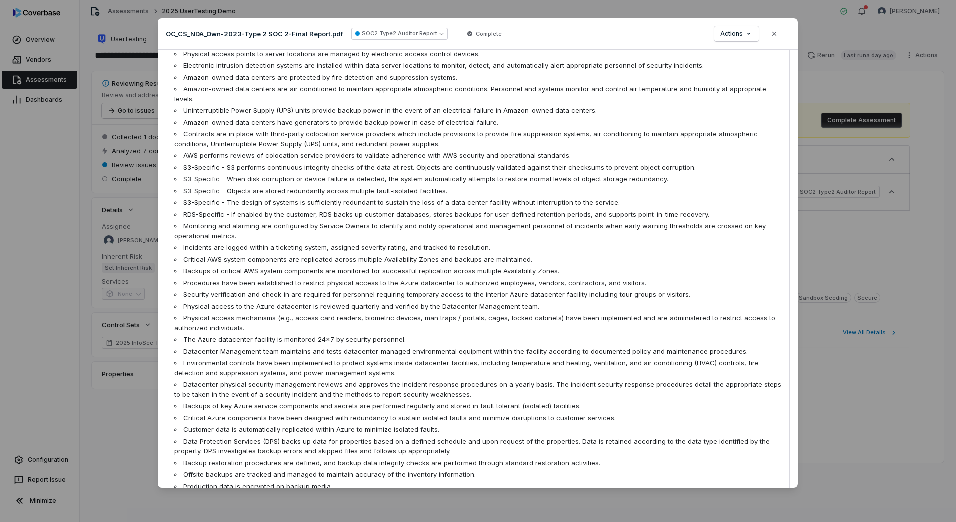
scroll to position [1098, 0]
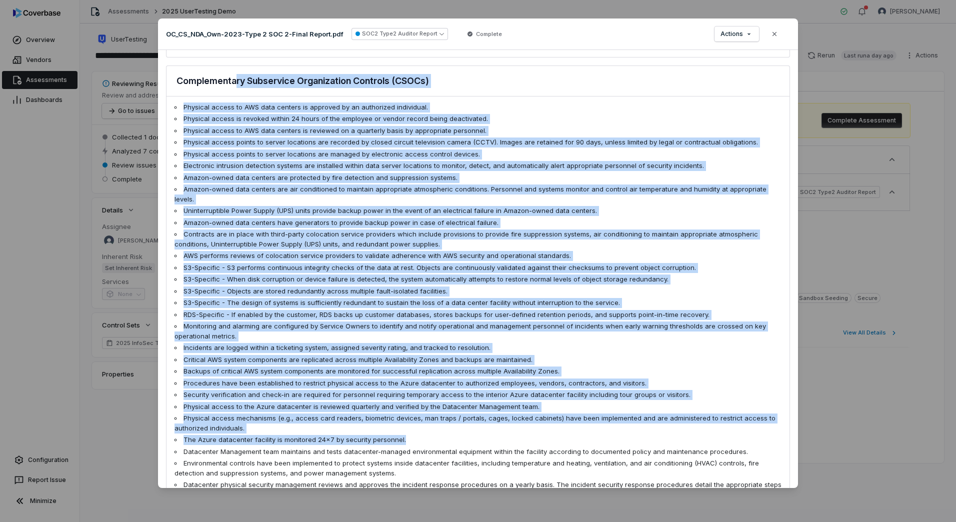
drag, startPoint x: 237, startPoint y: 77, endPoint x: 578, endPoint y: 428, distance: 488.8
click at [578, 428] on div "Complementary Subservice Organization Controls (CSOCs) Physical access to AWS d…" at bounding box center [478, 355] width 624 height 580
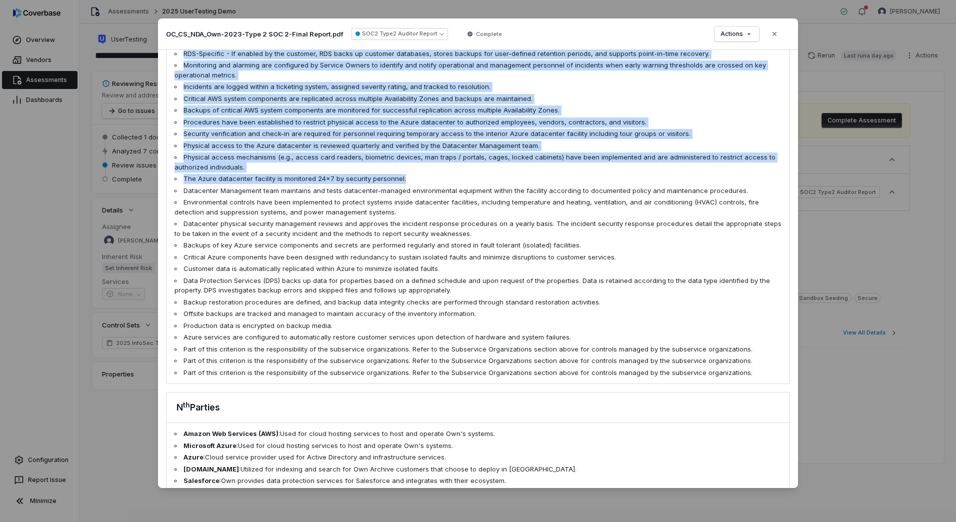
scroll to position [1521, 0]
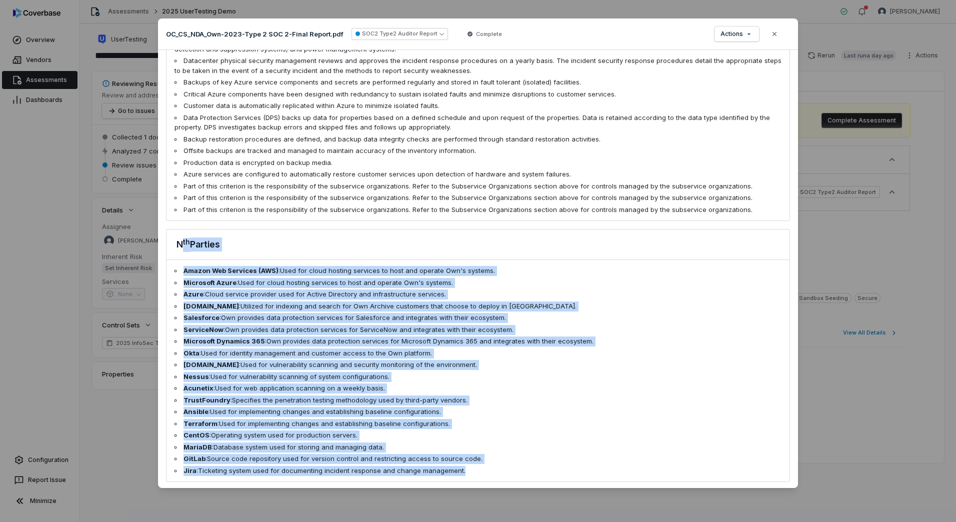
drag, startPoint x: 182, startPoint y: 232, endPoint x: 515, endPoint y: 468, distance: 407.8
click at [515, 468] on div "N th Parties Amazon Web Services (AWS) : Used for cloud hosting services to hos…" at bounding box center [478, 355] width 624 height 253
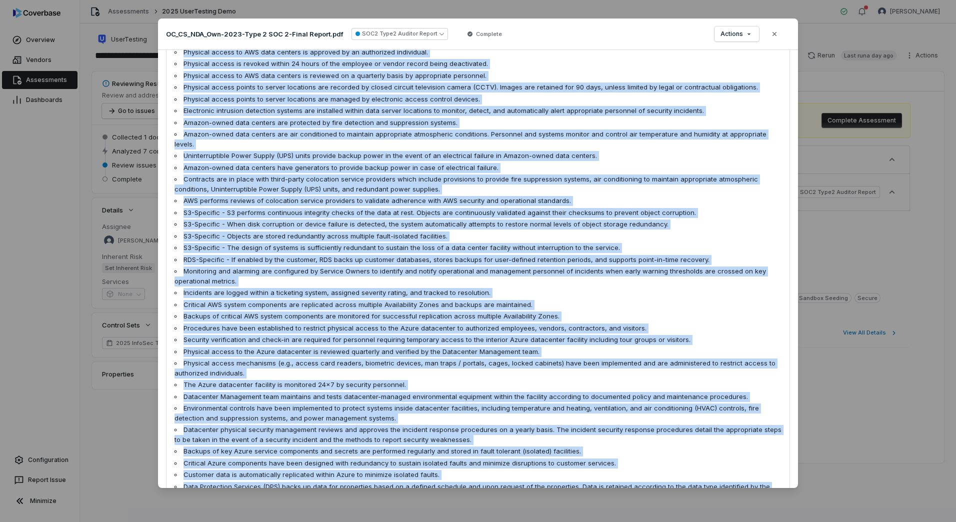
scroll to position [1277, 0]
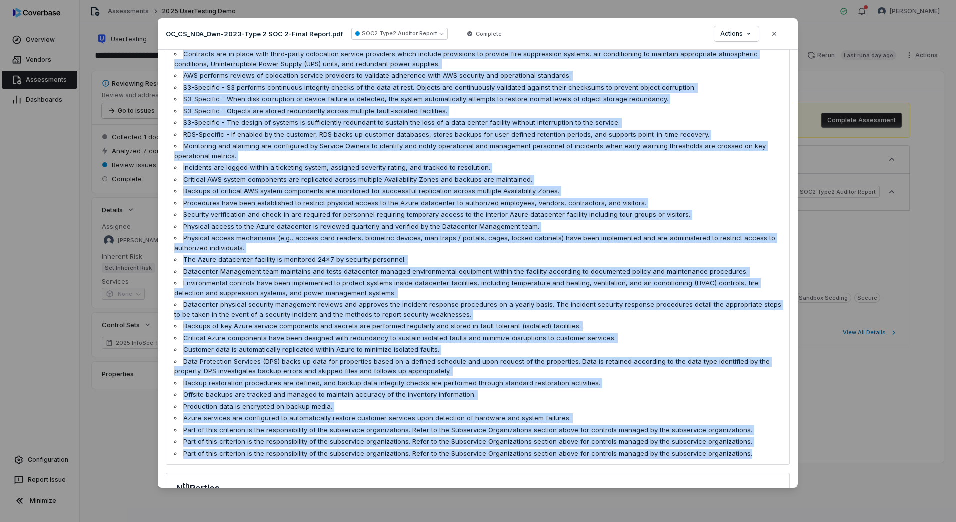
drag, startPoint x: 179, startPoint y: 303, endPoint x: 761, endPoint y: 446, distance: 599.5
click at [761, 446] on div "Complementary Subservice Organization Controls (CSOCs) Physical access to AWS d…" at bounding box center [478, 176] width 624 height 580
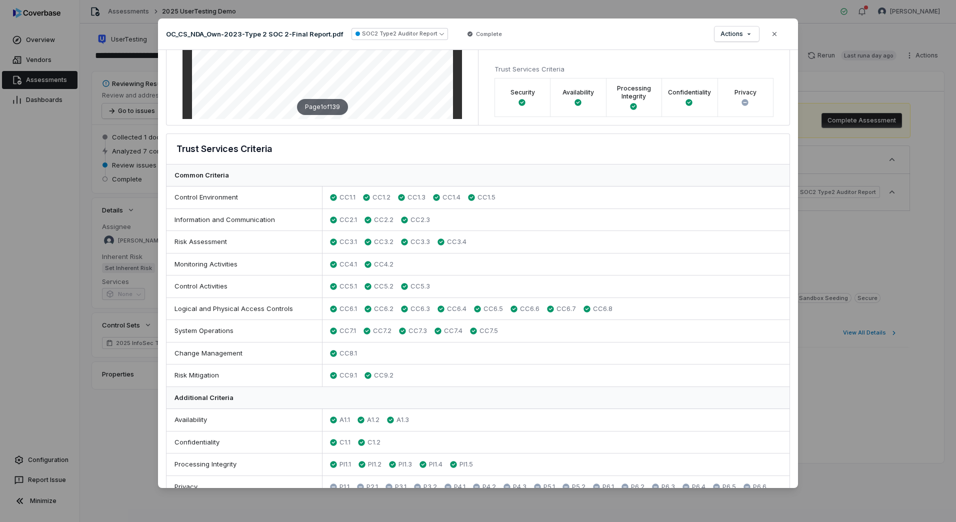
scroll to position [0, 0]
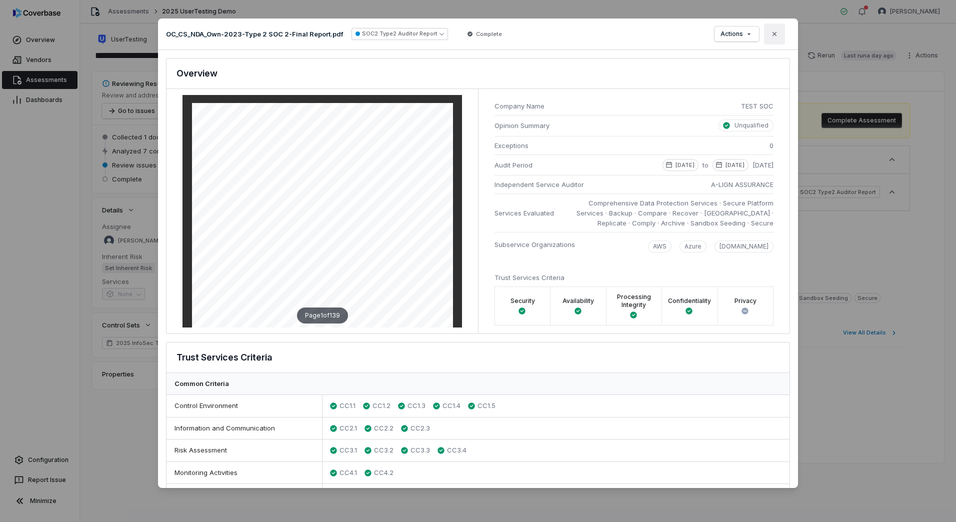
click at [776, 35] on icon "button" at bounding box center [774, 34] width 4 height 4
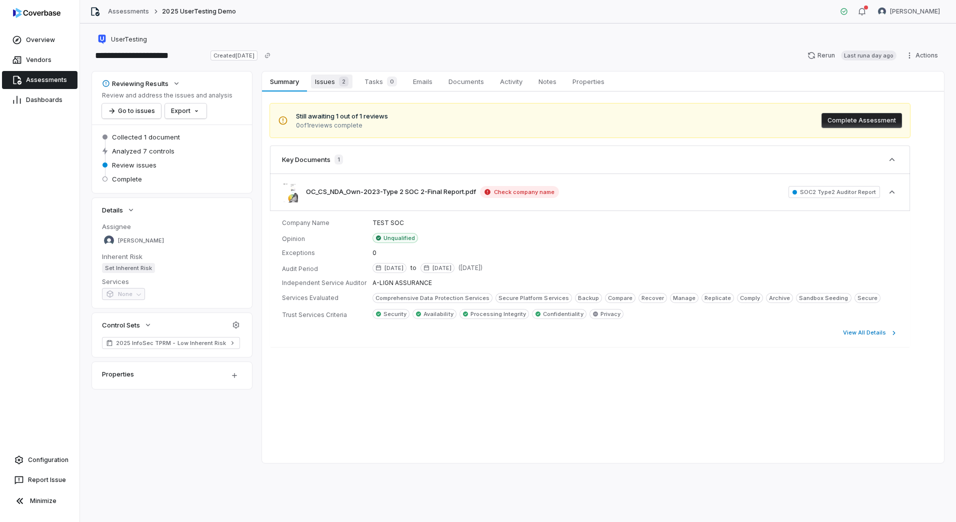
click at [319, 83] on span "Issues 2" at bounding box center [331, 81] width 41 height 14
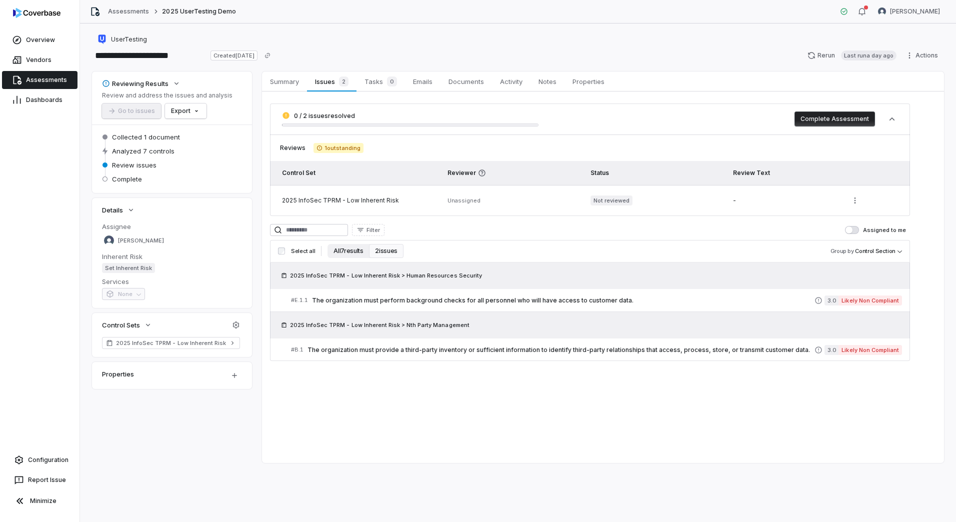
click at [348, 254] on button "All 7 results" at bounding box center [347, 251] width 41 height 14
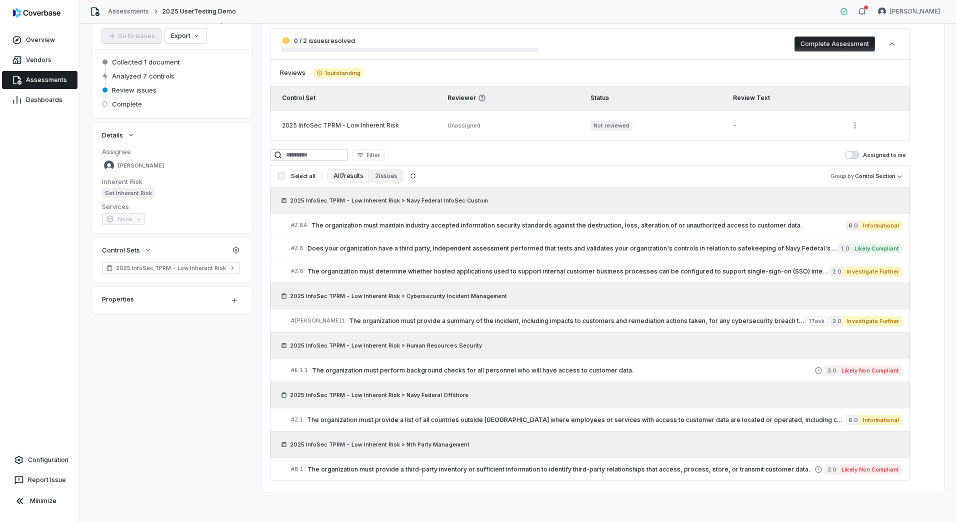
scroll to position [77, 0]
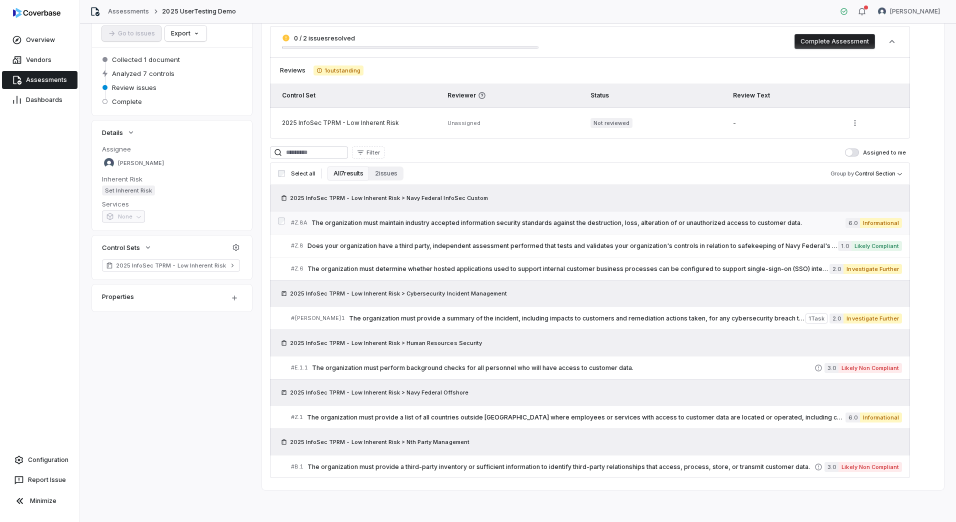
click at [360, 224] on span "The organization must maintain industry accepted information security standards…" at bounding box center [578, 223] width 534 height 8
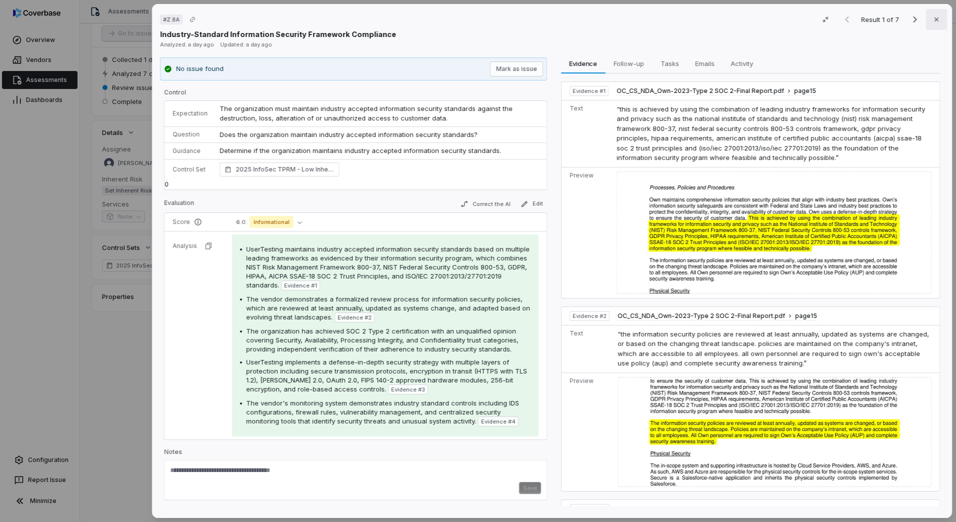
click at [934, 18] on icon "button" at bounding box center [936, 19] width 4 height 4
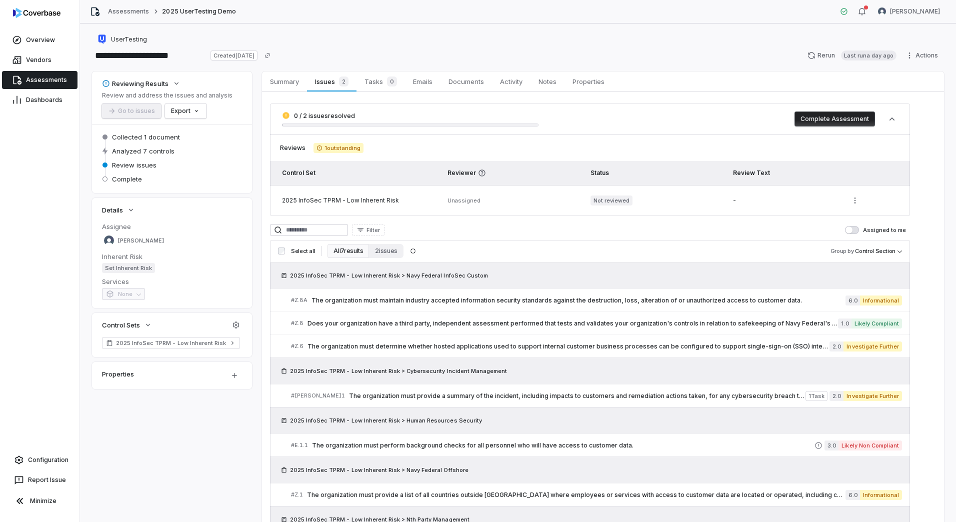
click at [182, 113] on html "**********" at bounding box center [478, 261] width 956 height 522
click at [202, 146] on div "Export as Excel" at bounding box center [202, 148] width 70 height 16
click at [659, 29] on div "**********" at bounding box center [518, 272] width 876 height 498
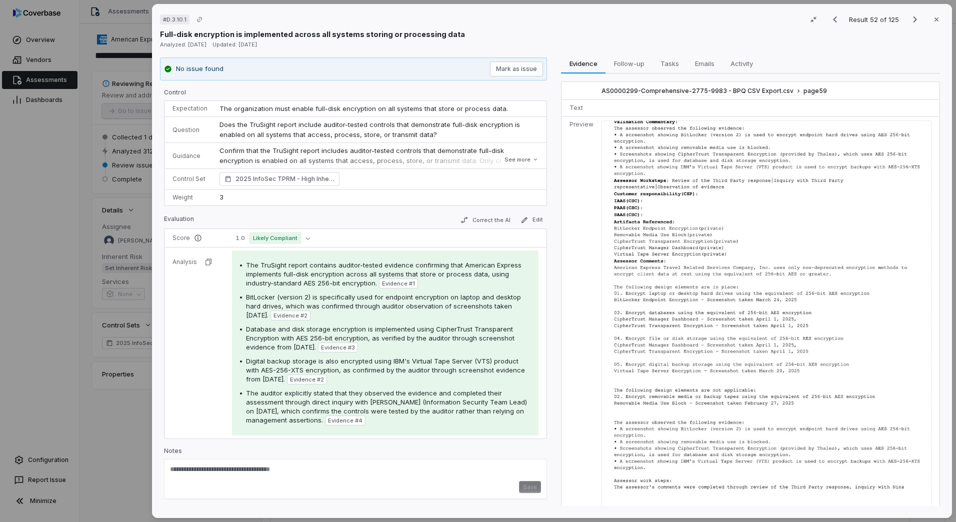
scroll to position [1032, 0]
